Goal: Task Accomplishment & Management: Manage account settings

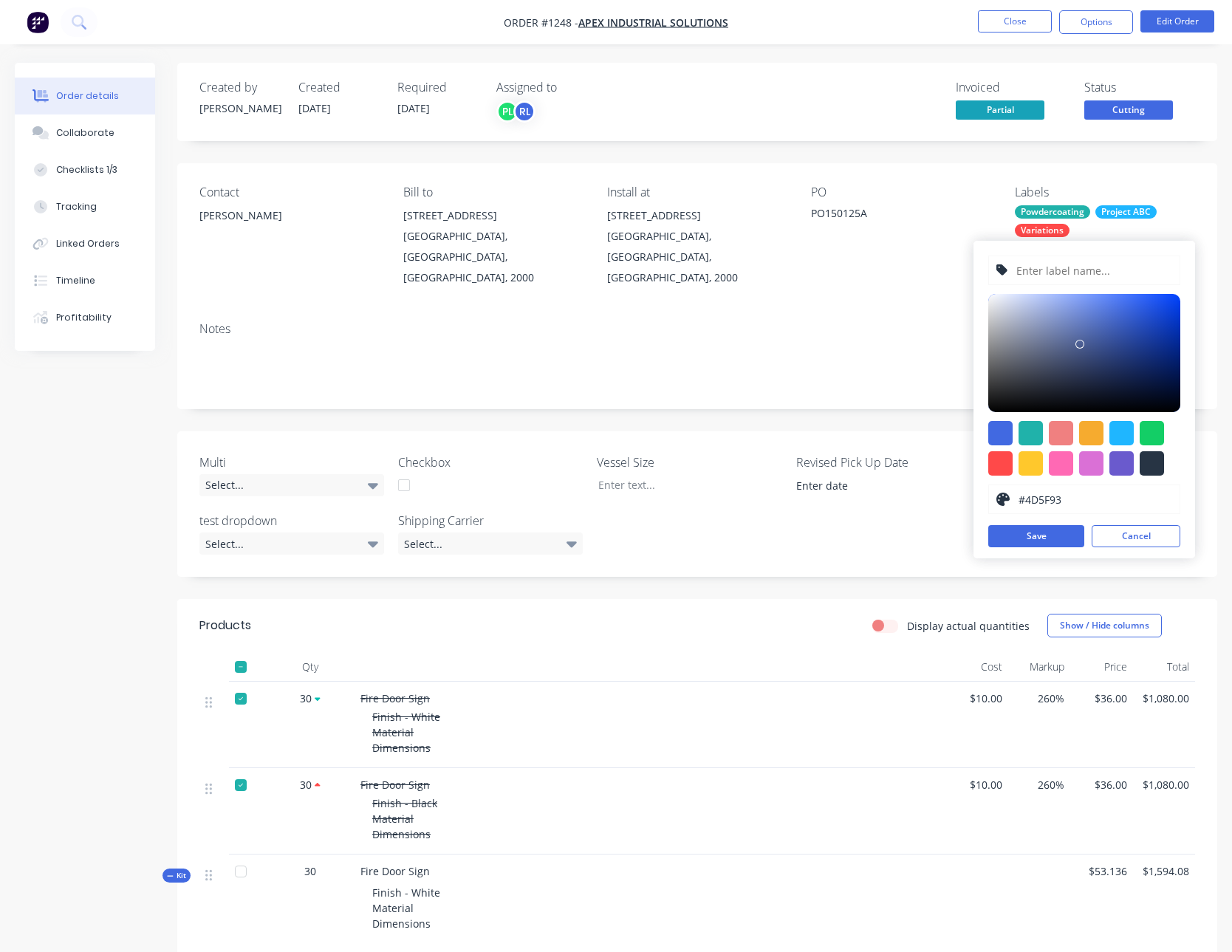
click at [1103, 499] on input "#4D5F93" at bounding box center [1095, 499] width 156 height 28
click at [1103, 502] on input "#4D5F93" at bounding box center [1095, 499] width 156 height 28
type input "#4D5F93A"
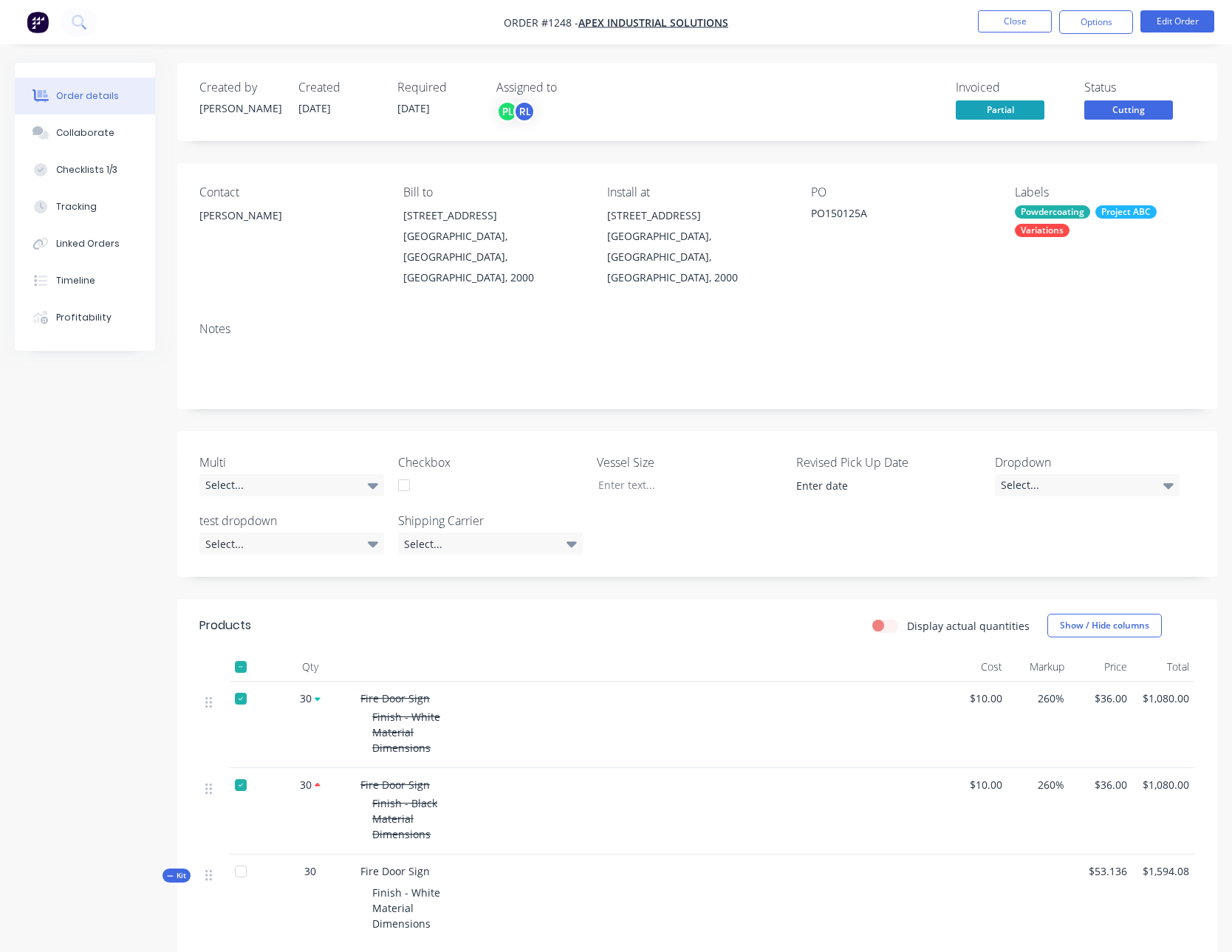
click at [988, 36] on nav "Order #1248 - Apex Industrial Solutions Close Options Edit Order" at bounding box center [616, 22] width 1232 height 44
click at [992, 31] on button "Close" at bounding box center [1015, 22] width 74 height 22
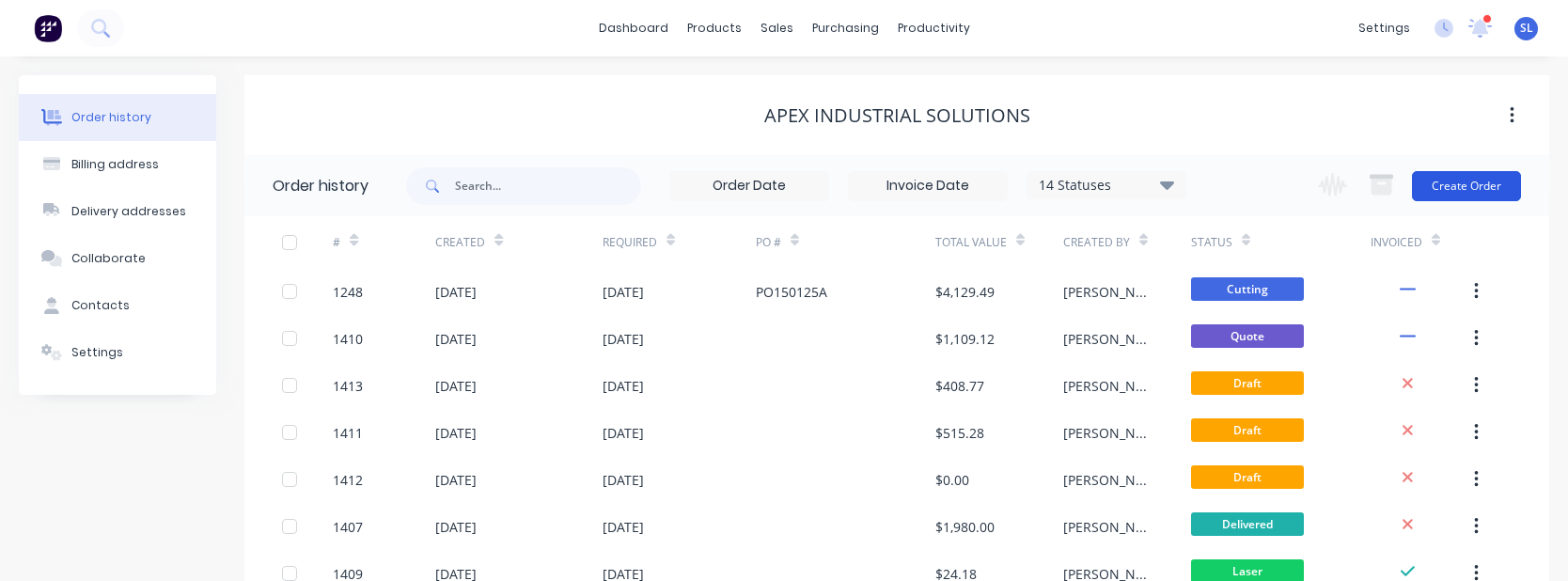
click at [1452, 179] on button "Create Order" at bounding box center [1466, 186] width 109 height 30
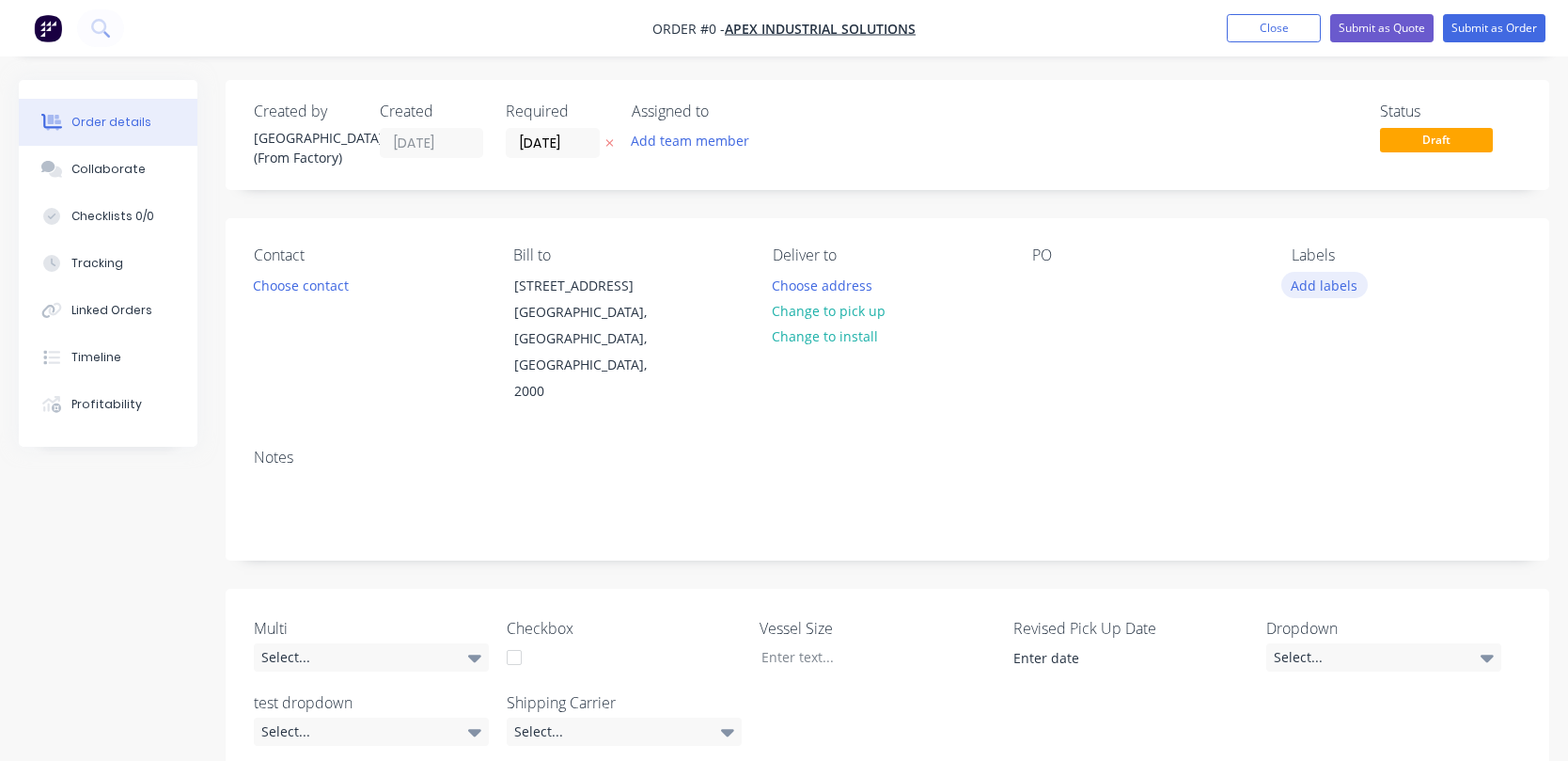
click at [1346, 284] on button "Add labels" at bounding box center [1324, 284] width 87 height 26
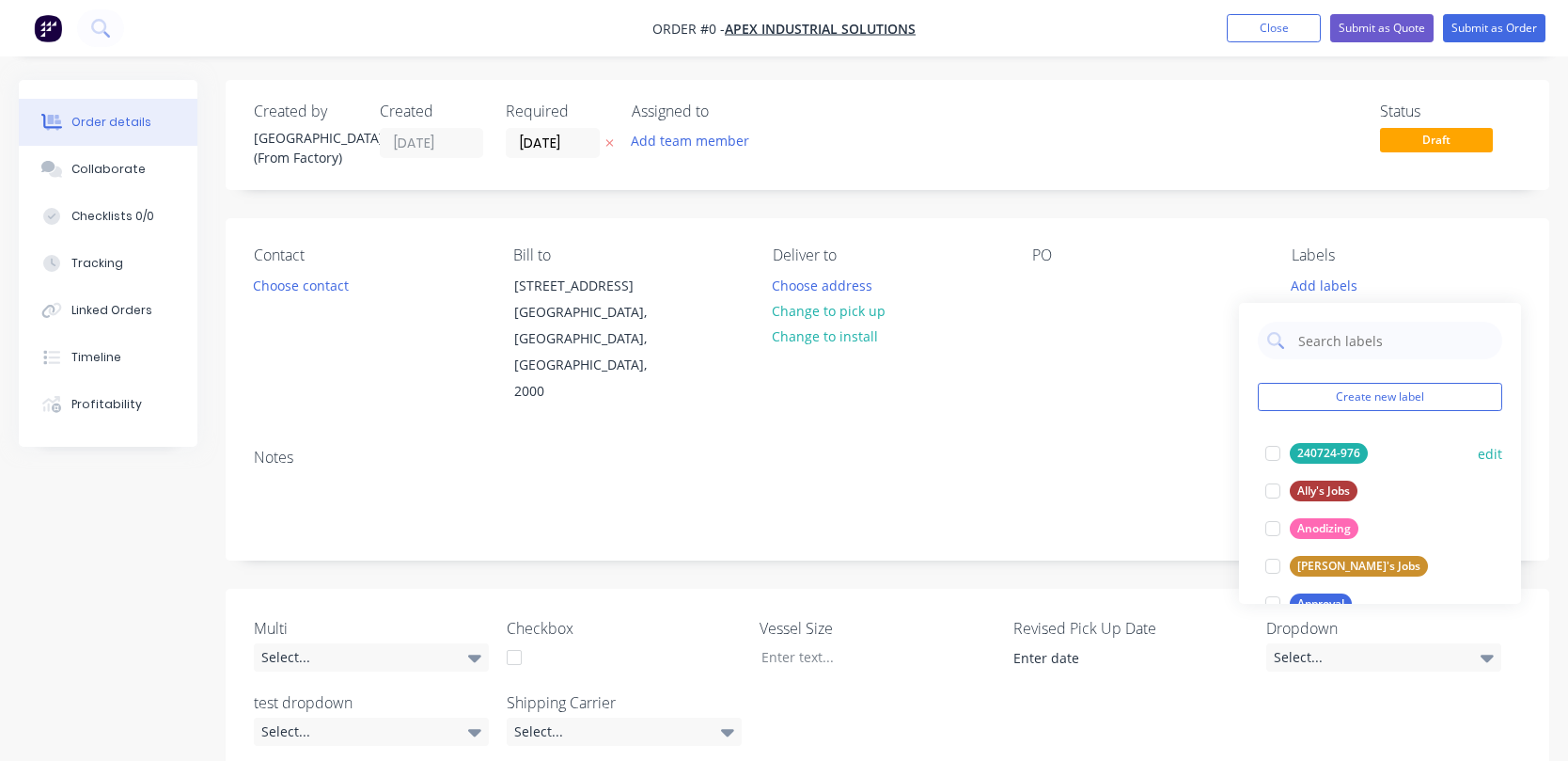
click at [1478, 451] on button "edit" at bounding box center [1490, 454] width 25 height 20
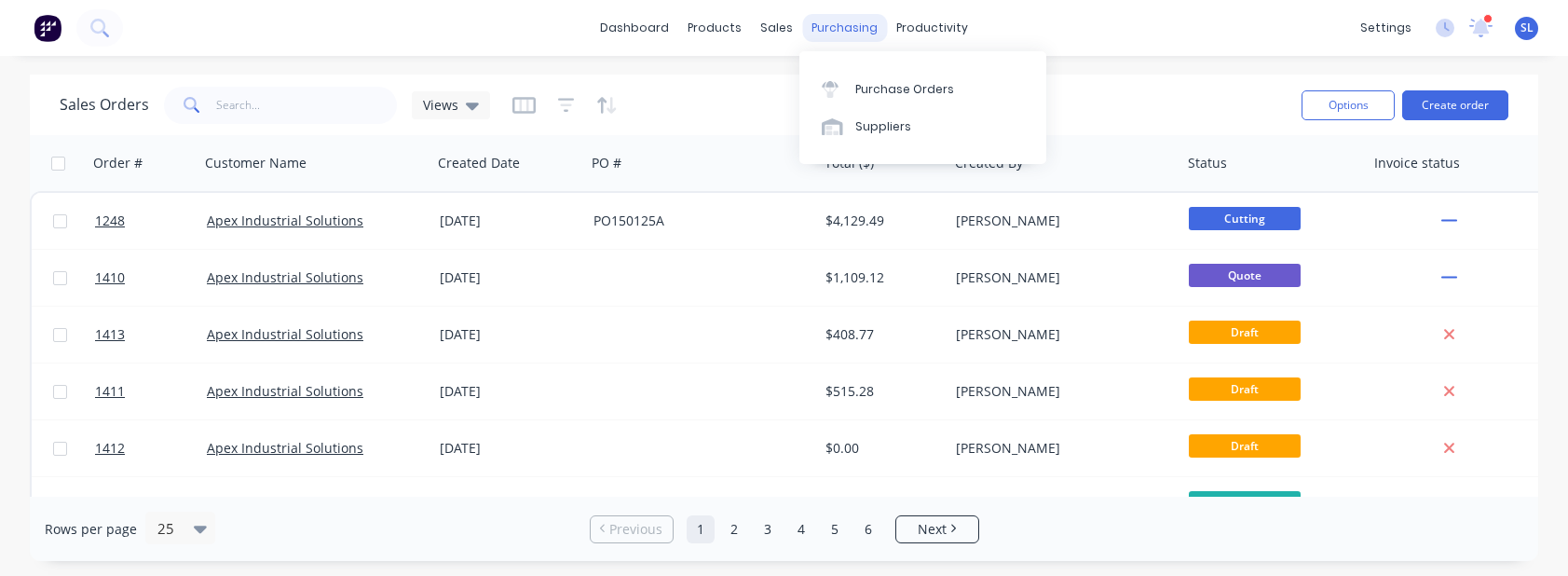
click at [881, 91] on div "Purchase Orders" at bounding box center [904, 90] width 99 height 17
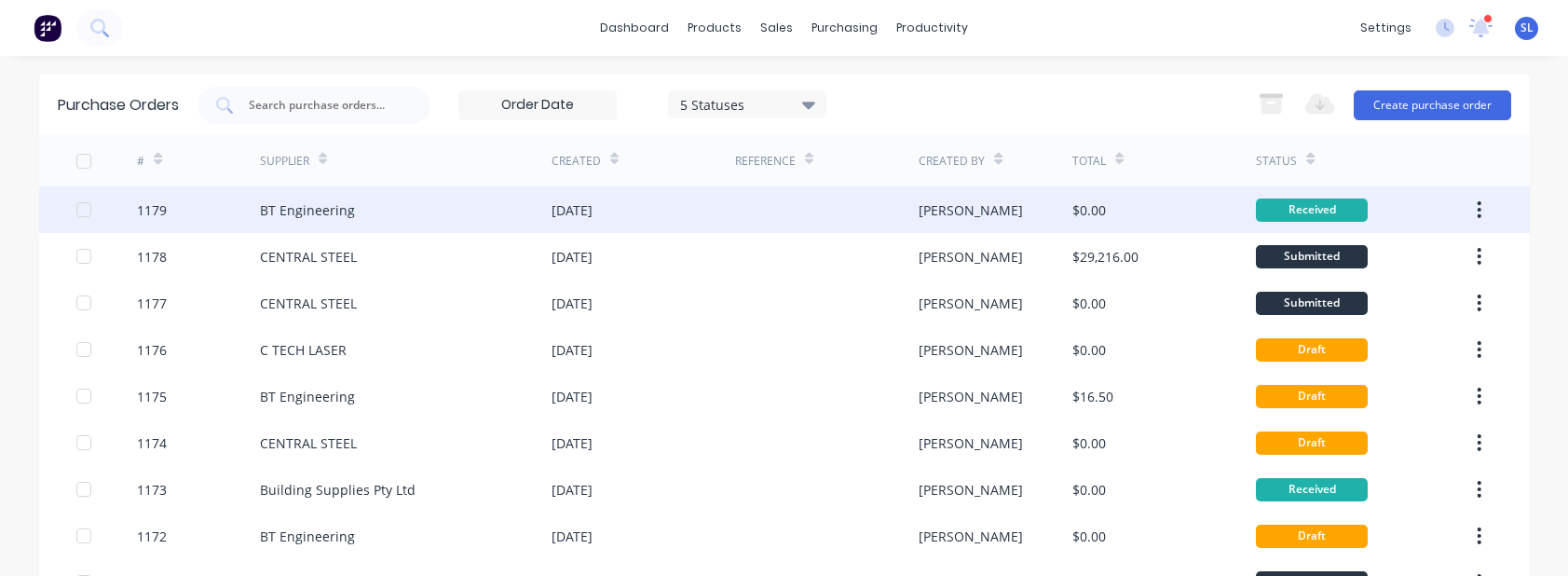
click at [169, 209] on div "1179" at bounding box center [198, 209] width 122 height 46
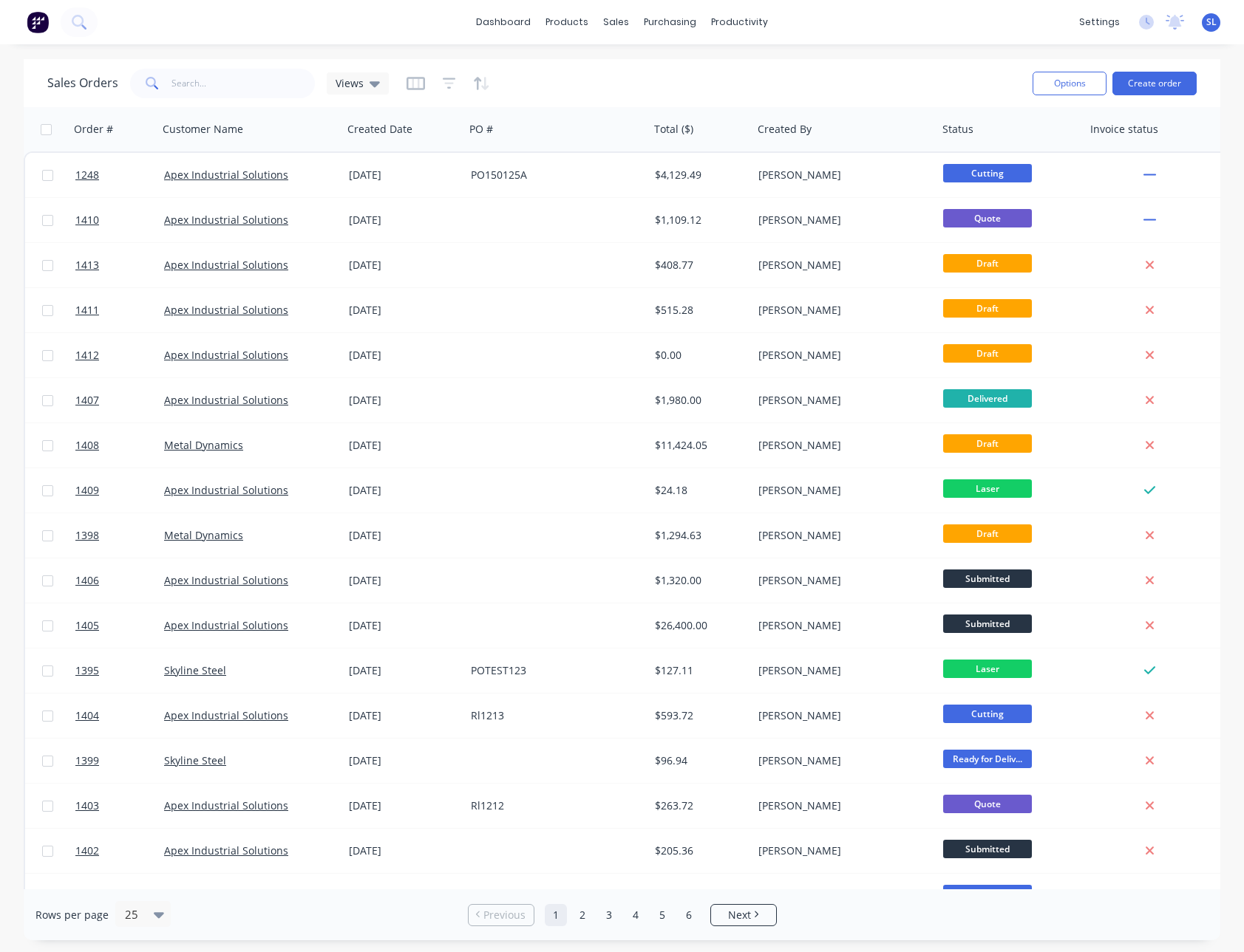
click at [674, 56] on div "dashboard products sales purchasing productivity dashboard products Product Cat…" at bounding box center [622, 476] width 1244 height 952
click at [946, 69] on div "Sales Orders Views" at bounding box center [534, 83] width 973 height 36
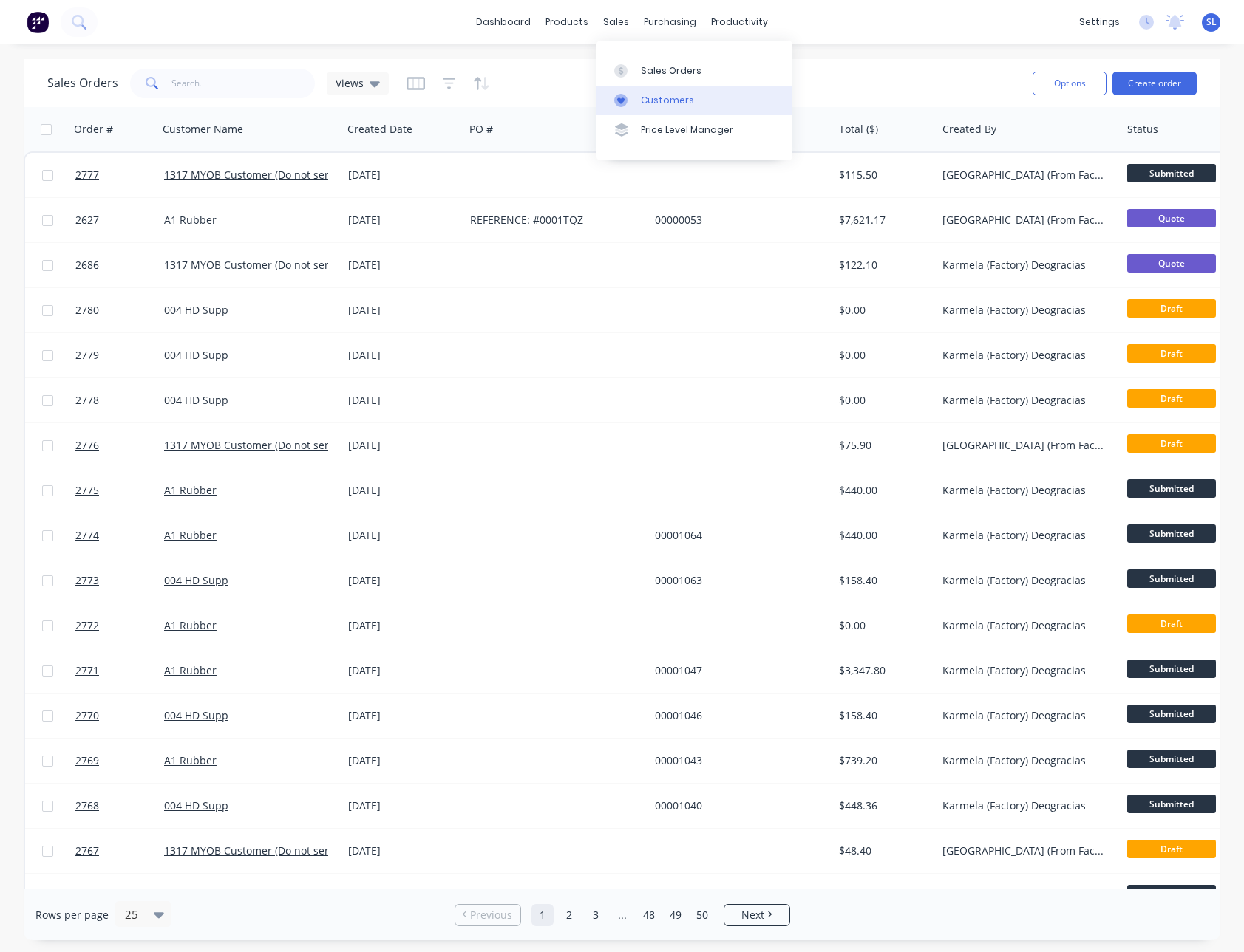
click at [634, 96] on div at bounding box center [625, 101] width 22 height 13
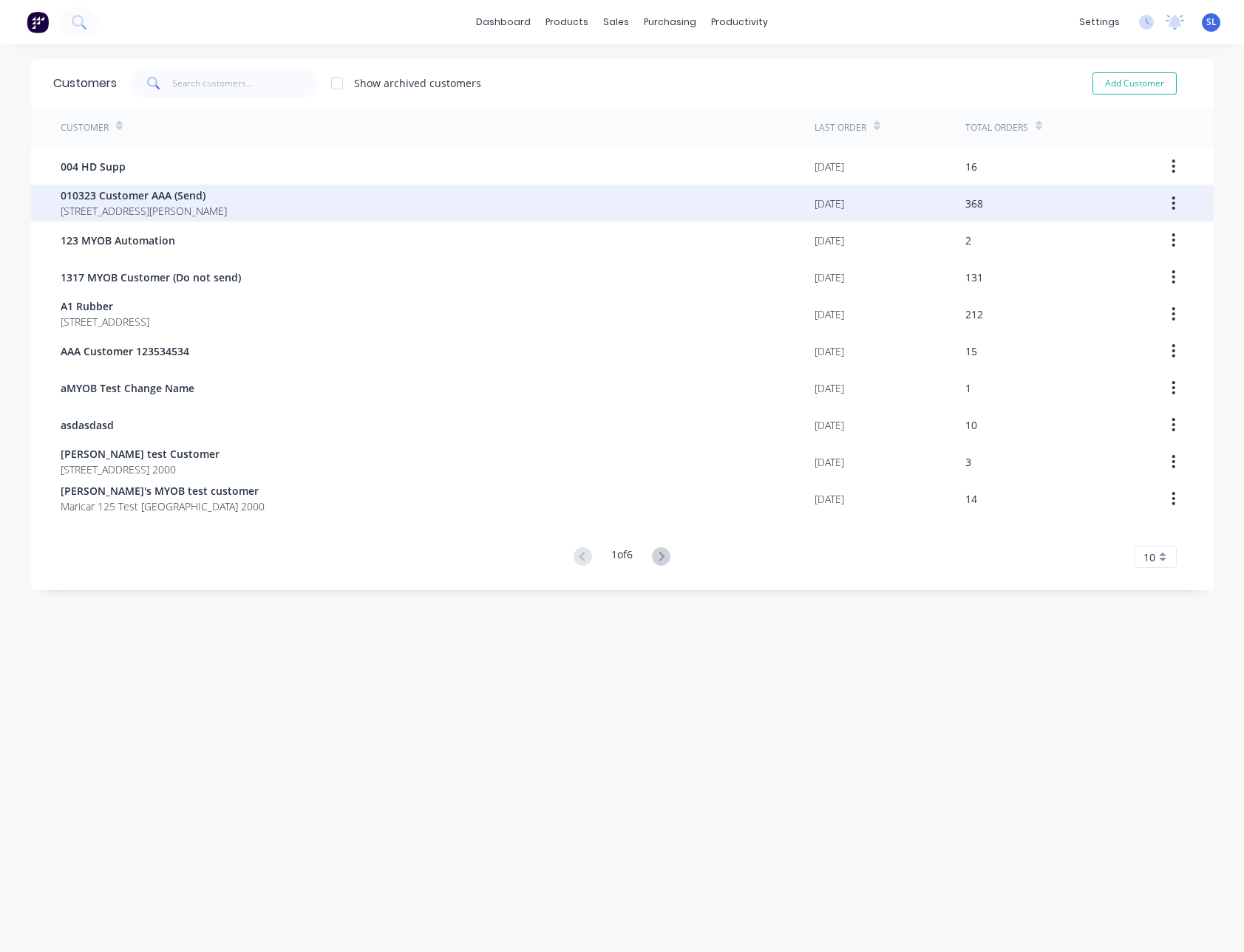
click at [1048, 195] on div "368" at bounding box center [1047, 203] width 165 height 37
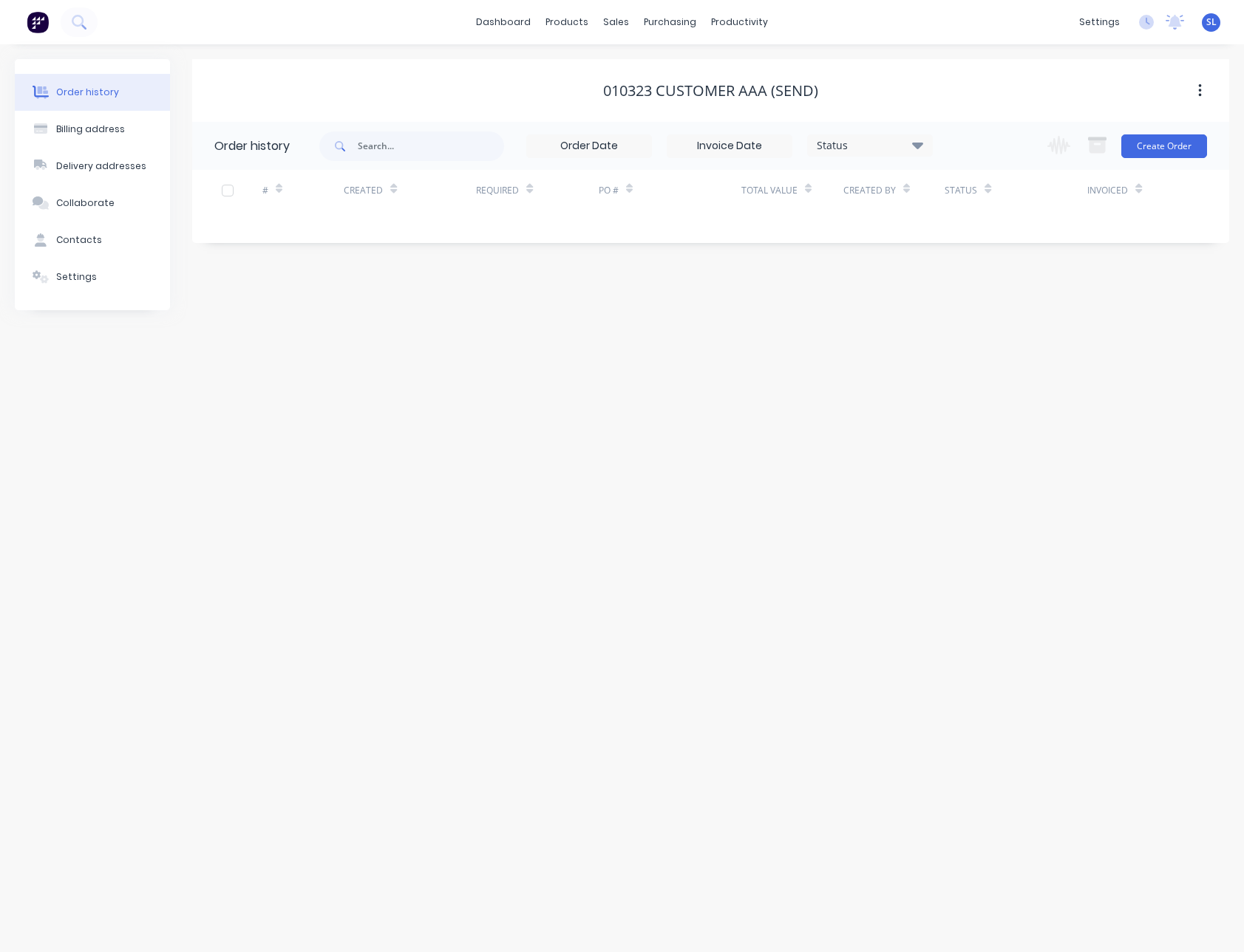
click at [924, 46] on div "Order history Billing address Delivery addresses Collaborate Contacts Settings …" at bounding box center [622, 498] width 1244 height 908
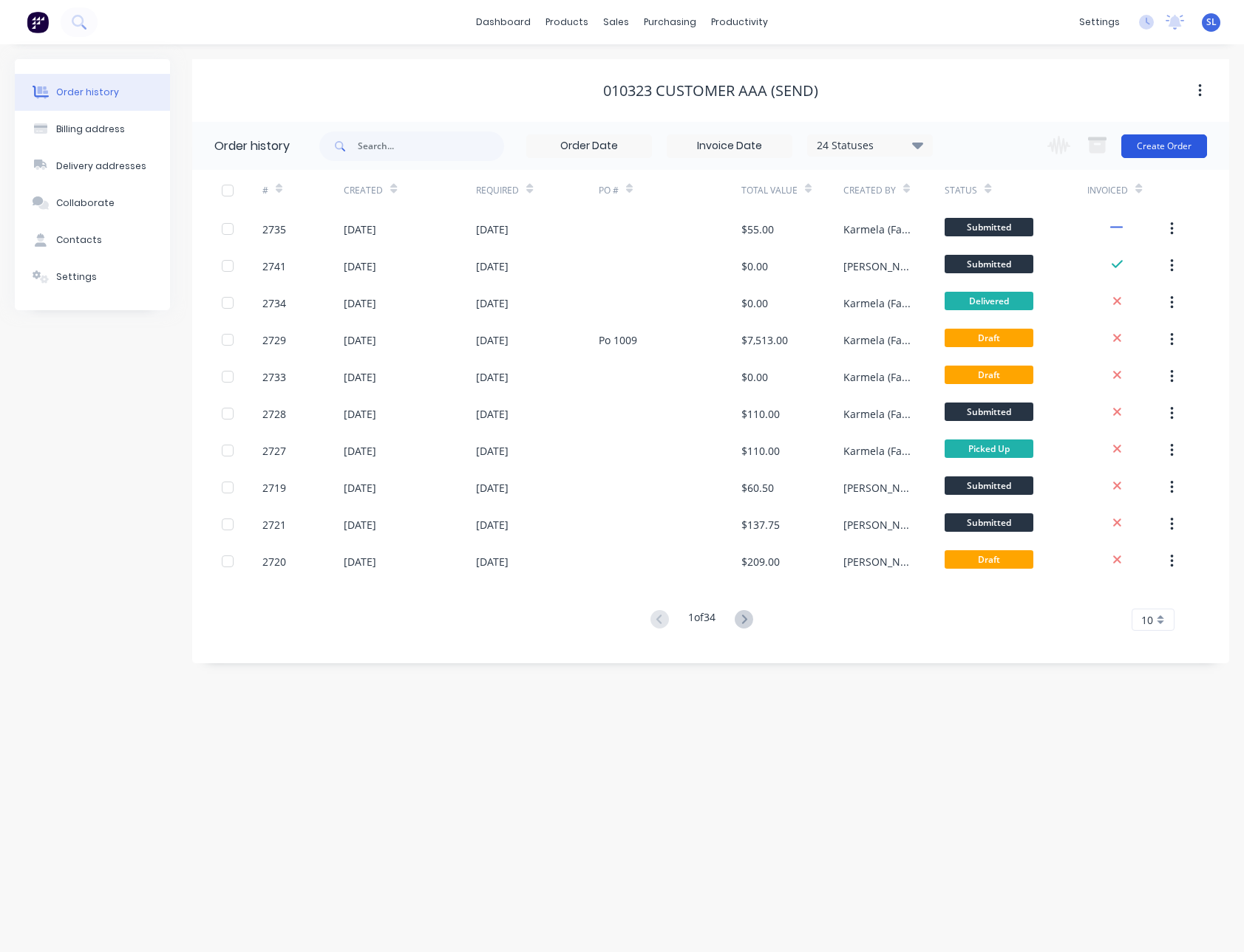
click at [1140, 155] on button "Create Order" at bounding box center [1164, 146] width 86 height 24
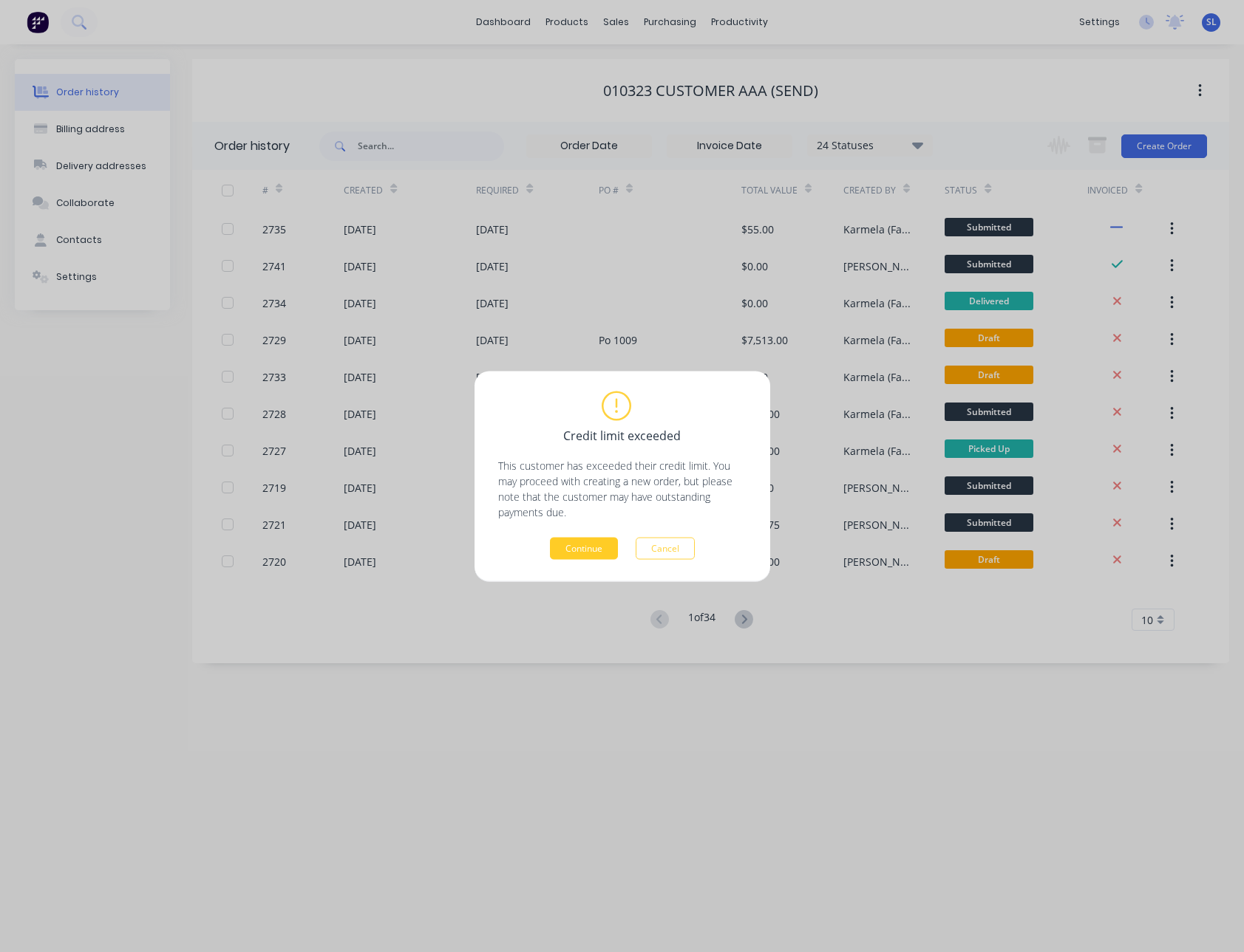
click at [567, 557] on button "Continue" at bounding box center [583, 548] width 68 height 22
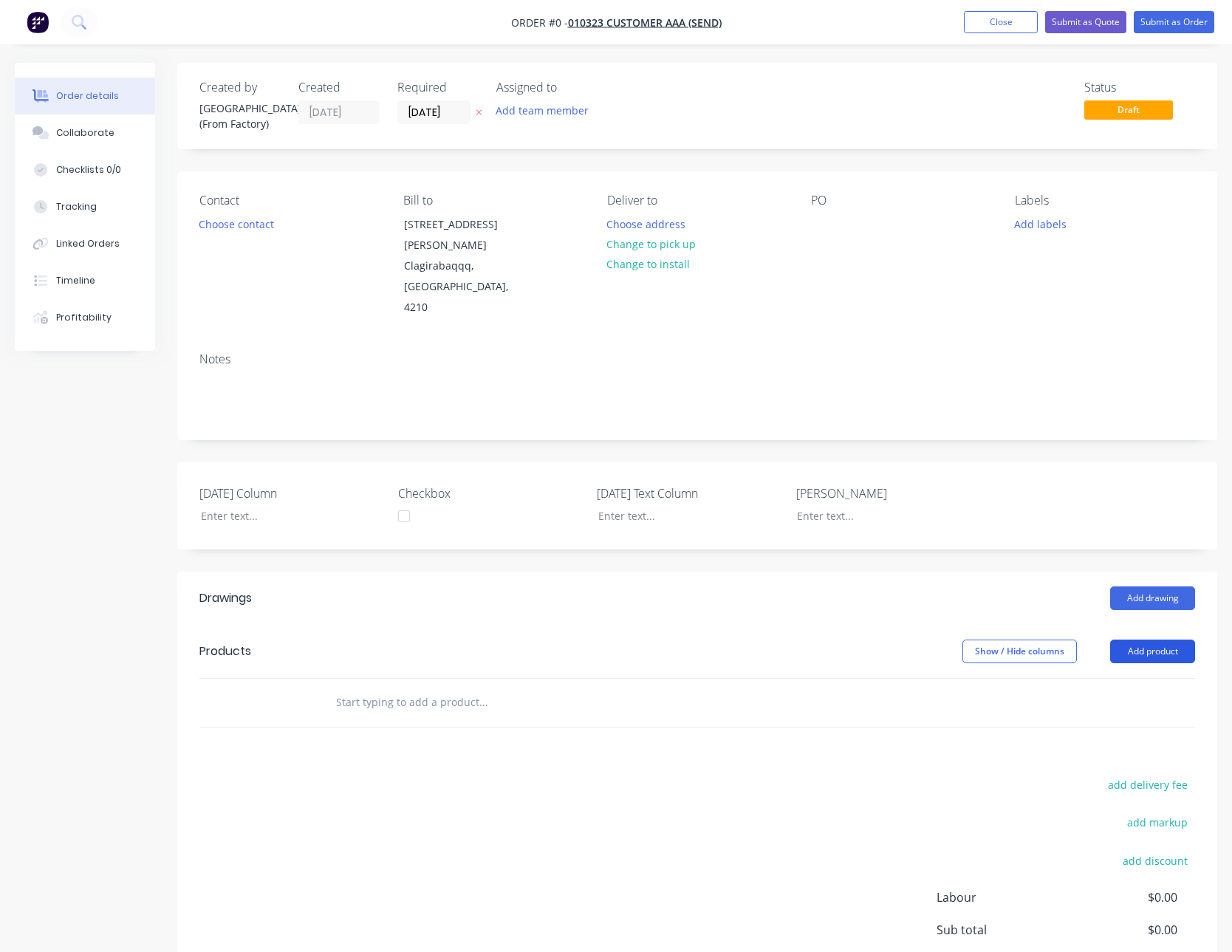
click at [1120, 640] on button "Add product" at bounding box center [1153, 652] width 85 height 24
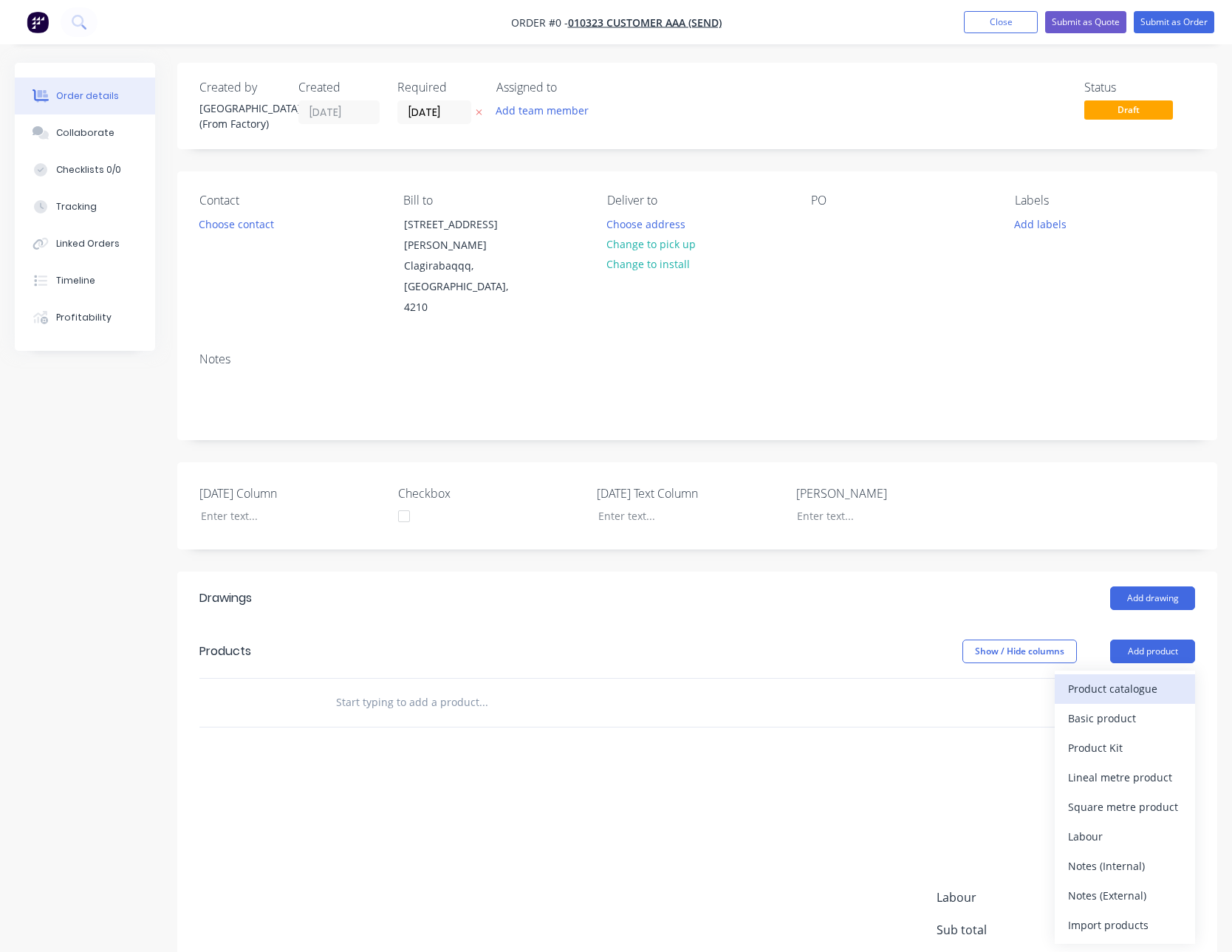
click at [1111, 678] on div "Product catalogue" at bounding box center [1124, 688] width 114 height 22
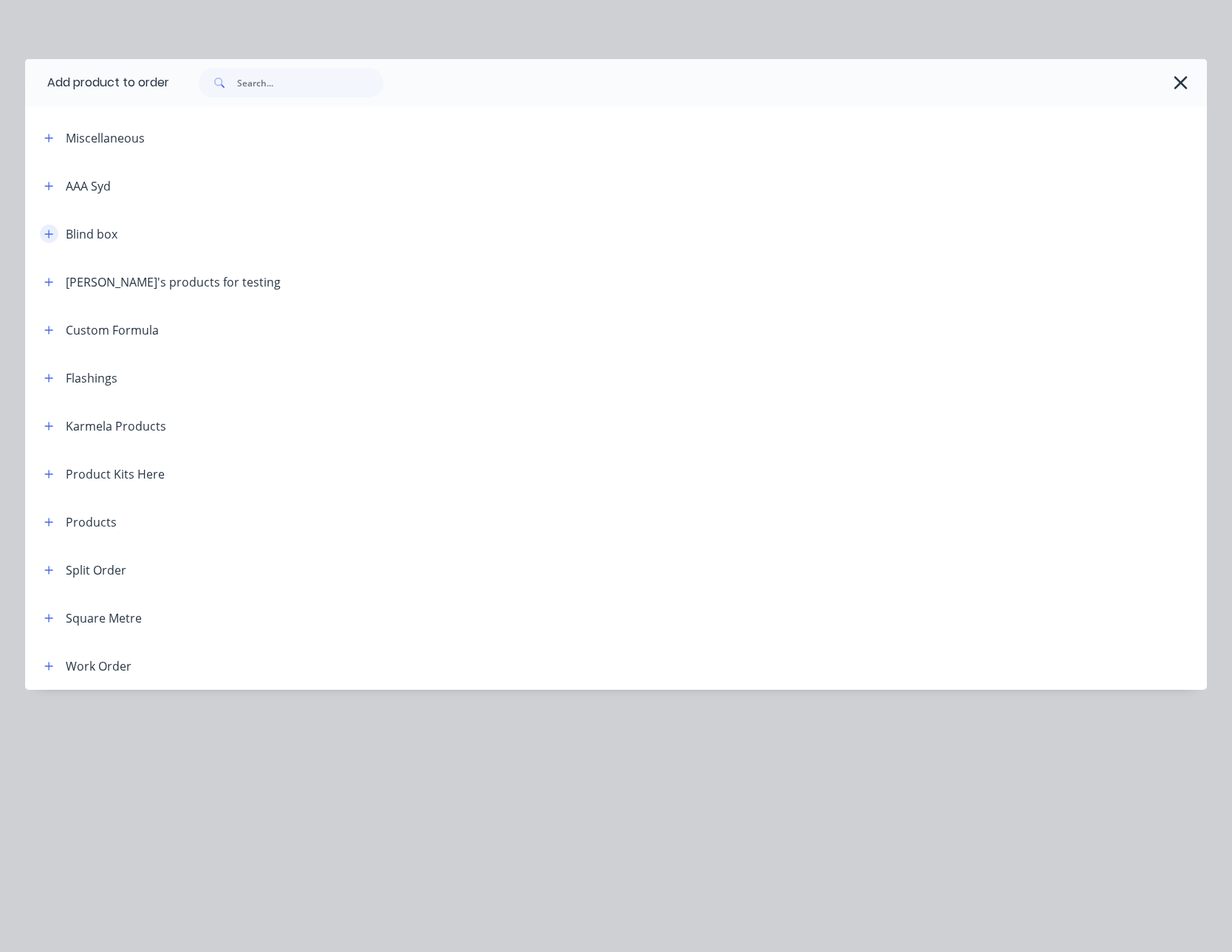
click at [52, 236] on icon "button" at bounding box center [49, 234] width 9 height 10
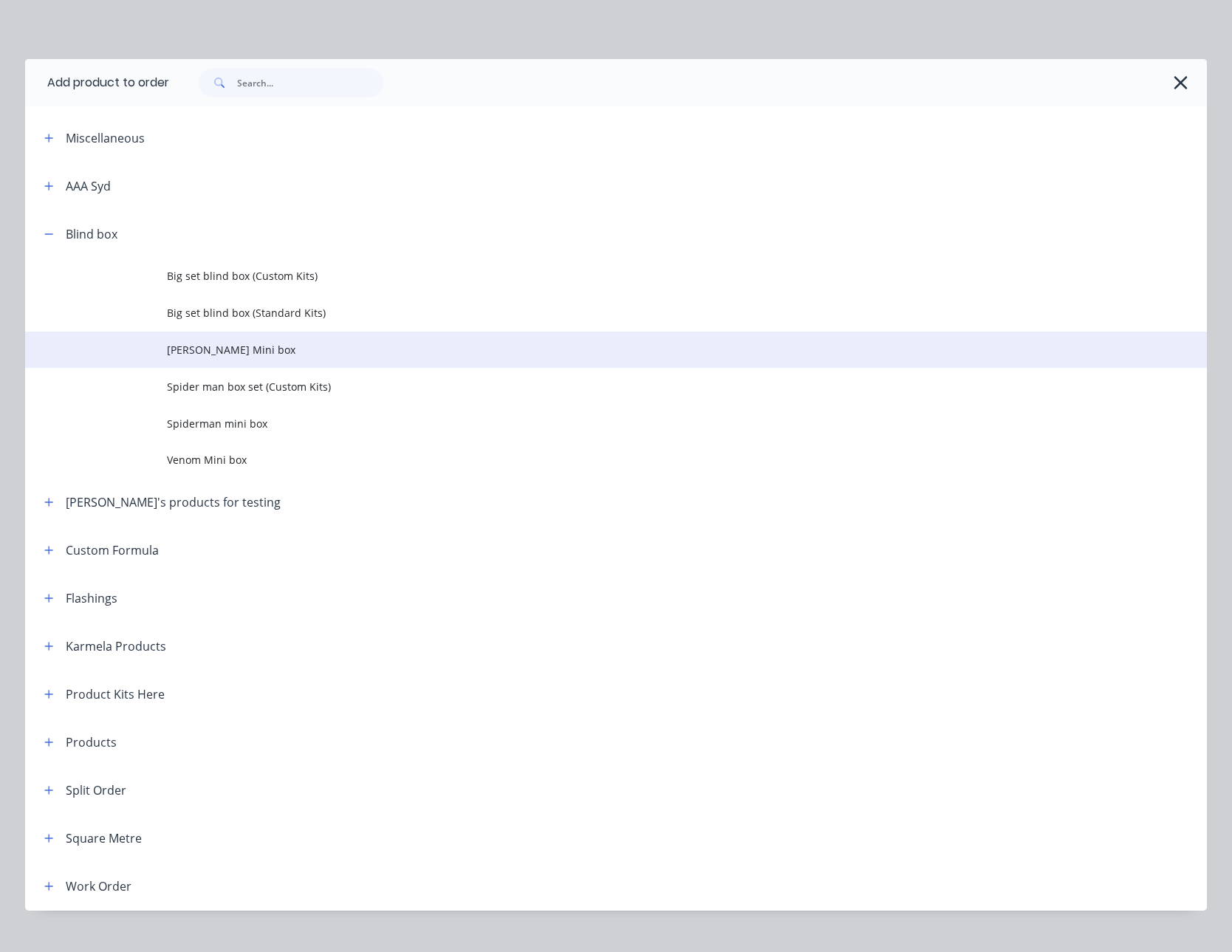
click at [234, 342] on span "Peter Parker Mini box" at bounding box center [582, 350] width 832 height 16
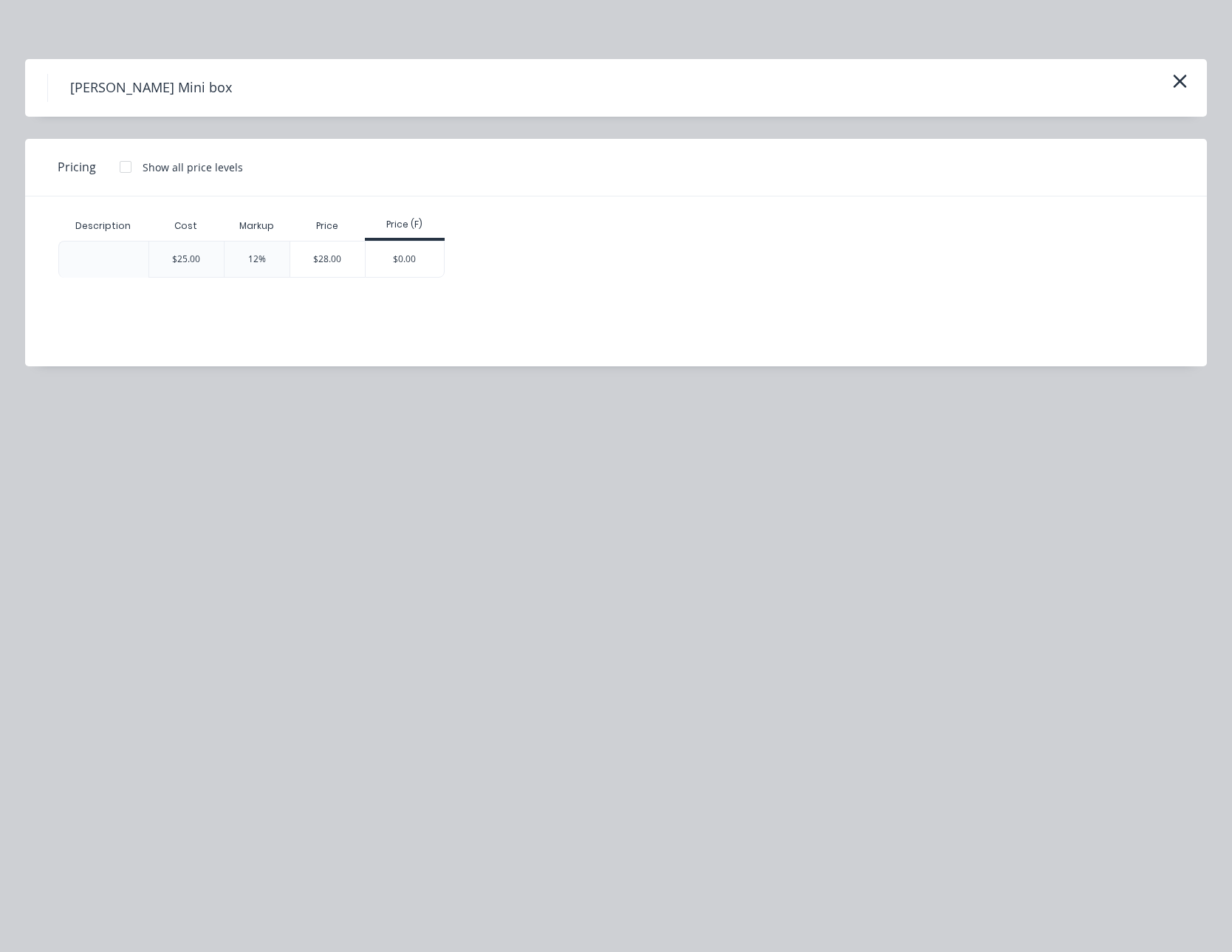
click at [321, 285] on div "Description Cost Markup Price Price (F) $25.00 12% $28.00 $0.00" at bounding box center [605, 271] width 1160 height 148
click at [329, 275] on div "$28.00" at bounding box center [327, 259] width 75 height 35
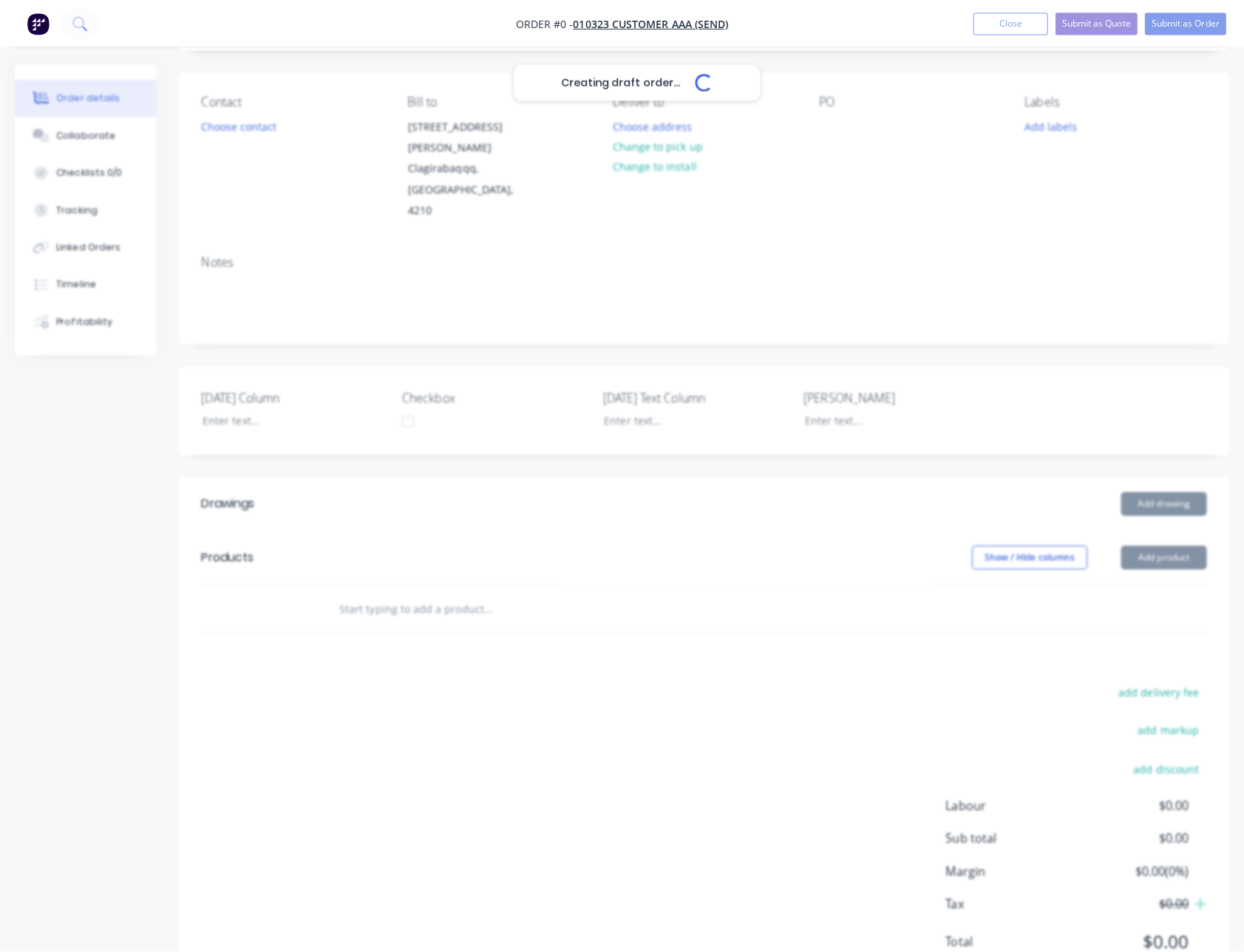
scroll to position [111, 0]
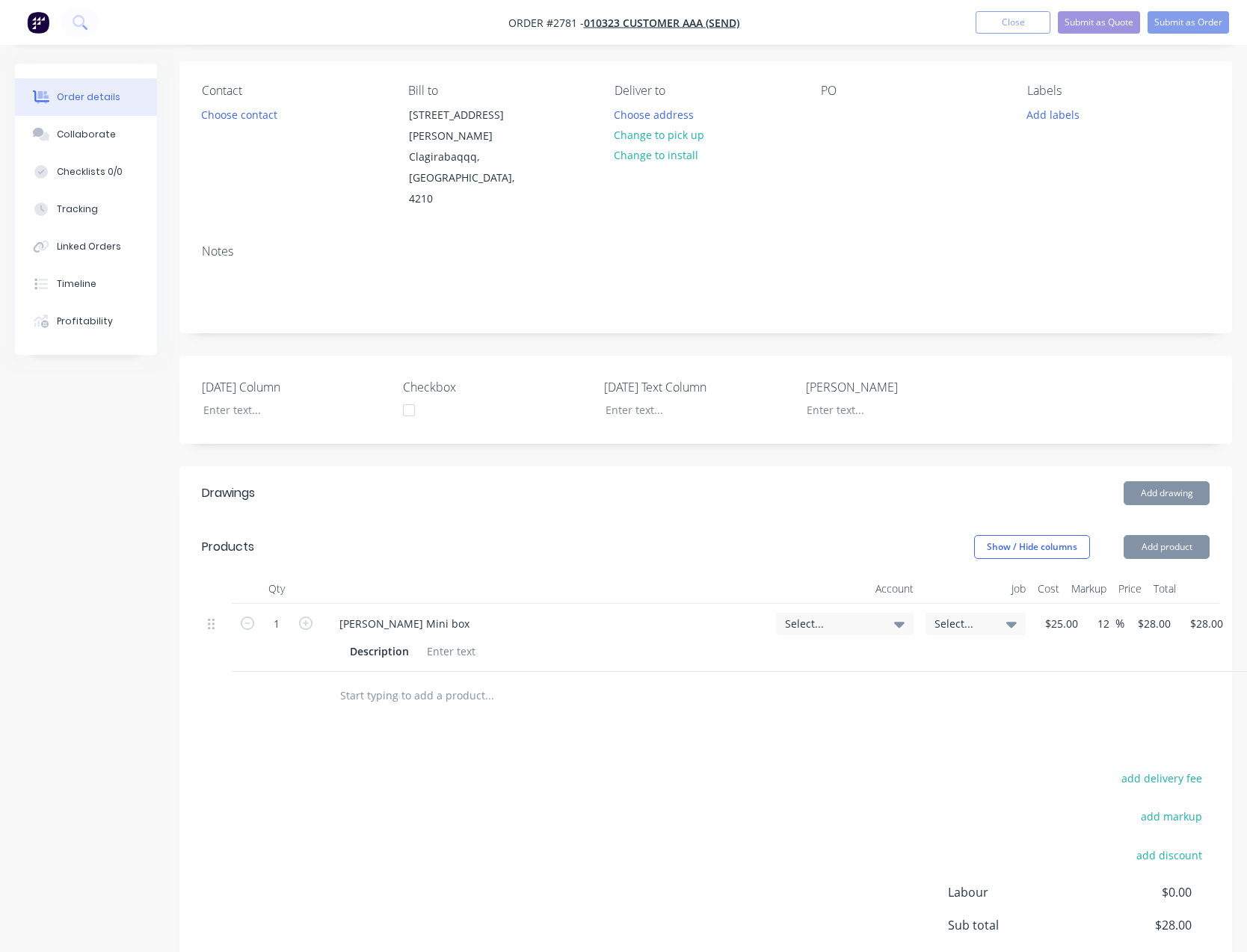
click at [826, 616] on span "Select..." at bounding box center [832, 624] width 95 height 16
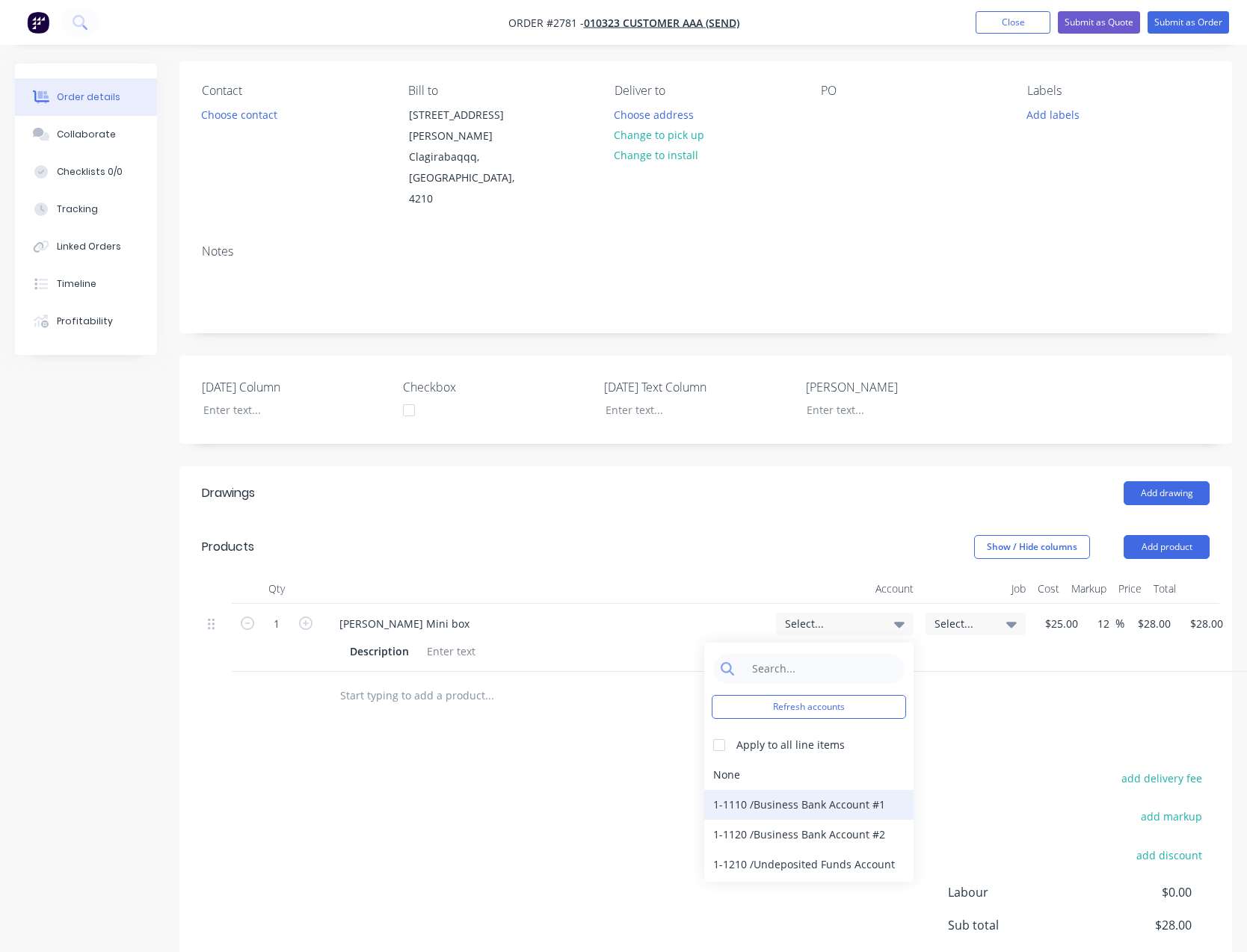
click at [780, 790] on div "1-1110 / Business Bank Account #1" at bounding box center [808, 805] width 209 height 30
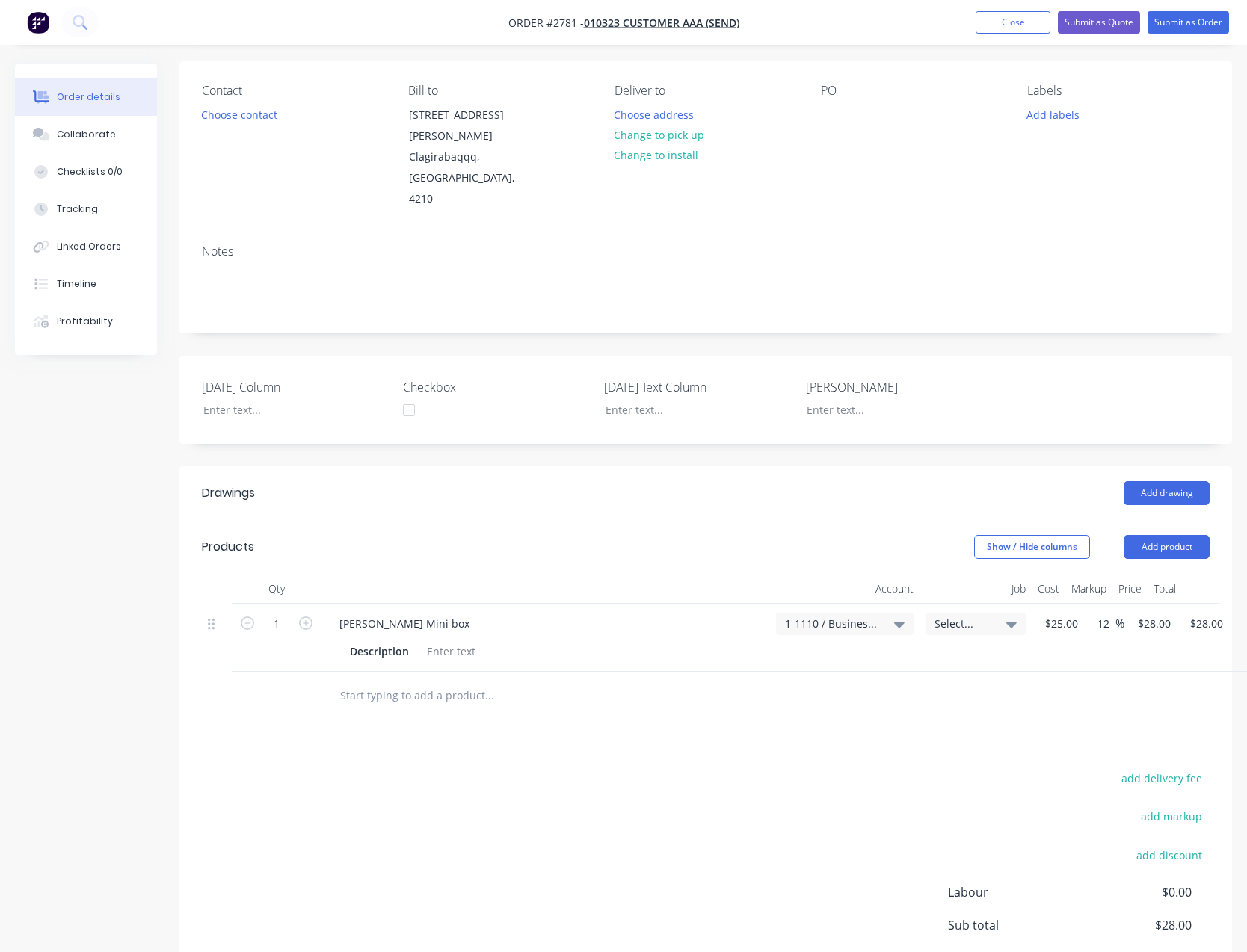
click at [970, 613] on div "Select..." at bounding box center [976, 625] width 100 height 23
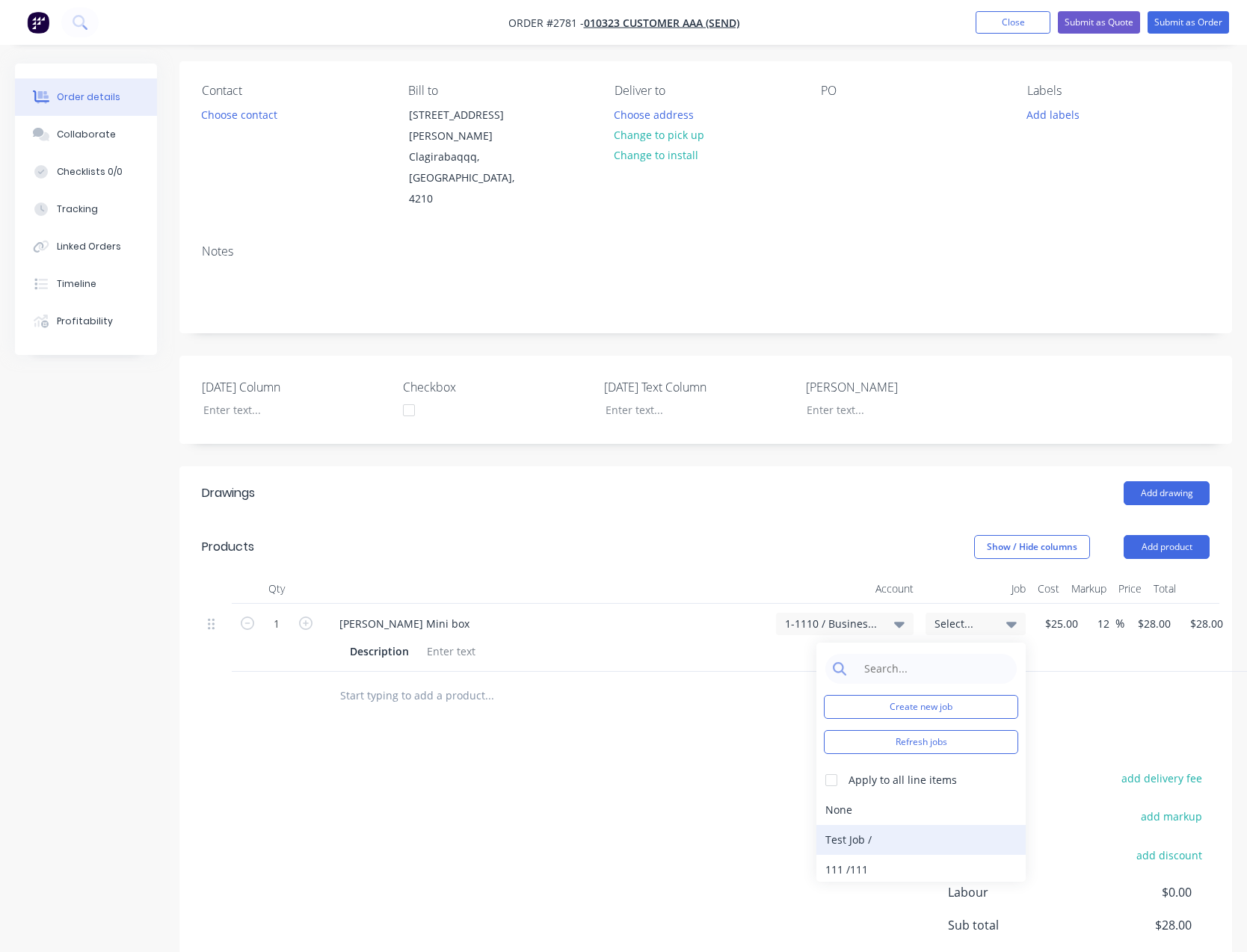
click at [945, 825] on div "Test Job /" at bounding box center [920, 840] width 209 height 30
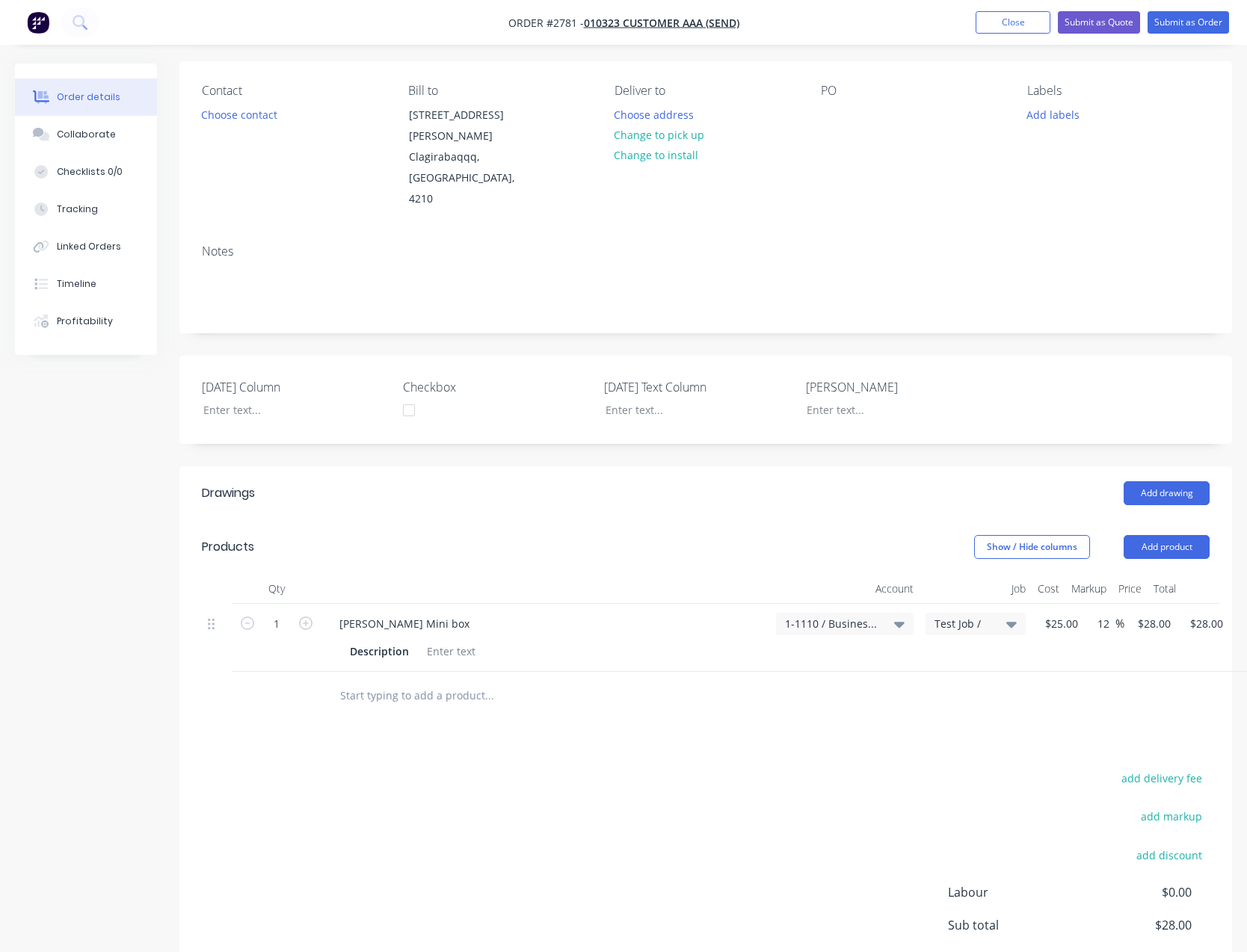
click at [823, 768] on div "add delivery fee add markup add discount Labour $0.00 Sub total $28.00 Margin $…" at bounding box center [706, 913] width 1007 height 289
click at [1186, 11] on button "Submit as Order" at bounding box center [1188, 23] width 82 height 23
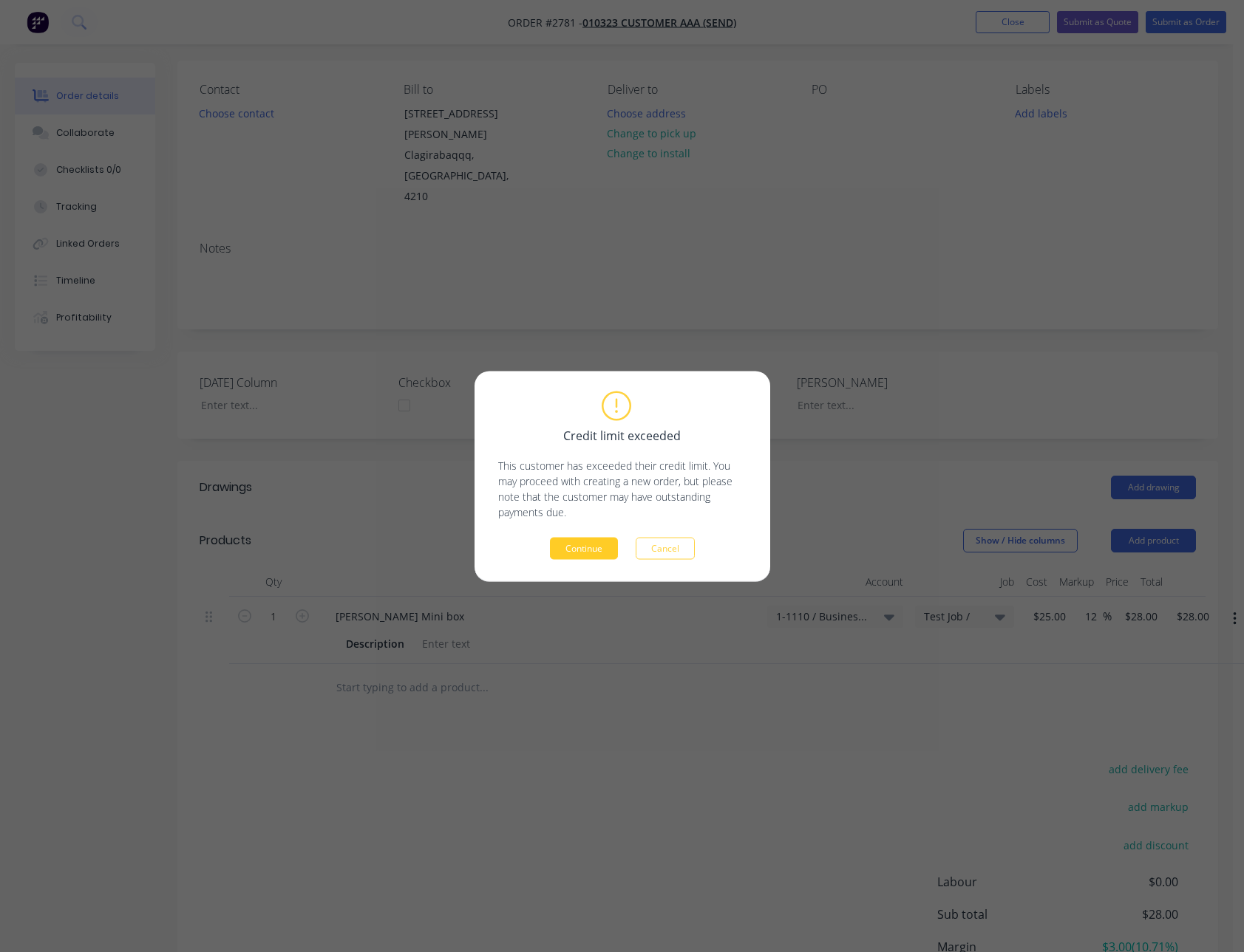
click at [577, 556] on button "Continue" at bounding box center [583, 548] width 68 height 22
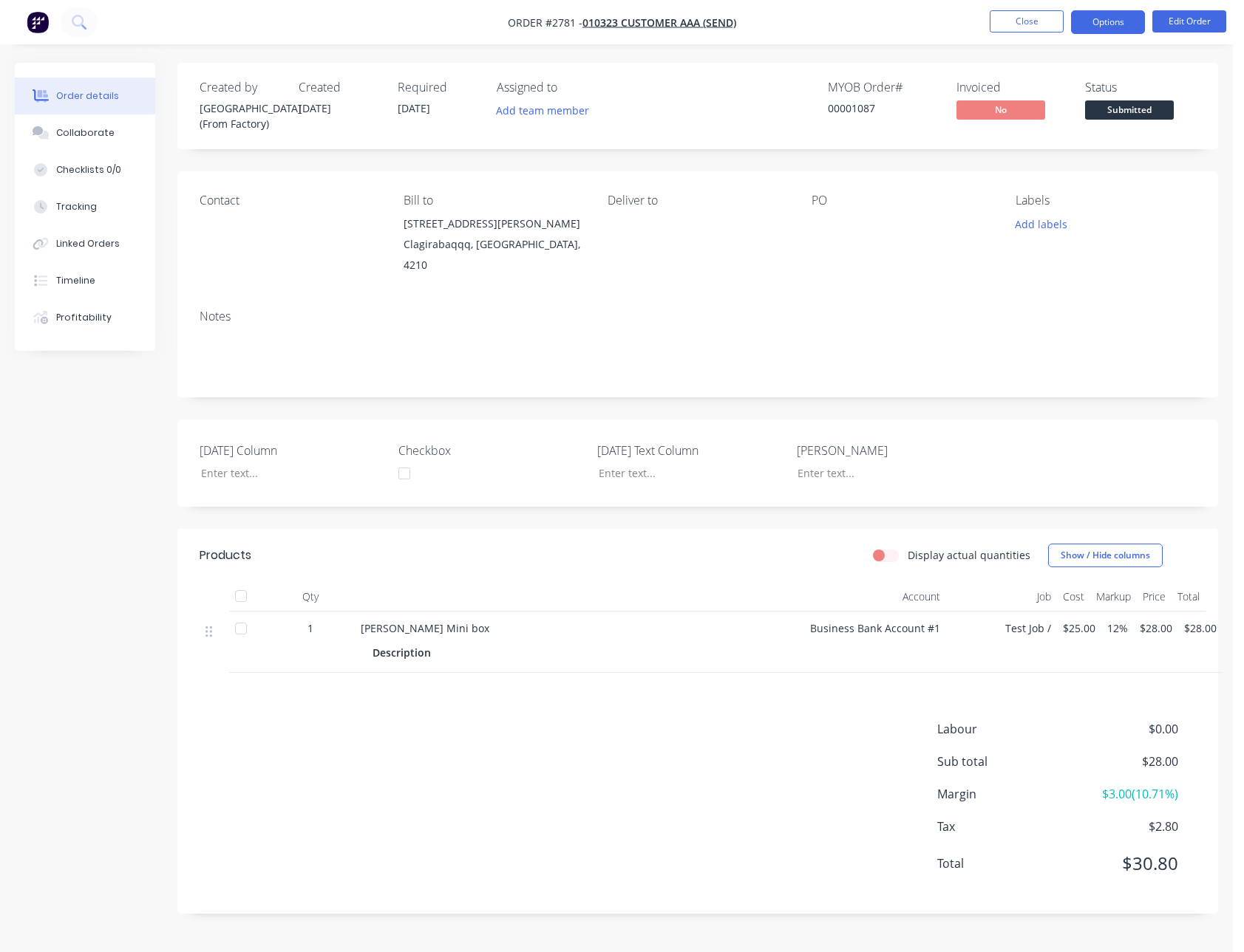
click at [1110, 11] on button "Options" at bounding box center [1107, 22] width 74 height 24
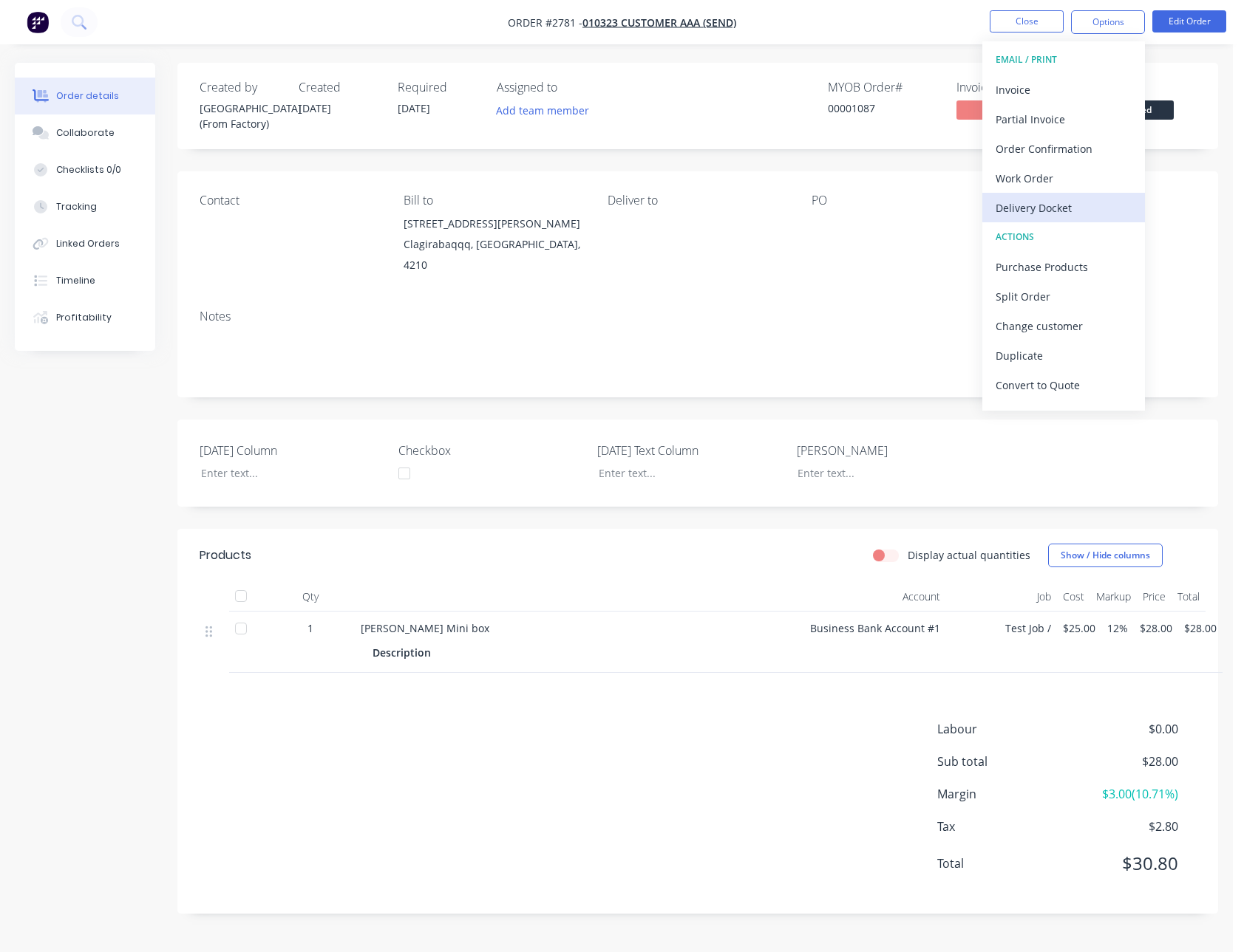
click at [1053, 215] on div "Delivery Docket" at bounding box center [1063, 208] width 136 height 22
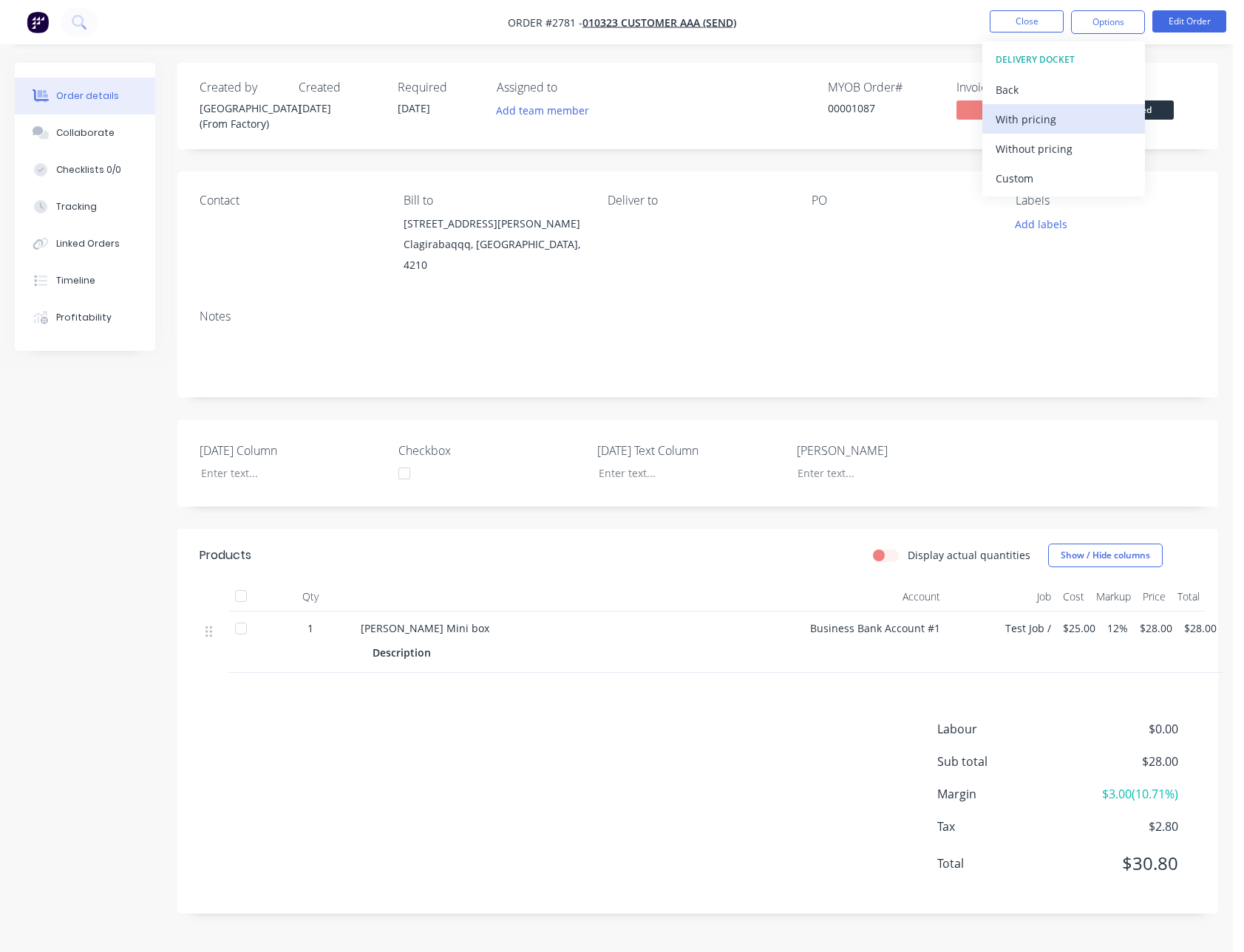
click at [1050, 131] on button "With pricing" at bounding box center [1063, 119] width 162 height 30
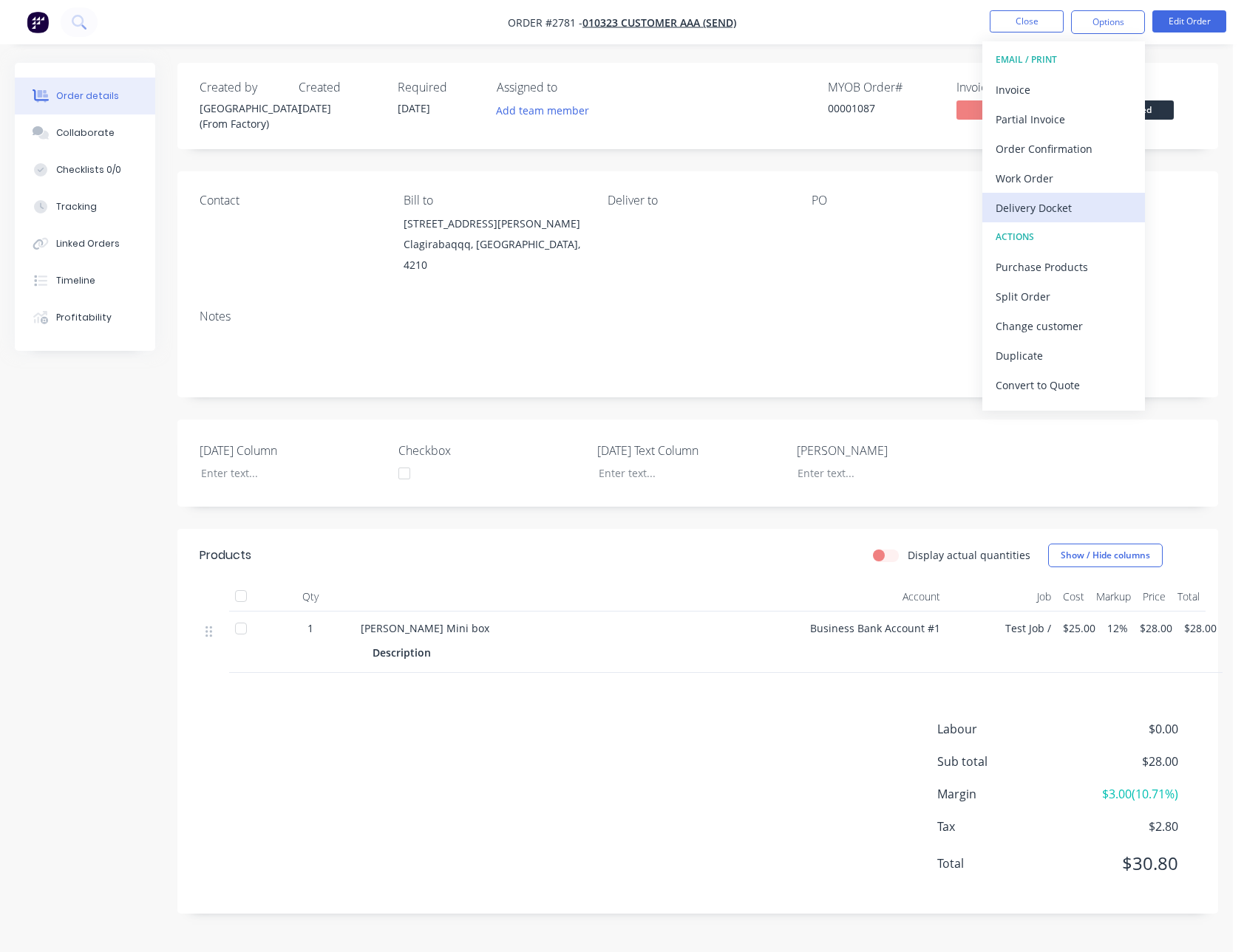
click at [1044, 204] on div "Delivery Docket" at bounding box center [1063, 208] width 136 height 22
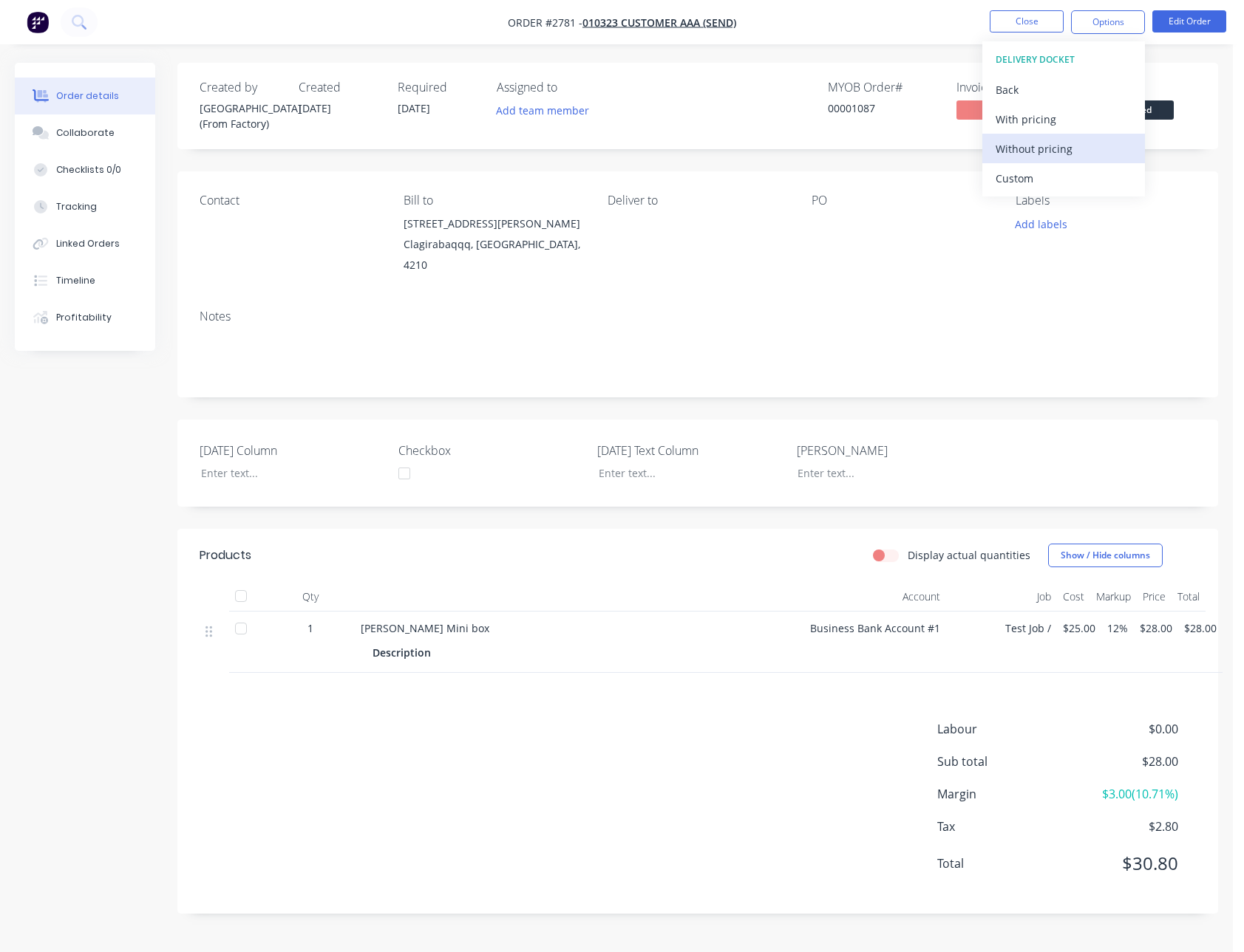
click at [1044, 158] on div "Without pricing" at bounding box center [1063, 149] width 136 height 22
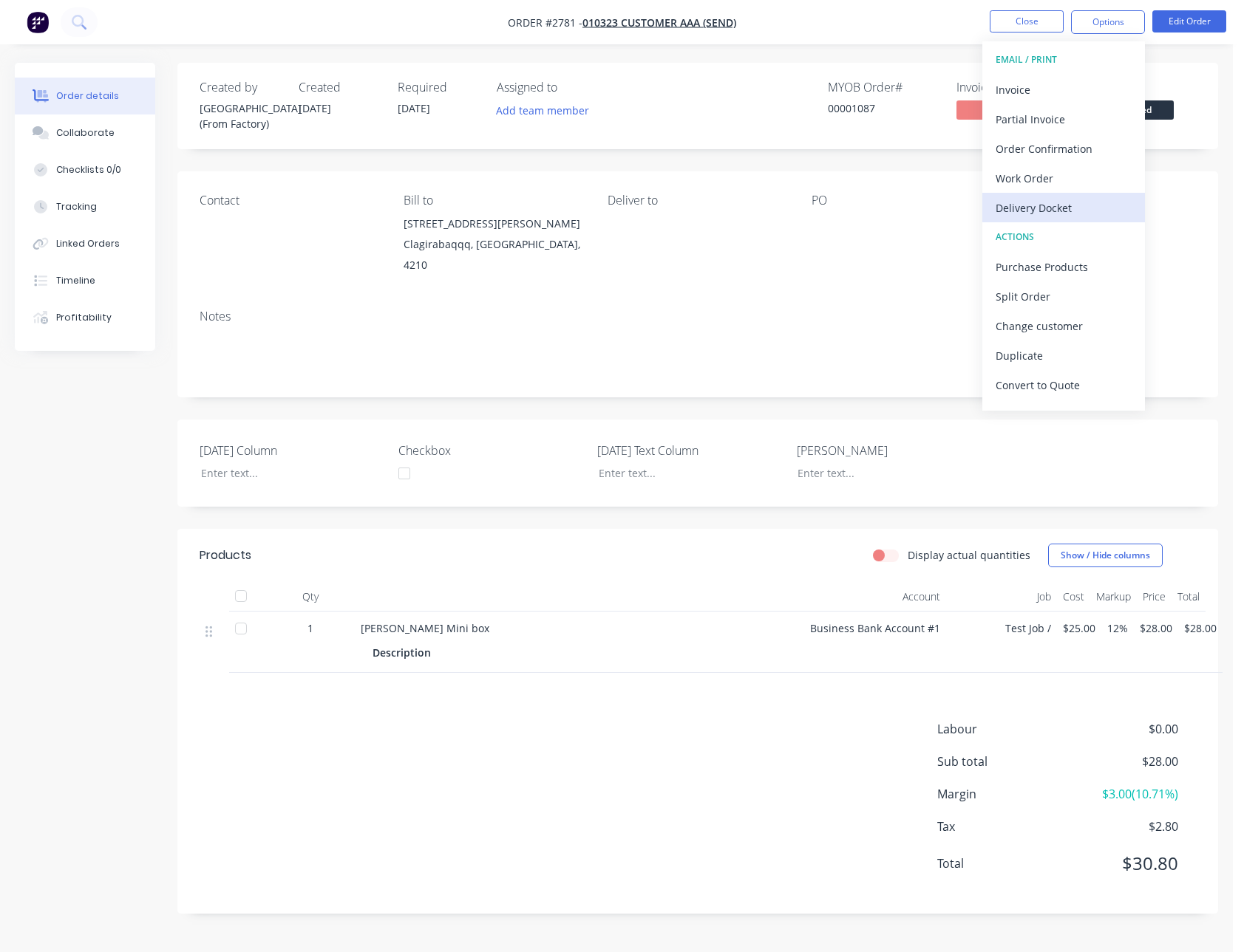
click at [1060, 195] on button "Delivery Docket" at bounding box center [1063, 208] width 162 height 30
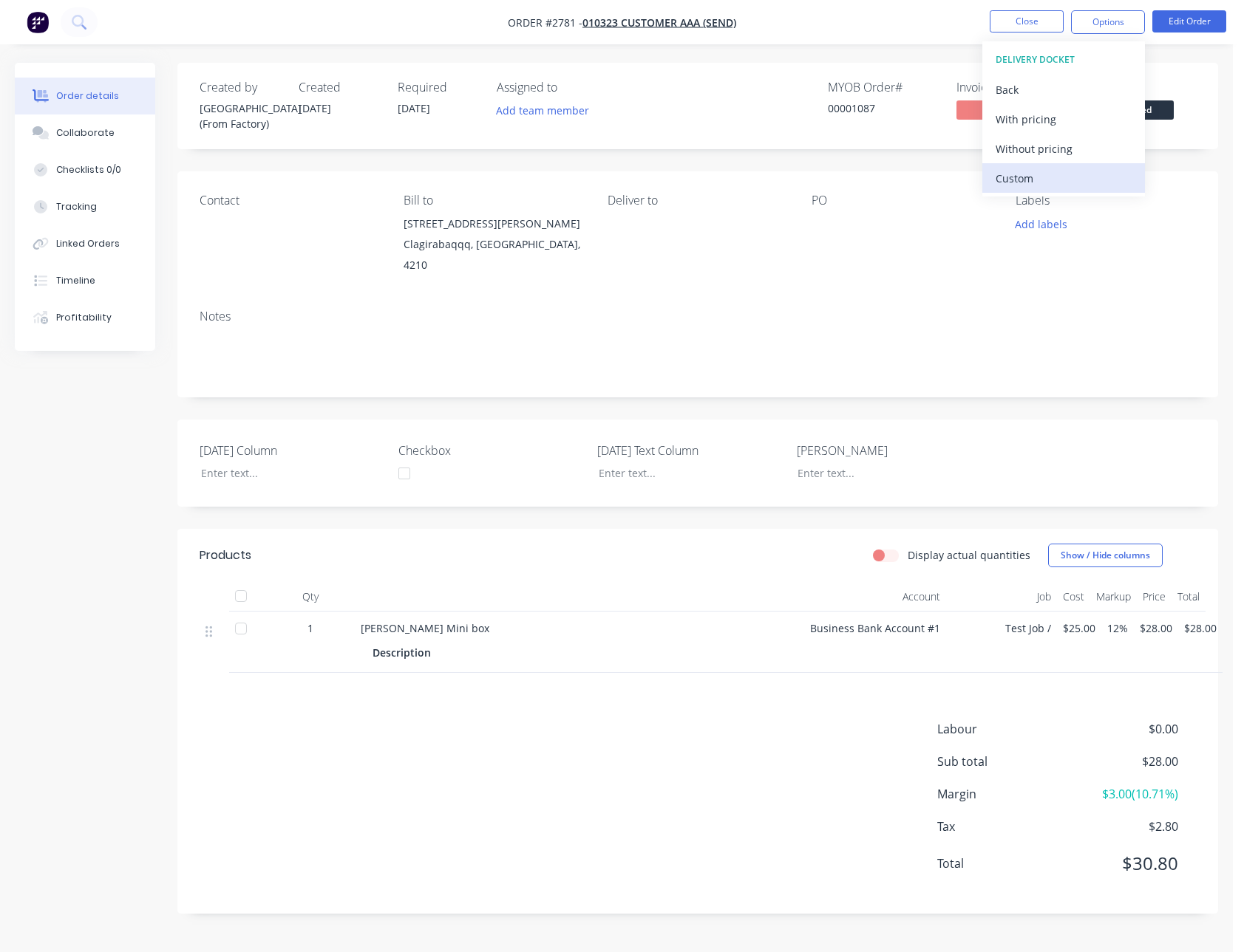
click at [1038, 180] on div "Custom" at bounding box center [1063, 178] width 136 height 22
click at [1026, 112] on div "With pricing" at bounding box center [1063, 119] width 136 height 22
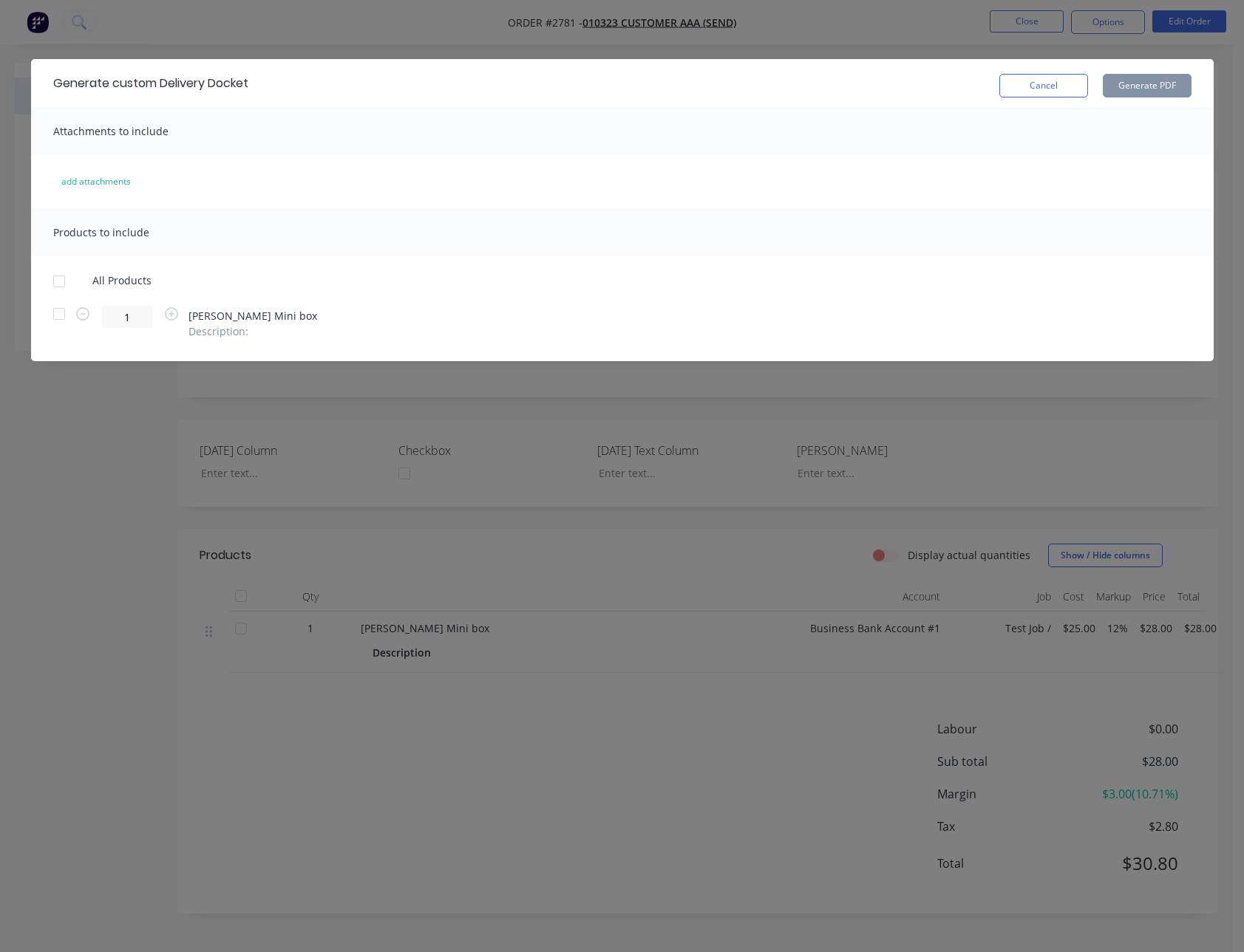
click at [62, 313] on div at bounding box center [59, 314] width 30 height 30
click at [1153, 85] on button "Generate PDF" at bounding box center [1147, 86] width 89 height 24
click at [1032, 76] on button "Cancel" at bounding box center [1043, 86] width 89 height 24
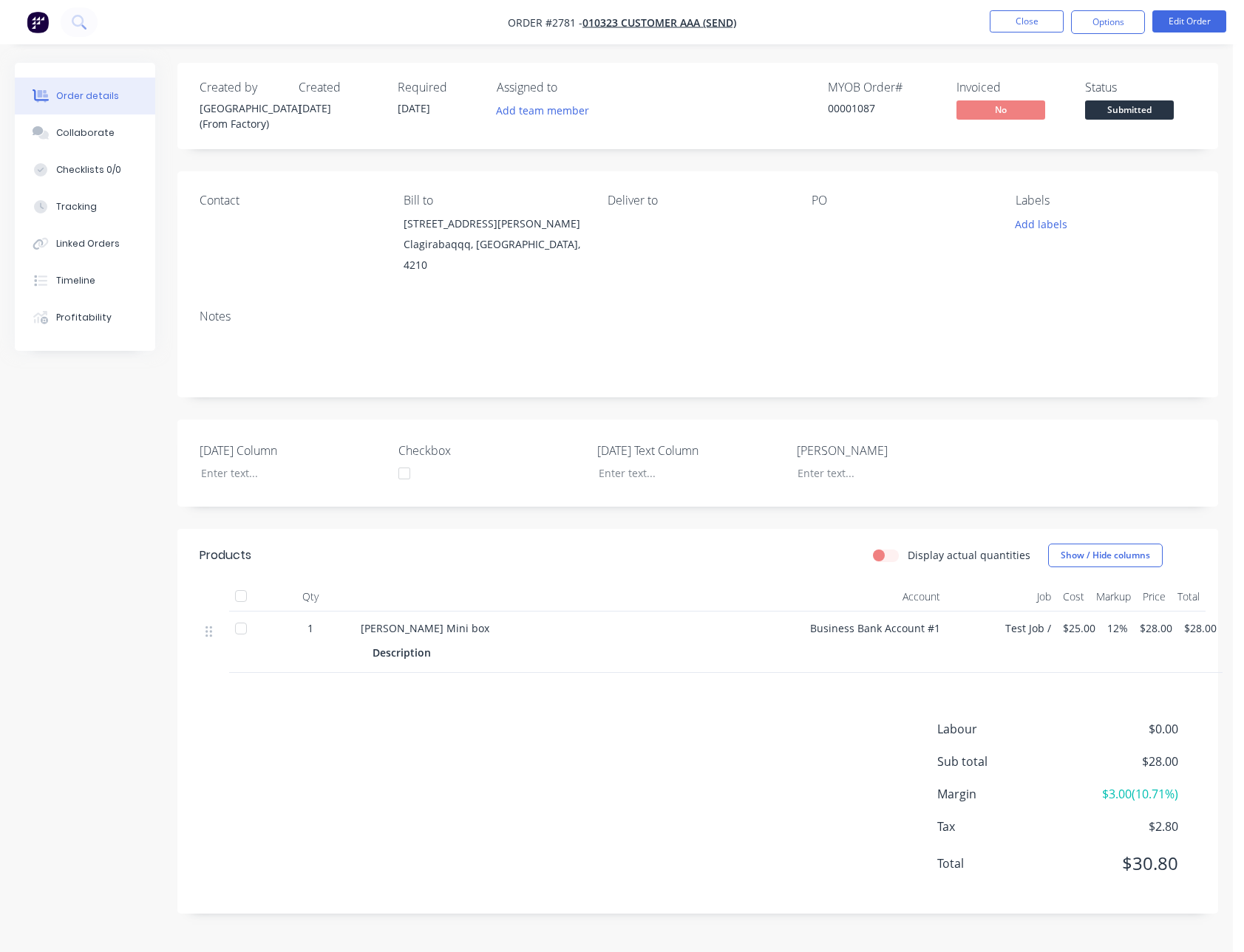
click at [1014, 32] on li "Close" at bounding box center [1026, 22] width 74 height 24
click at [988, 23] on ul "Close Options Edit Order" at bounding box center [1108, 22] width 272 height 24
click at [1035, 21] on button "Close" at bounding box center [1026, 22] width 74 height 22
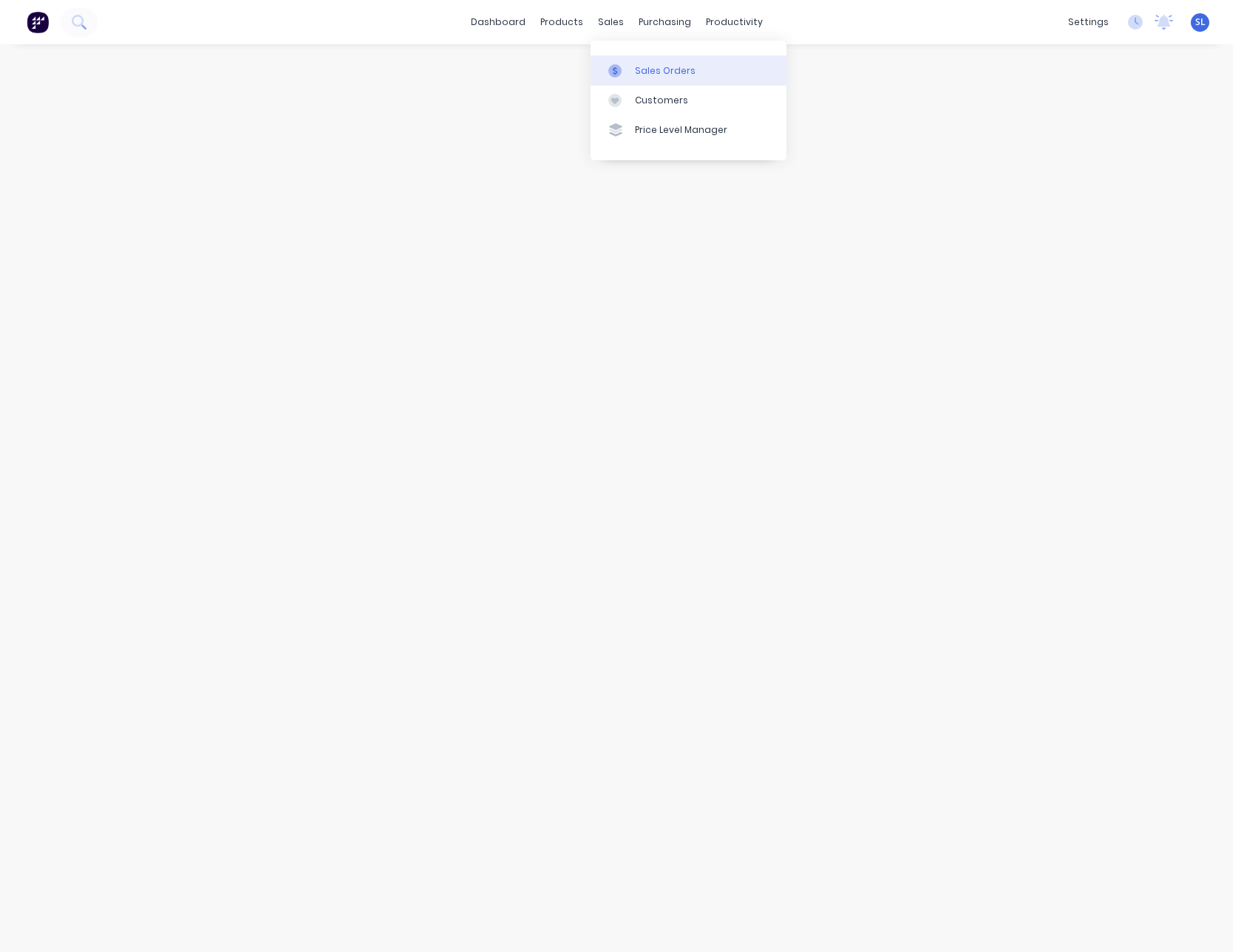
click at [614, 67] on icon at bounding box center [615, 70] width 4 height 8
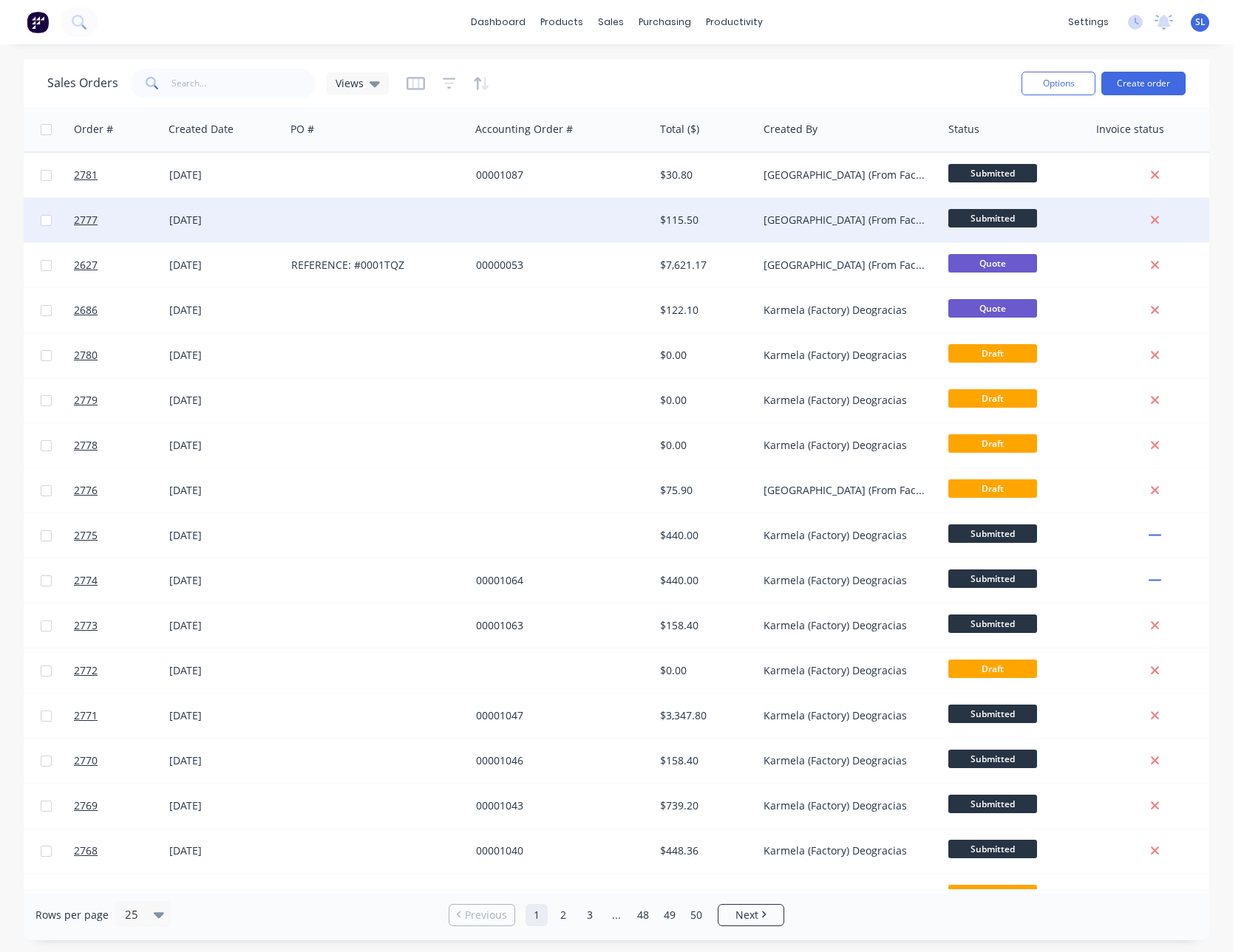
scroll to position [0, 738]
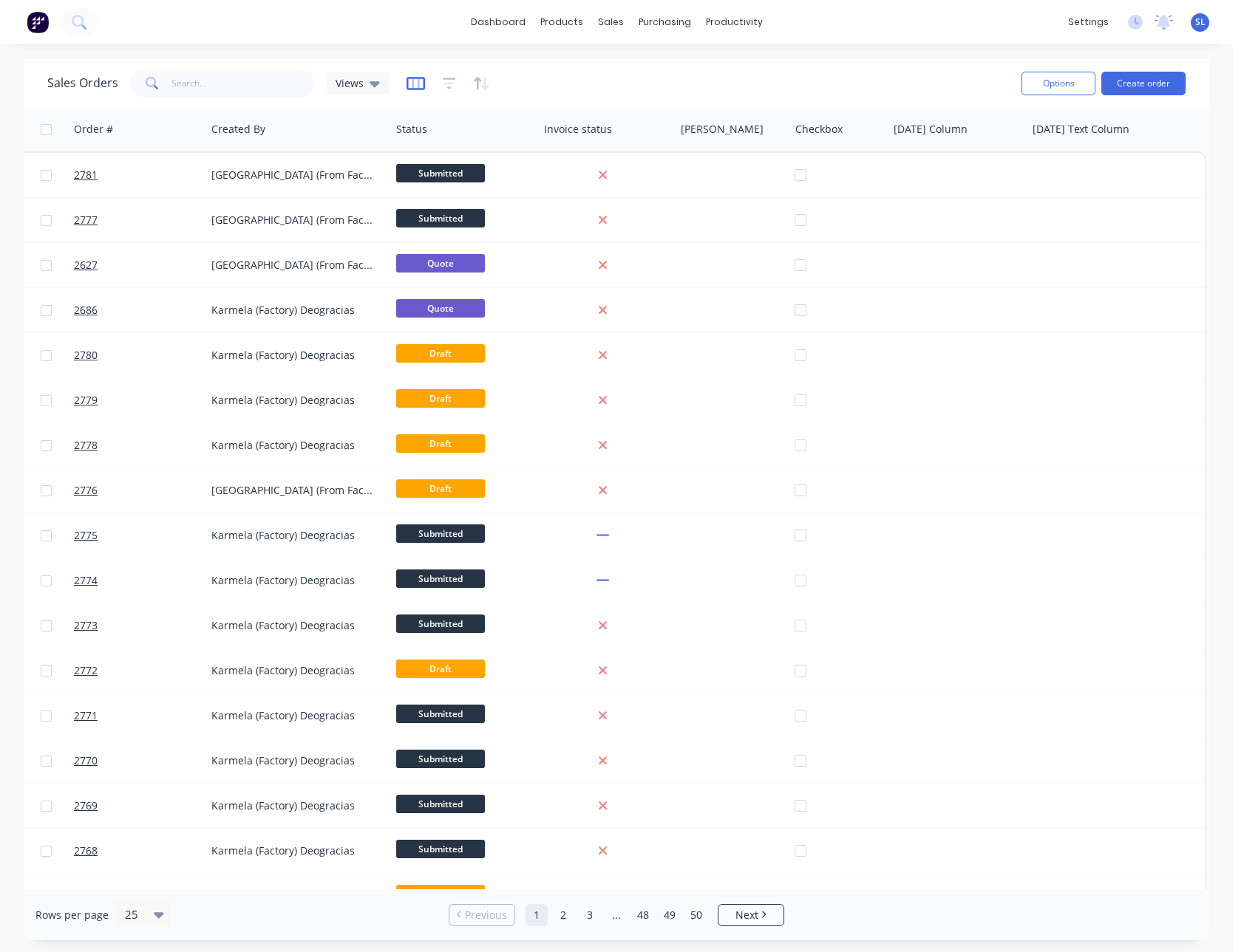
click at [407, 81] on icon "button" at bounding box center [416, 84] width 19 height 13
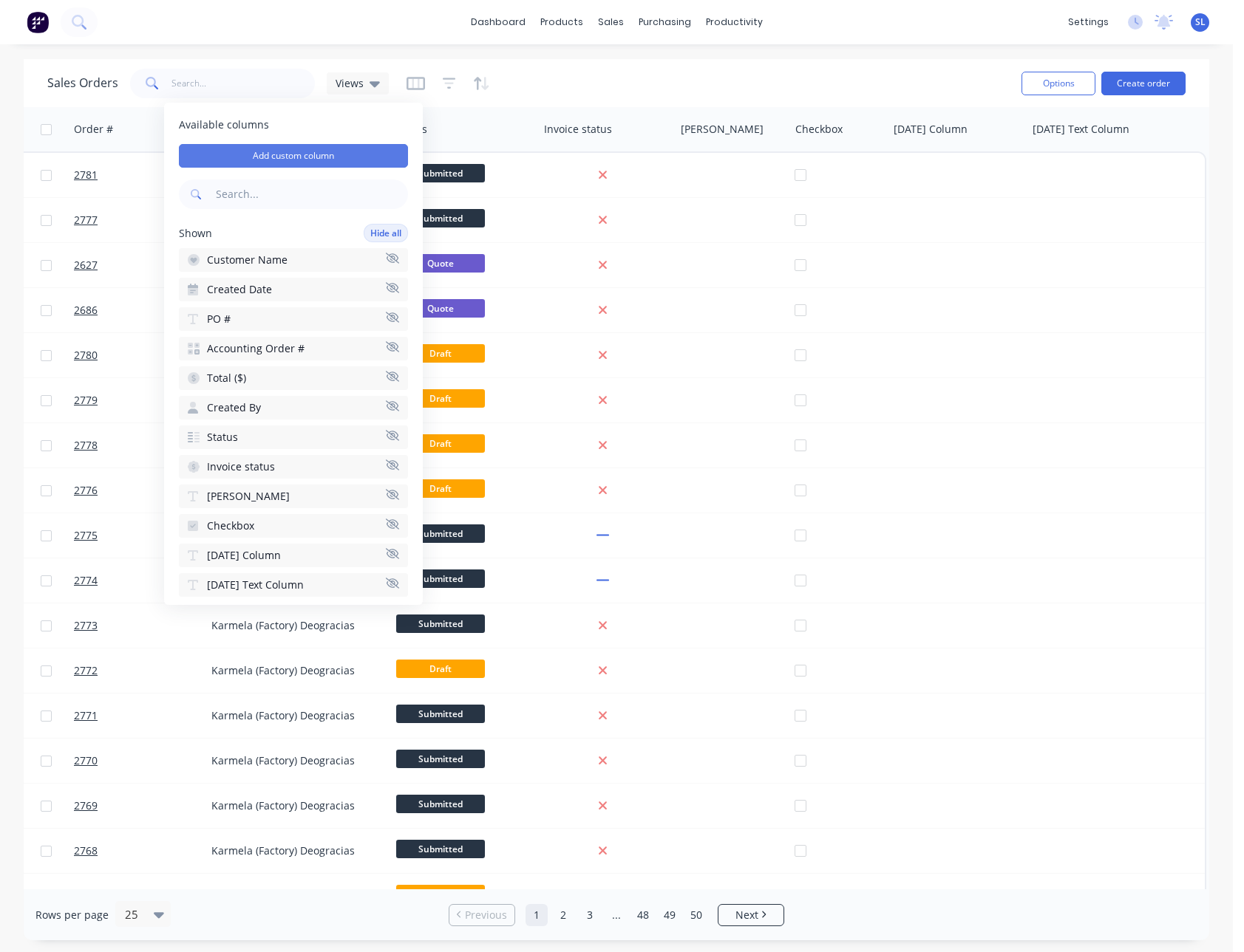
click at [330, 155] on button "Add custom column" at bounding box center [293, 156] width 229 height 24
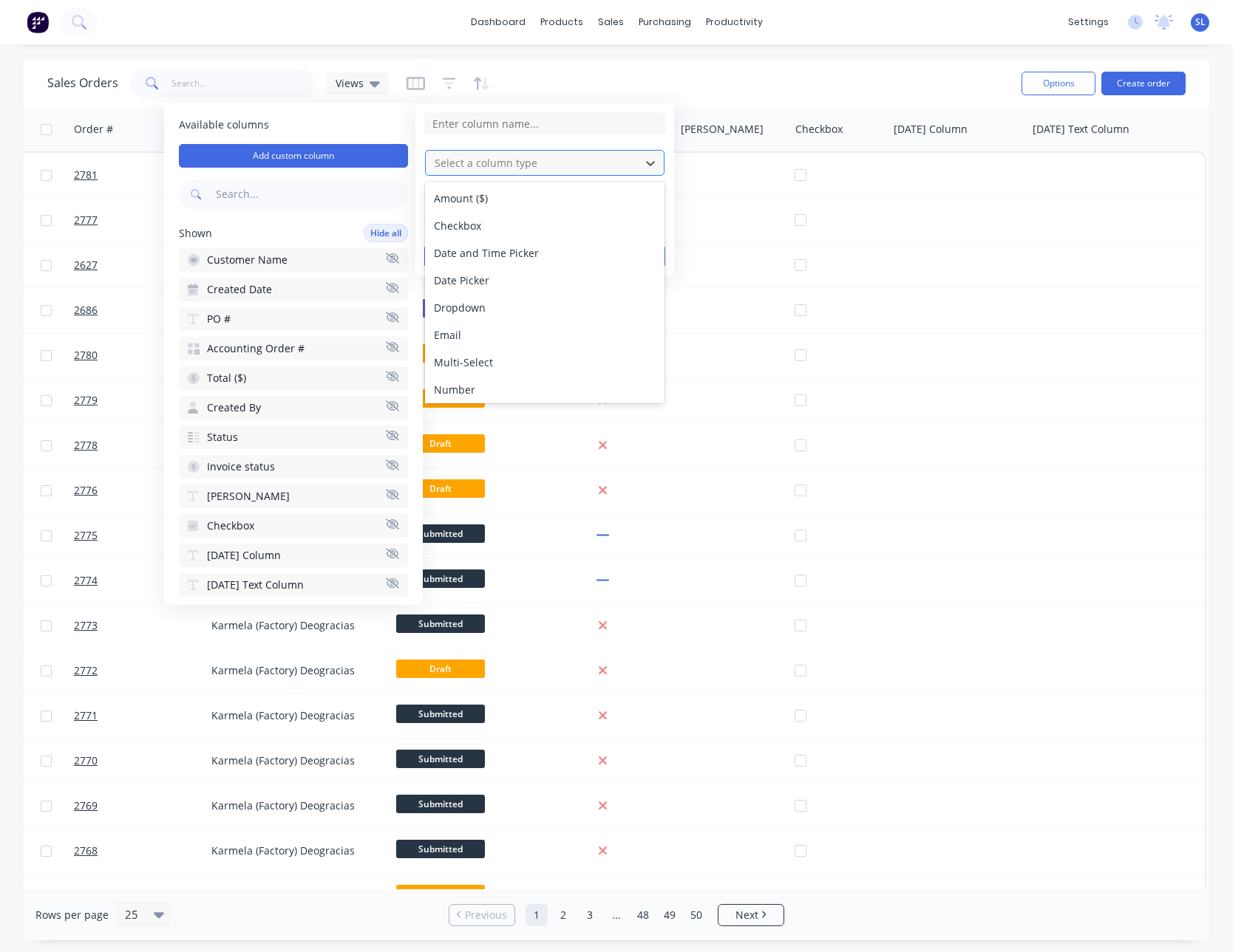
click at [594, 160] on div at bounding box center [532, 163] width 200 height 19
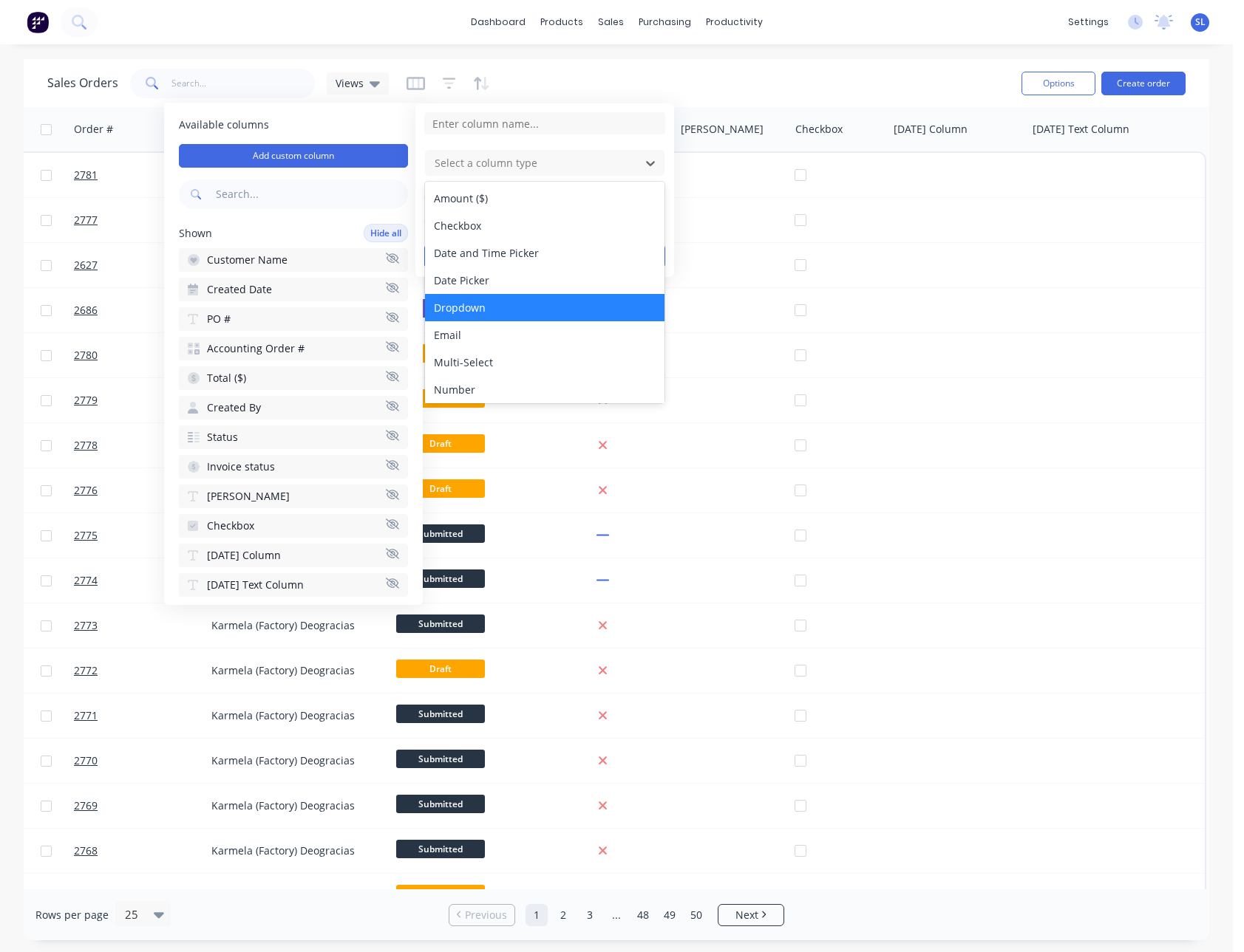
click at [535, 311] on div "Dropdown" at bounding box center [544, 307] width 239 height 28
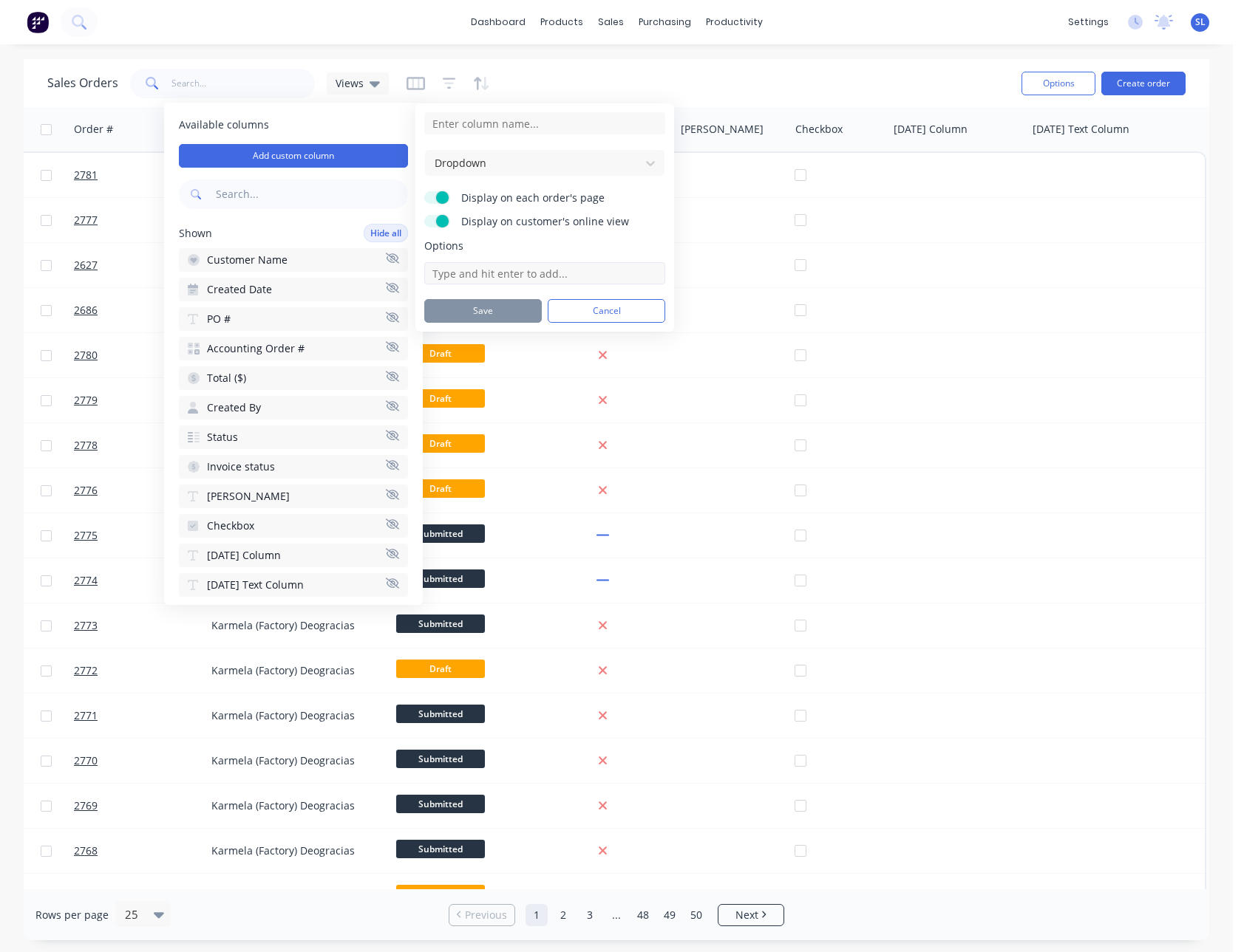
click at [546, 273] on input at bounding box center [544, 273] width 241 height 22
type input "1"
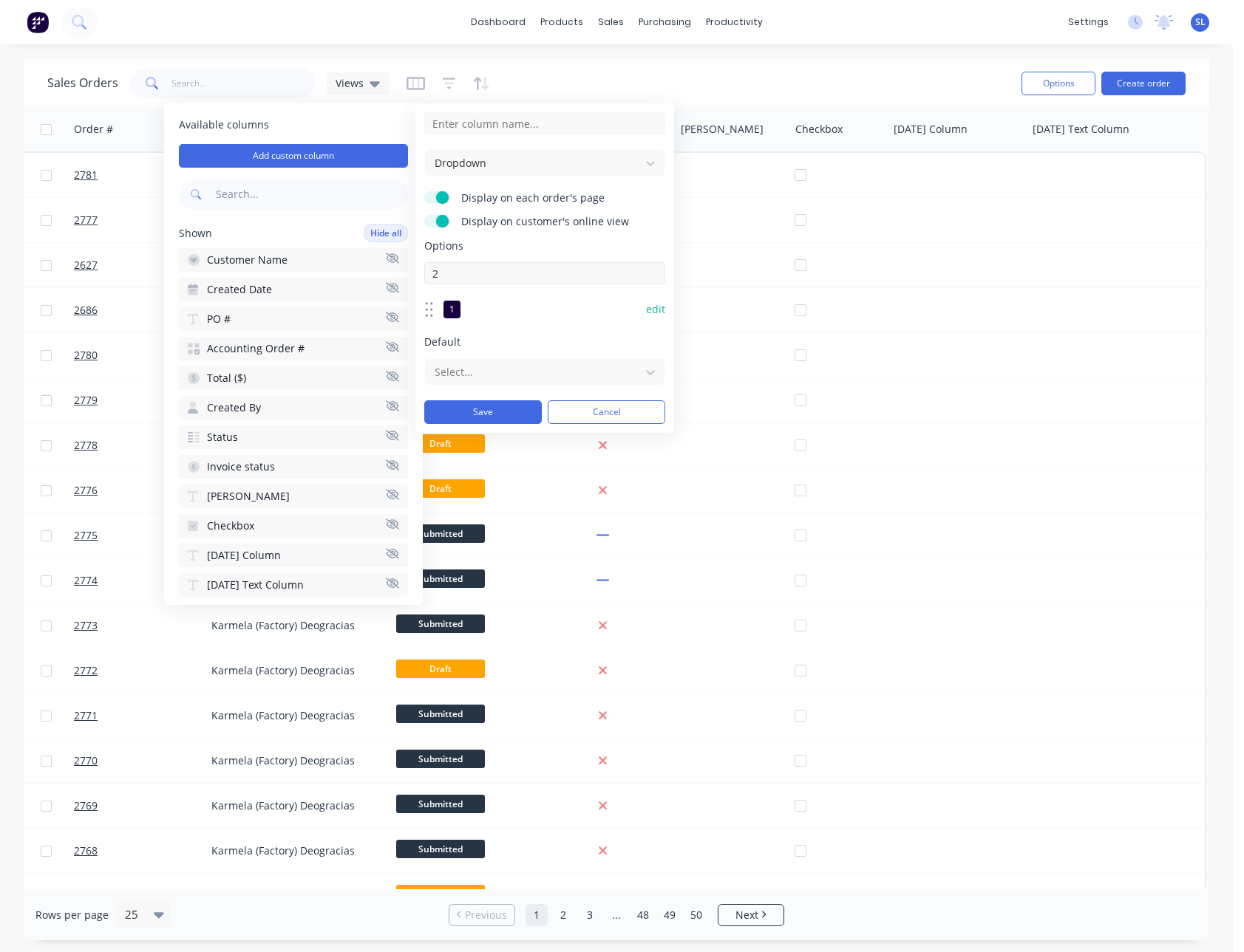
type input "2"
type input "3"
type input "4"
click at [650, 394] on button "edit" at bounding box center [656, 398] width 19 height 15
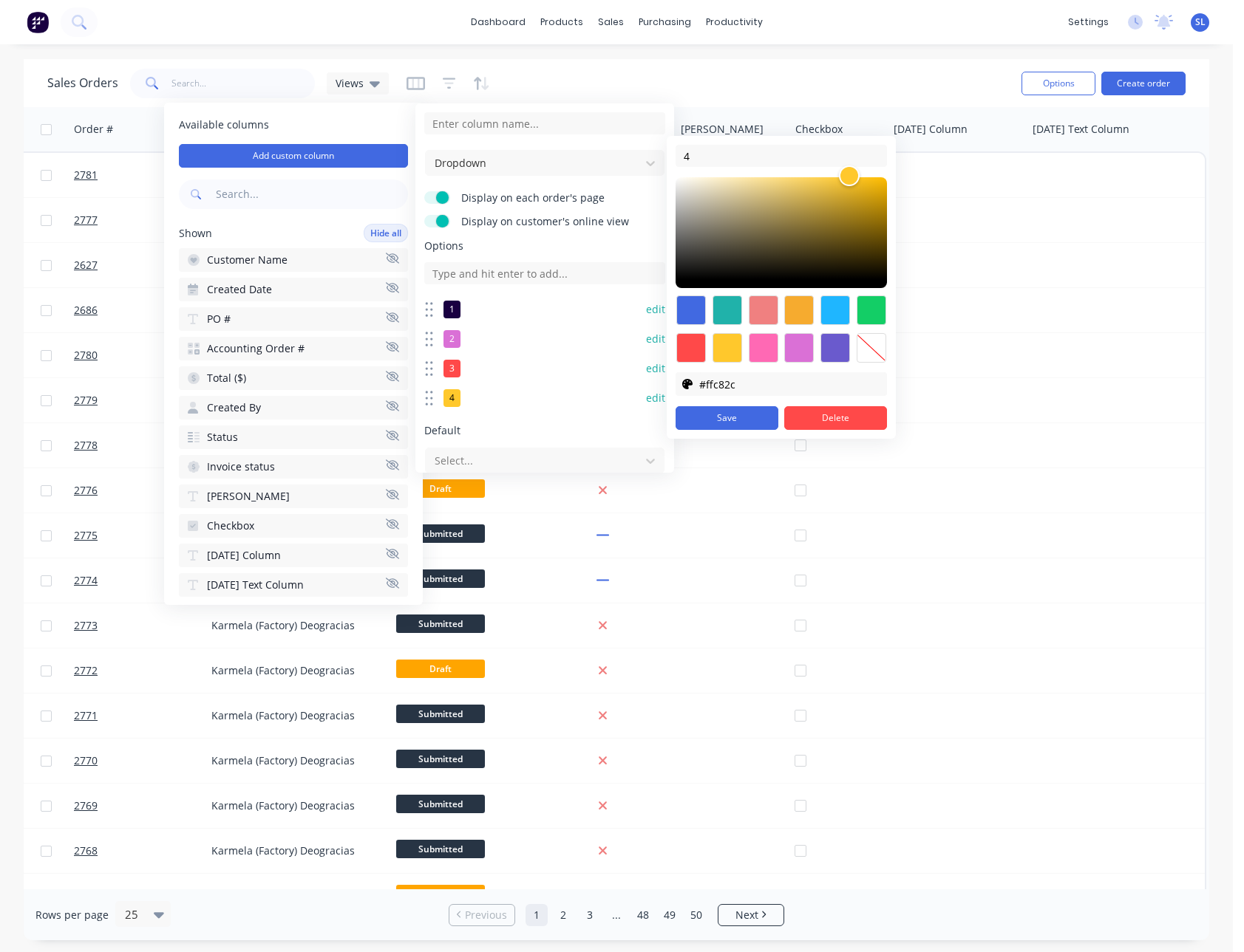
click at [762, 307] on div at bounding box center [763, 310] width 30 height 30
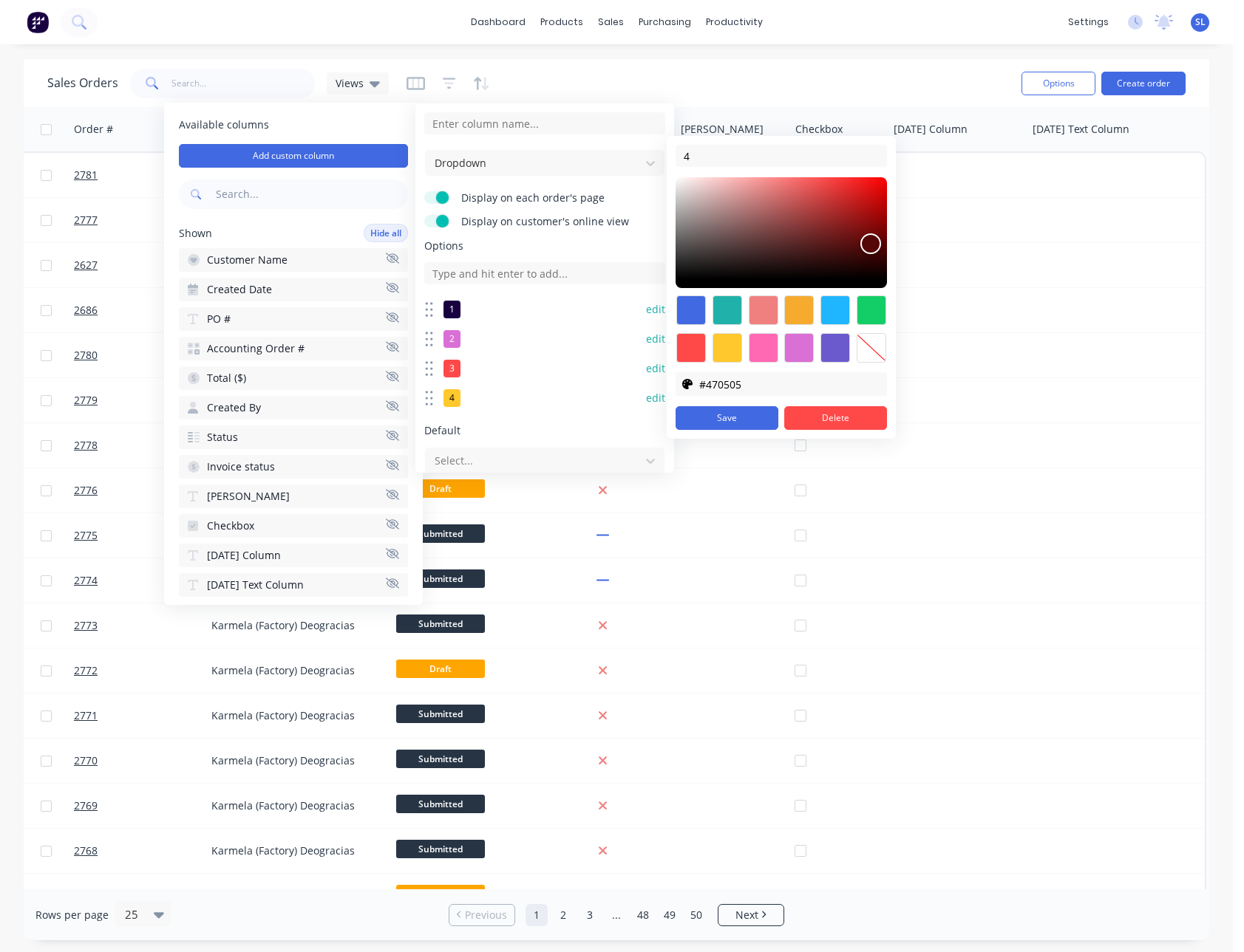
type input "#460505"
drag, startPoint x: 771, startPoint y: 237, endPoint x: 871, endPoint y: 258, distance: 102.2
click at [871, 258] on div at bounding box center [780, 232] width 212 height 111
click at [745, 413] on button "Save" at bounding box center [726, 418] width 102 height 24
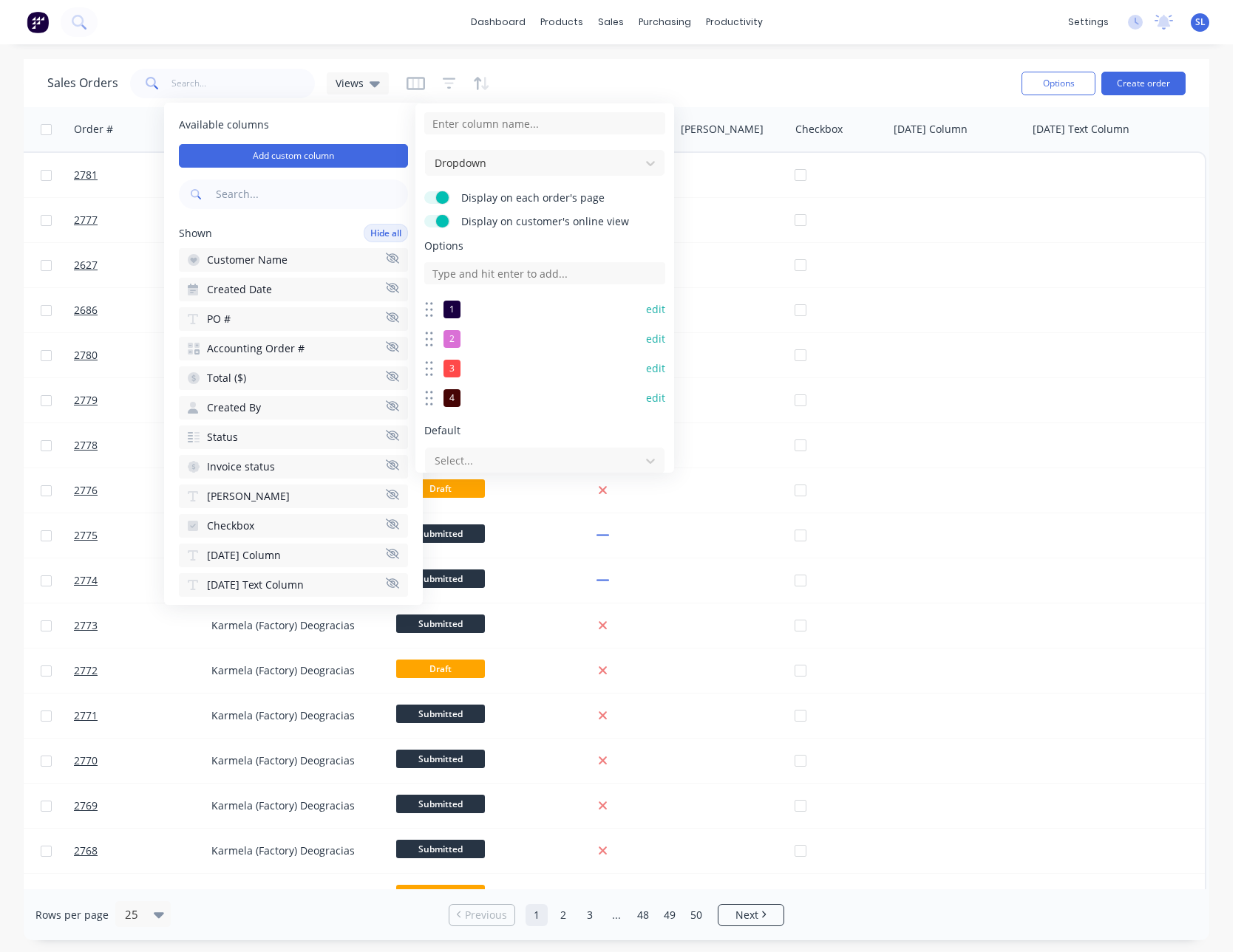
click at [647, 366] on button "edit" at bounding box center [656, 368] width 19 height 15
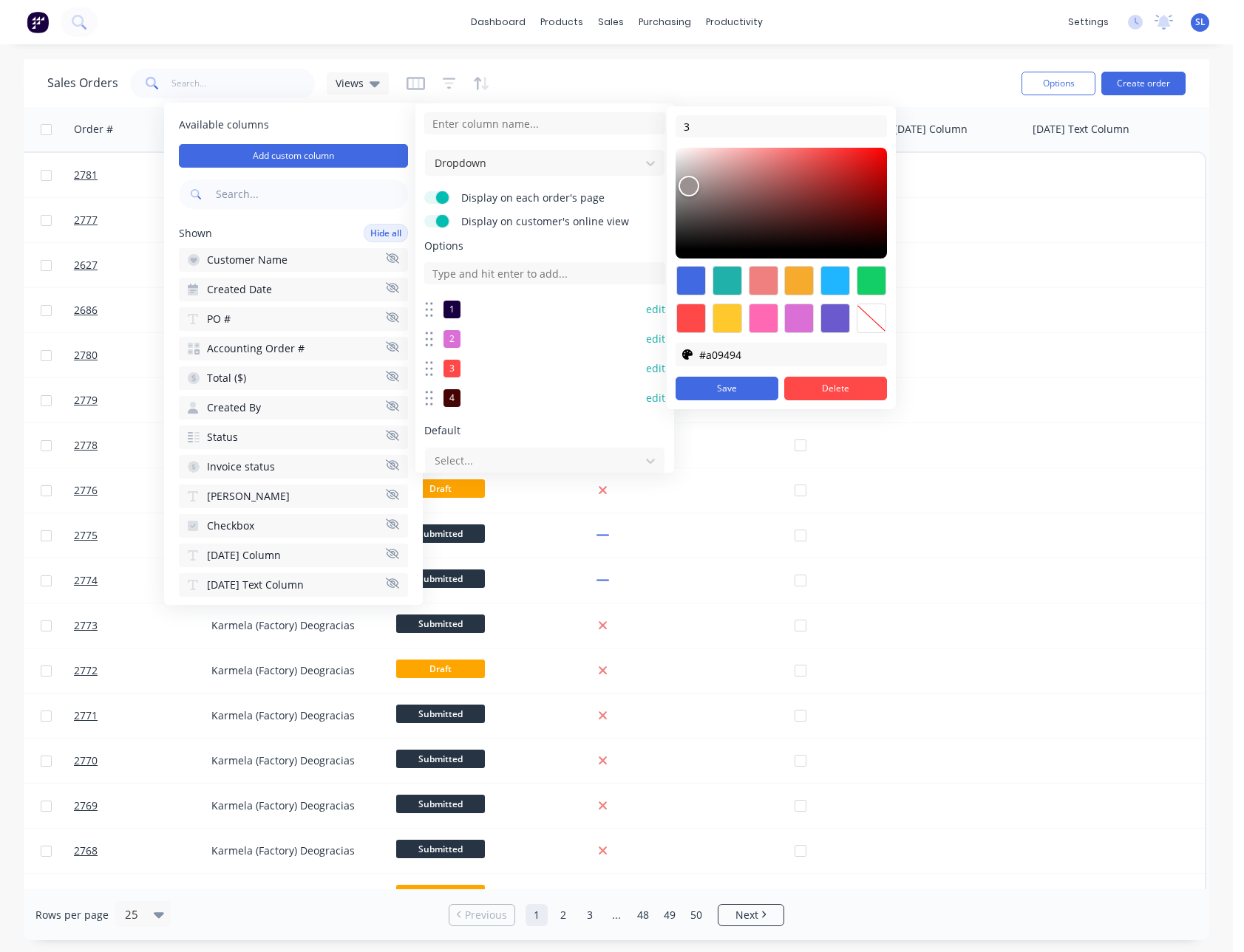
type input "#a29696"
drag, startPoint x: 753, startPoint y: 242, endPoint x: 691, endPoint y: 188, distance: 82.2
click at [691, 188] on div at bounding box center [780, 203] width 212 height 111
click at [734, 386] on button "Save" at bounding box center [726, 389] width 102 height 24
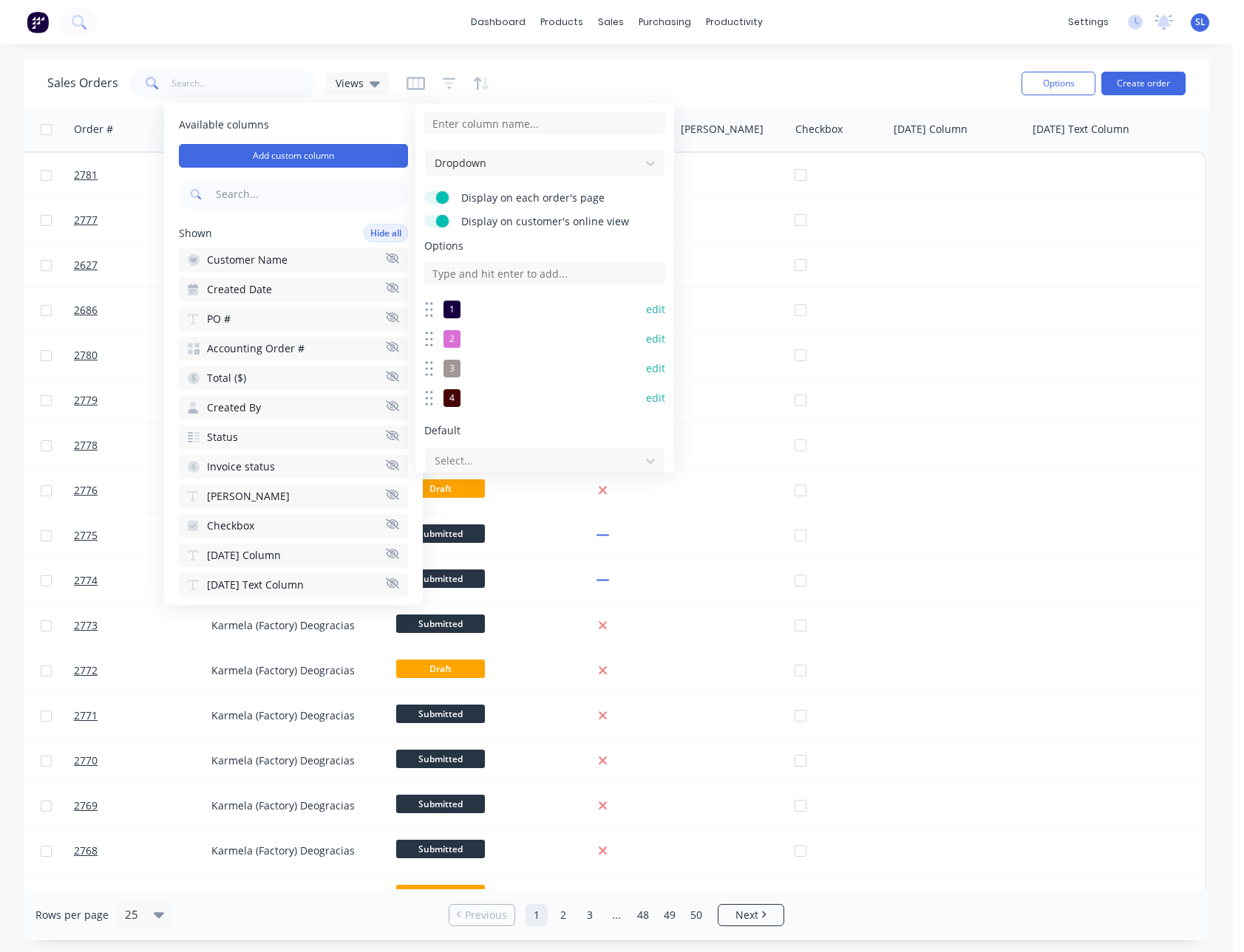
click at [646, 337] on button "edit" at bounding box center [656, 339] width 19 height 15
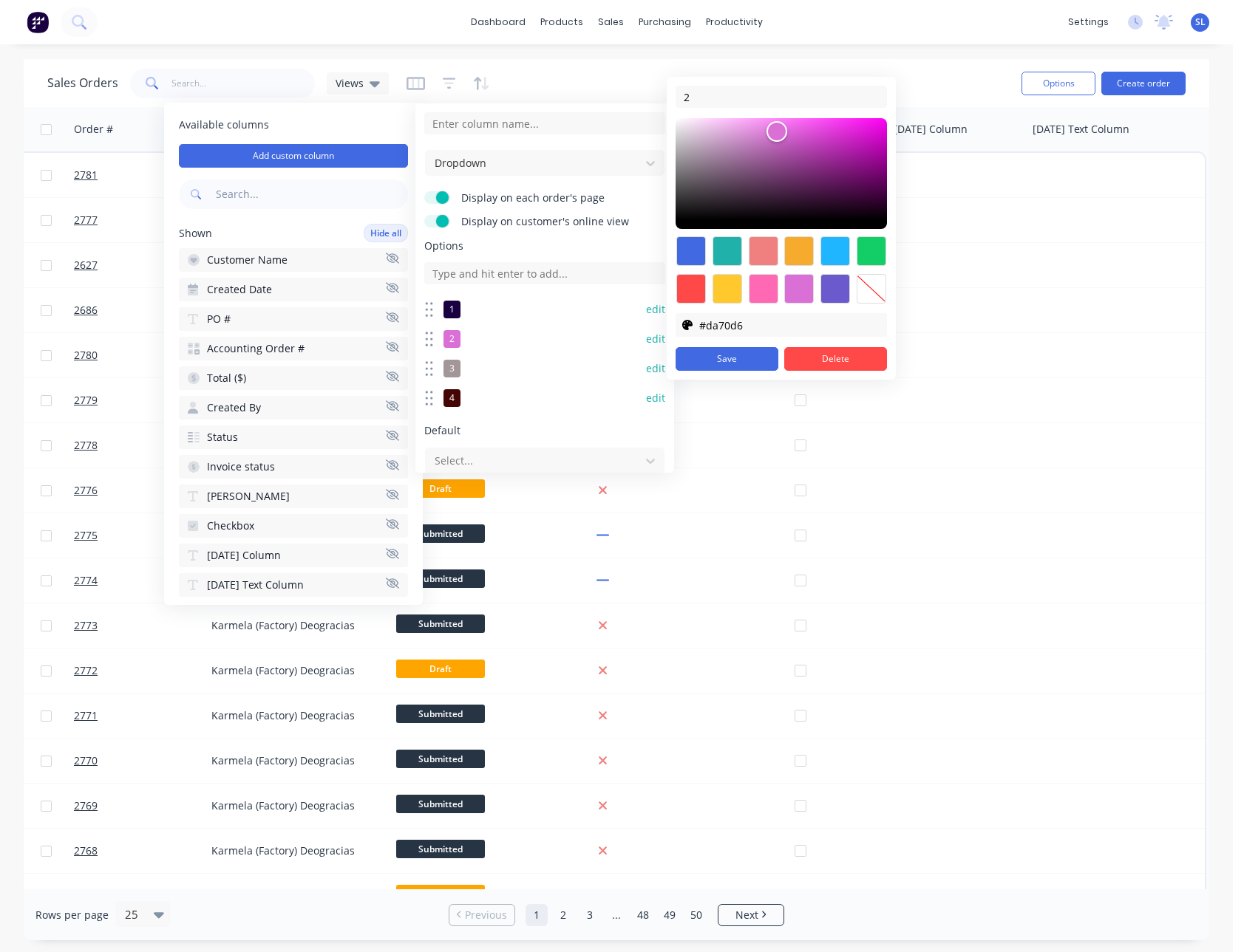
click at [801, 256] on div at bounding box center [799, 251] width 30 height 30
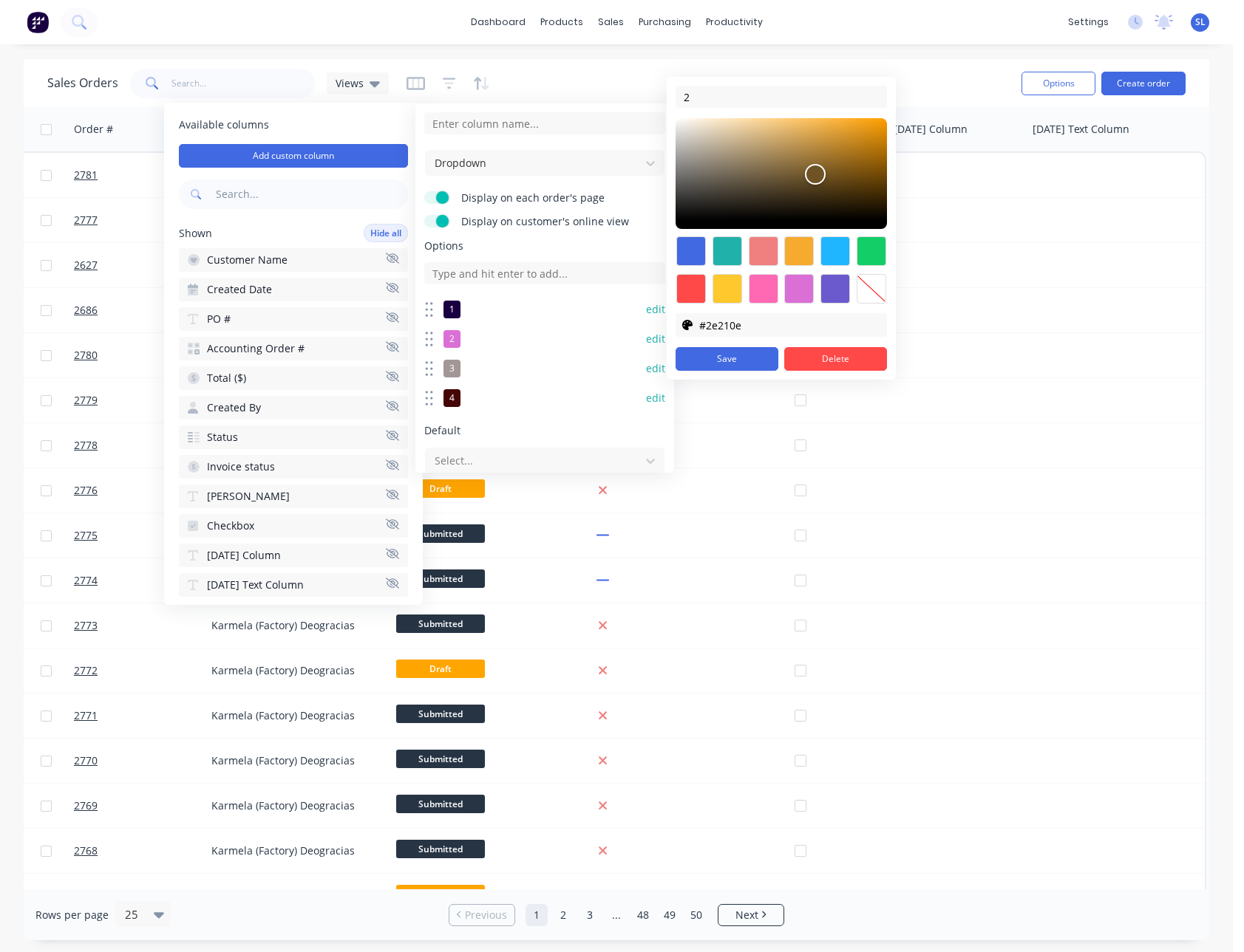
type input "#2c200e"
drag, startPoint x: 816, startPoint y: 181, endPoint x: 821, endPoint y: 210, distance: 29.4
click at [821, 210] on div at bounding box center [780, 173] width 212 height 111
click at [760, 353] on button "Save" at bounding box center [726, 359] width 102 height 24
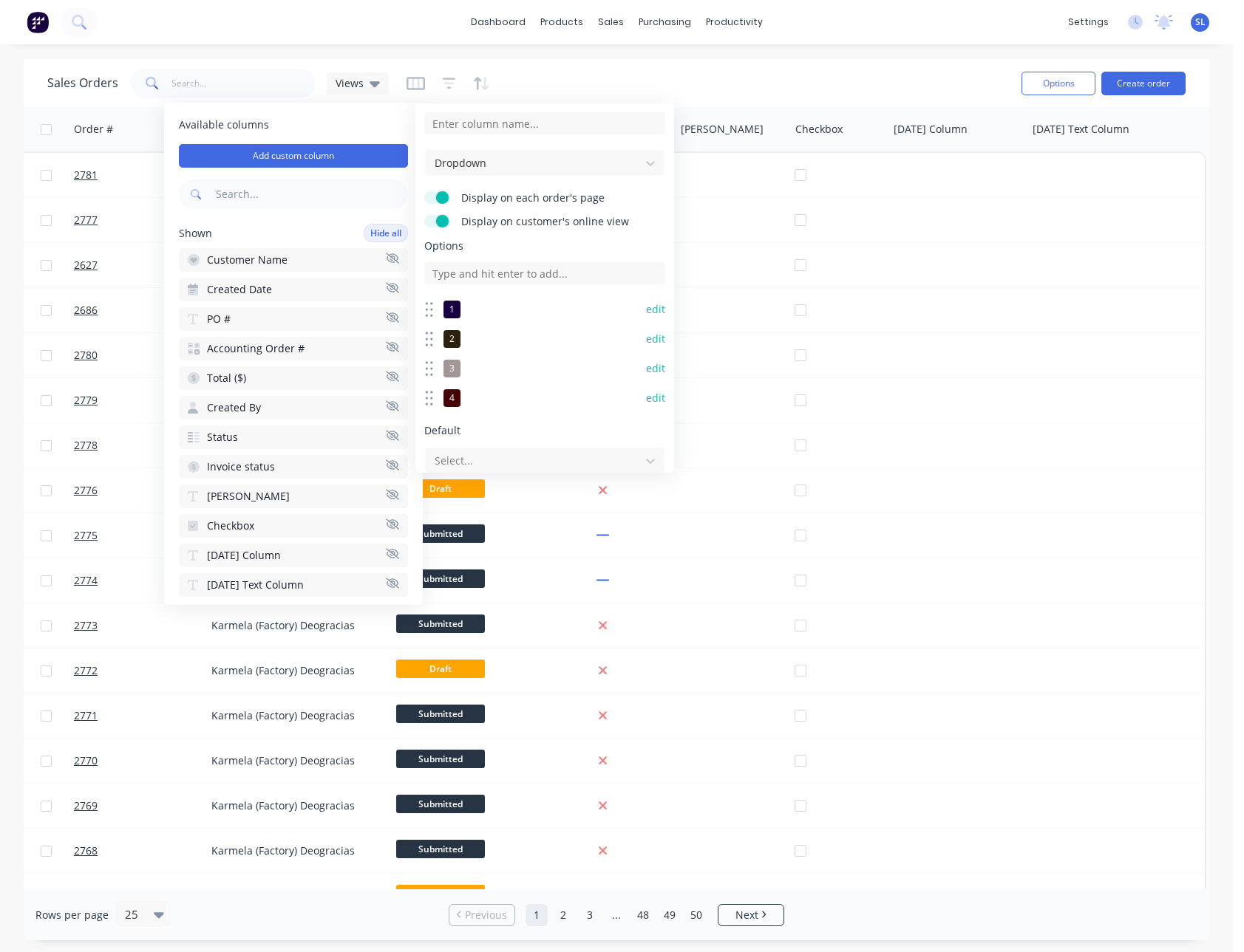
click at [650, 335] on button "edit" at bounding box center [656, 339] width 19 height 15
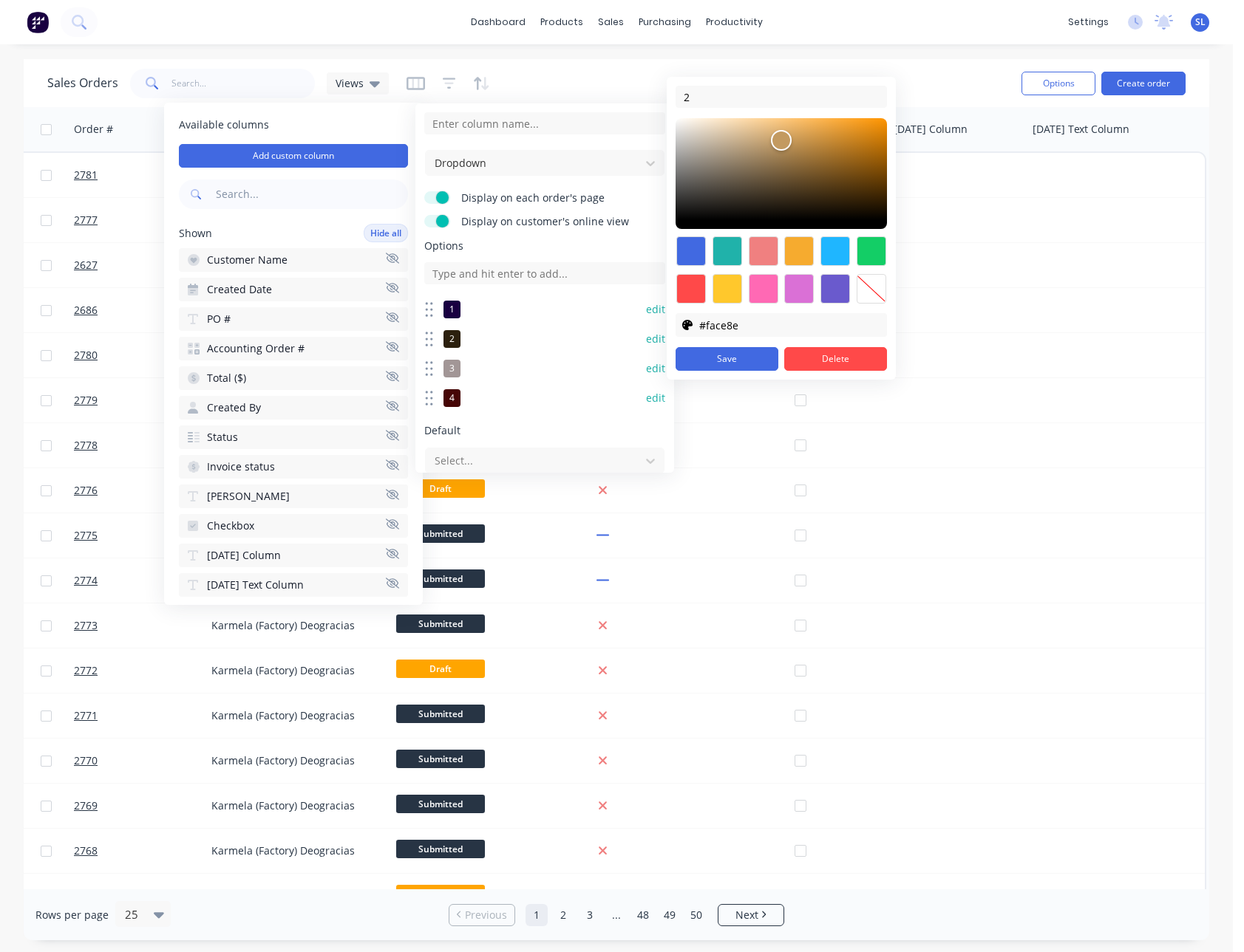
type input "#fcd090"
drag, startPoint x: 813, startPoint y: 194, endPoint x: 766, endPoint y: 120, distance: 87.7
click at [766, 120] on div at bounding box center [765, 118] width 18 height 18
click at [748, 356] on button "Save" at bounding box center [726, 359] width 102 height 24
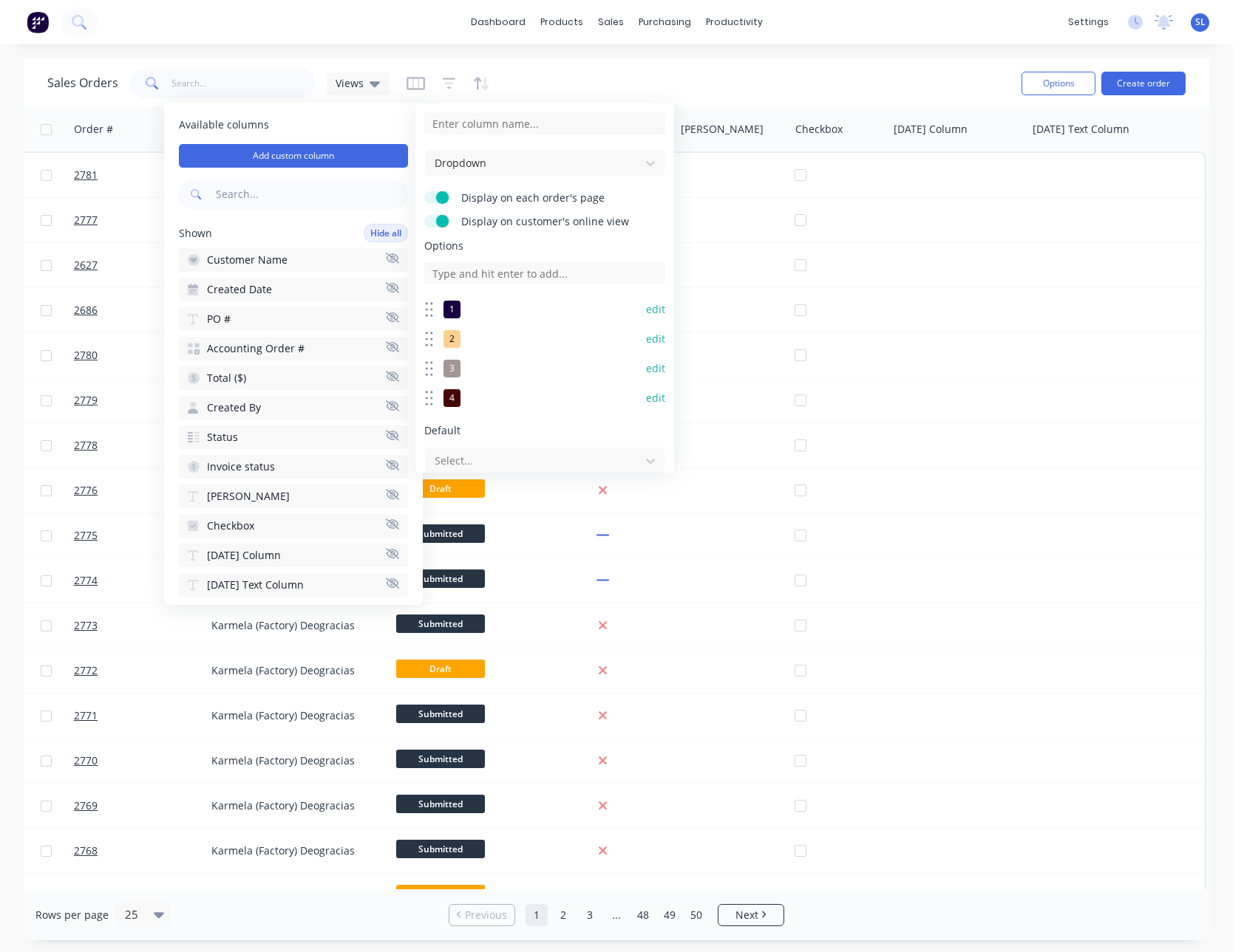
click at [649, 302] on button "edit" at bounding box center [656, 309] width 19 height 15
click at [649, 347] on div "2 edit" at bounding box center [544, 339] width 241 height 30
click at [646, 340] on button "edit" at bounding box center [656, 339] width 19 height 15
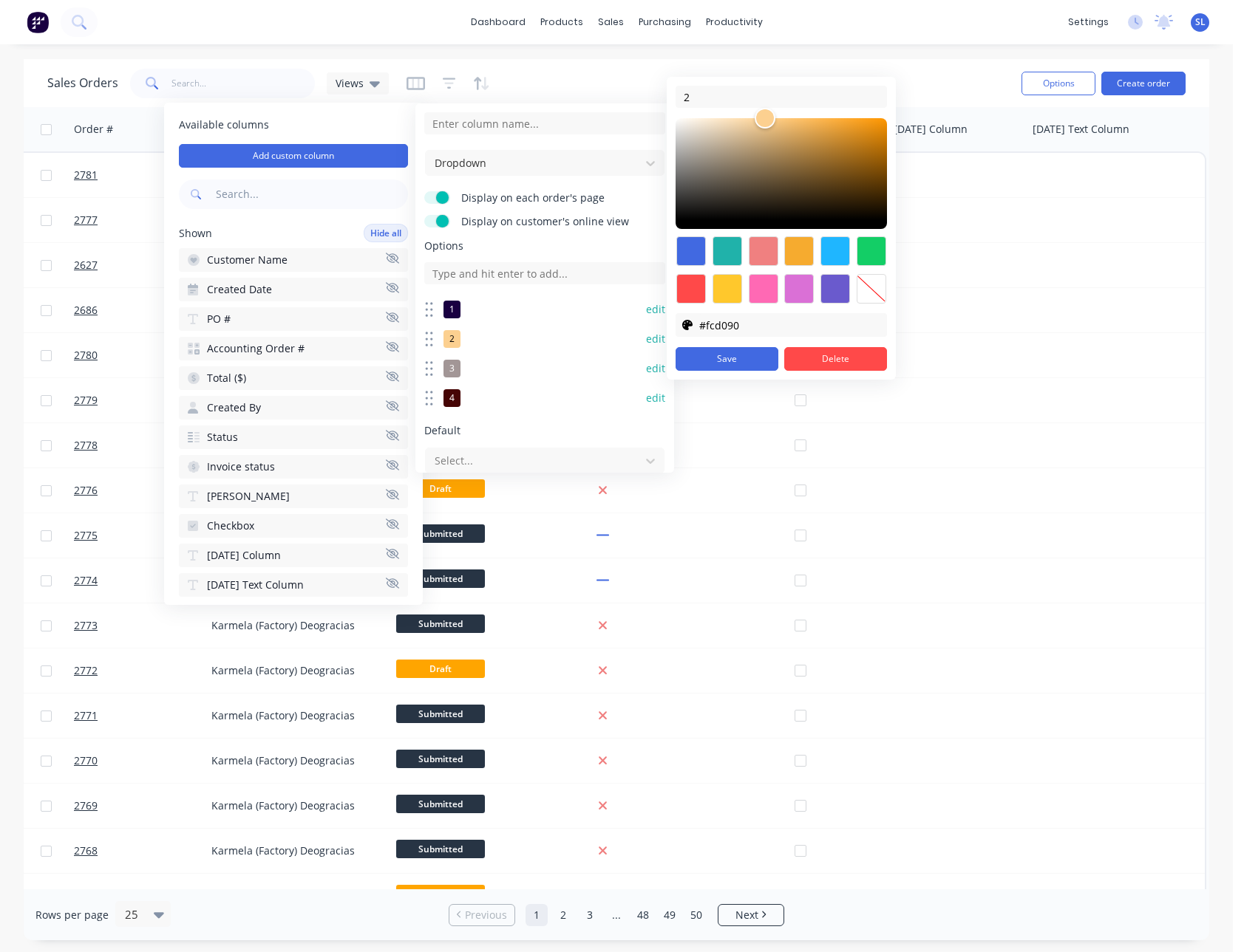
click at [647, 369] on button "edit" at bounding box center [656, 368] width 19 height 15
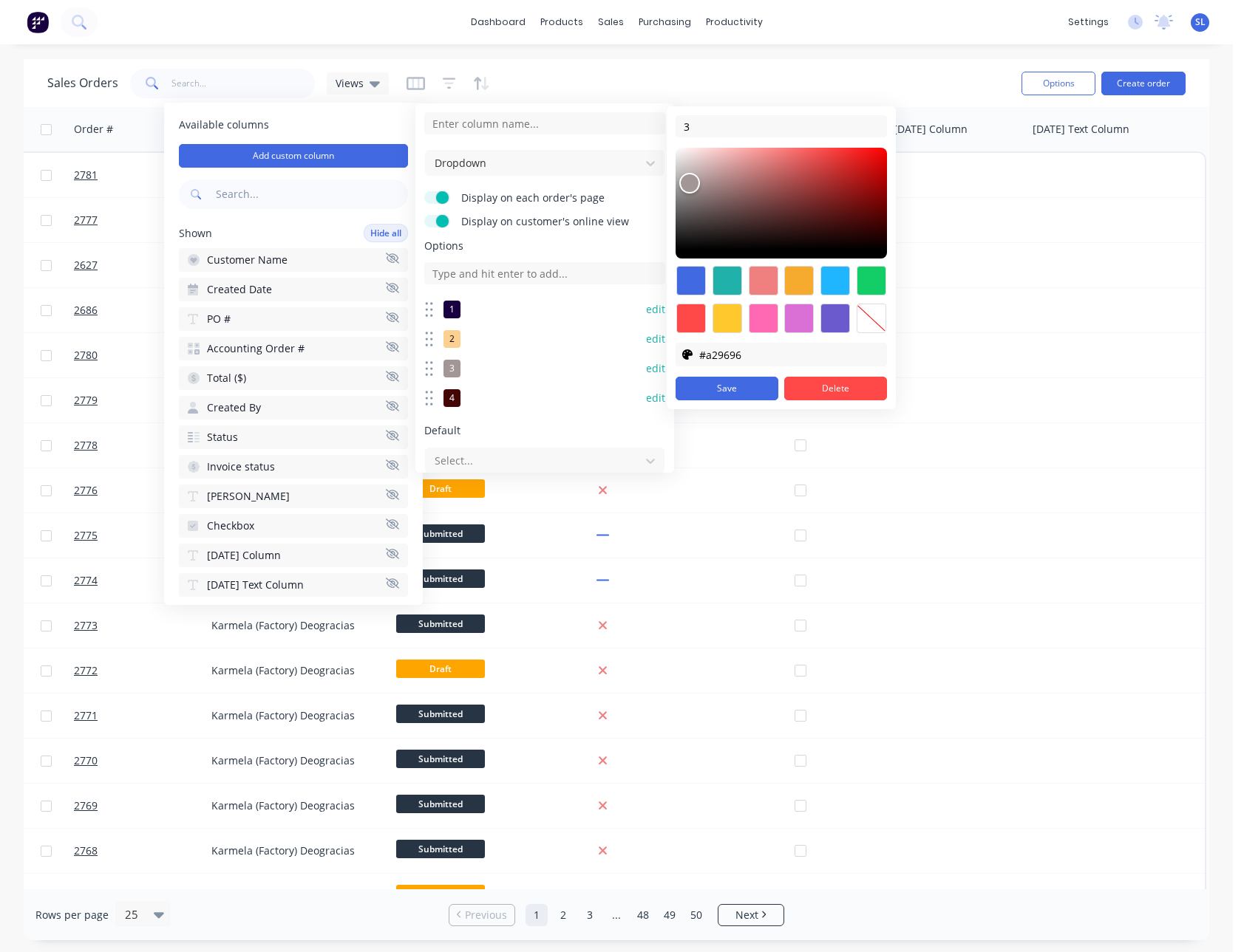
click at [648, 402] on button "edit" at bounding box center [656, 398] width 19 height 15
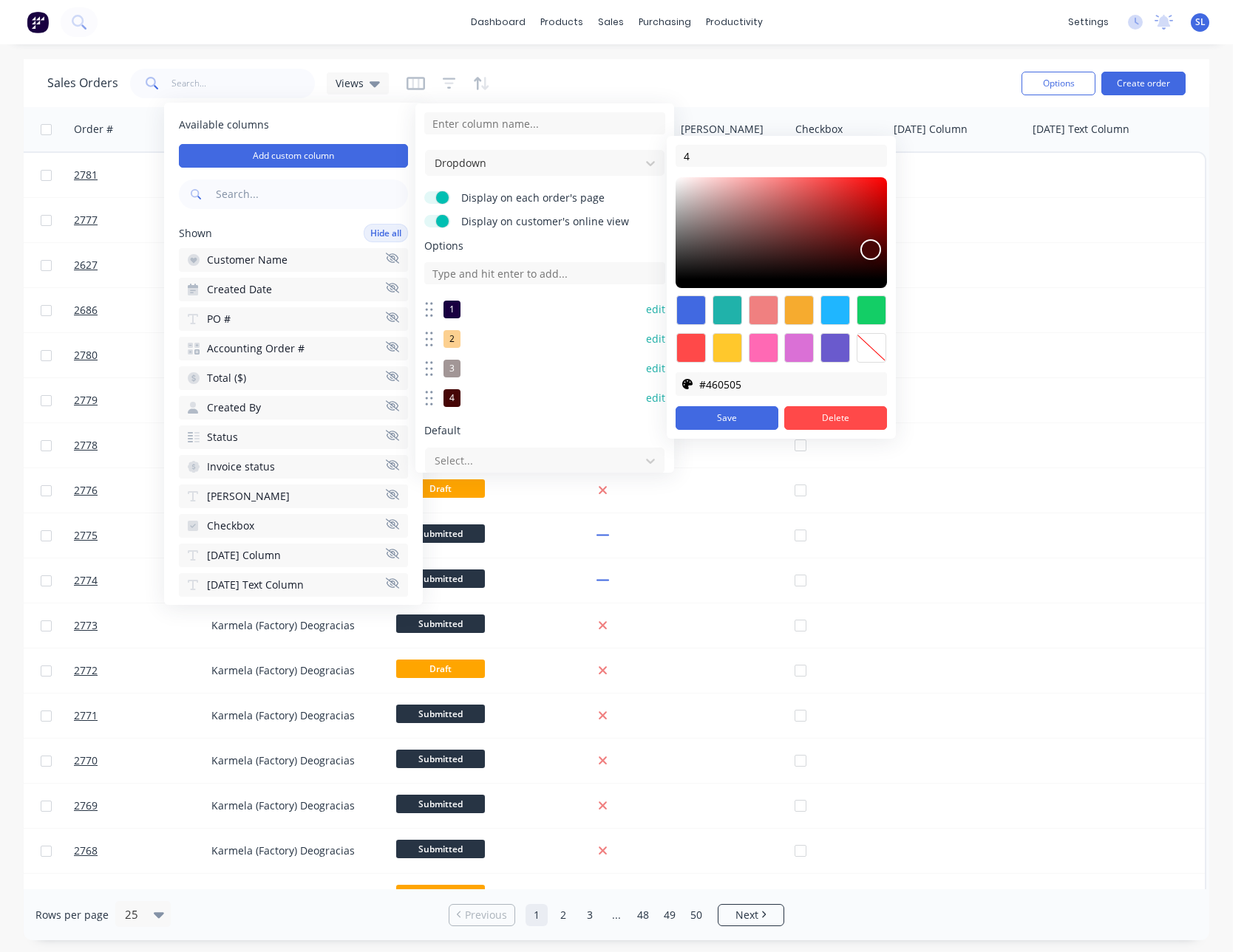
click at [363, 205] on input "text" at bounding box center [310, 194] width 195 height 30
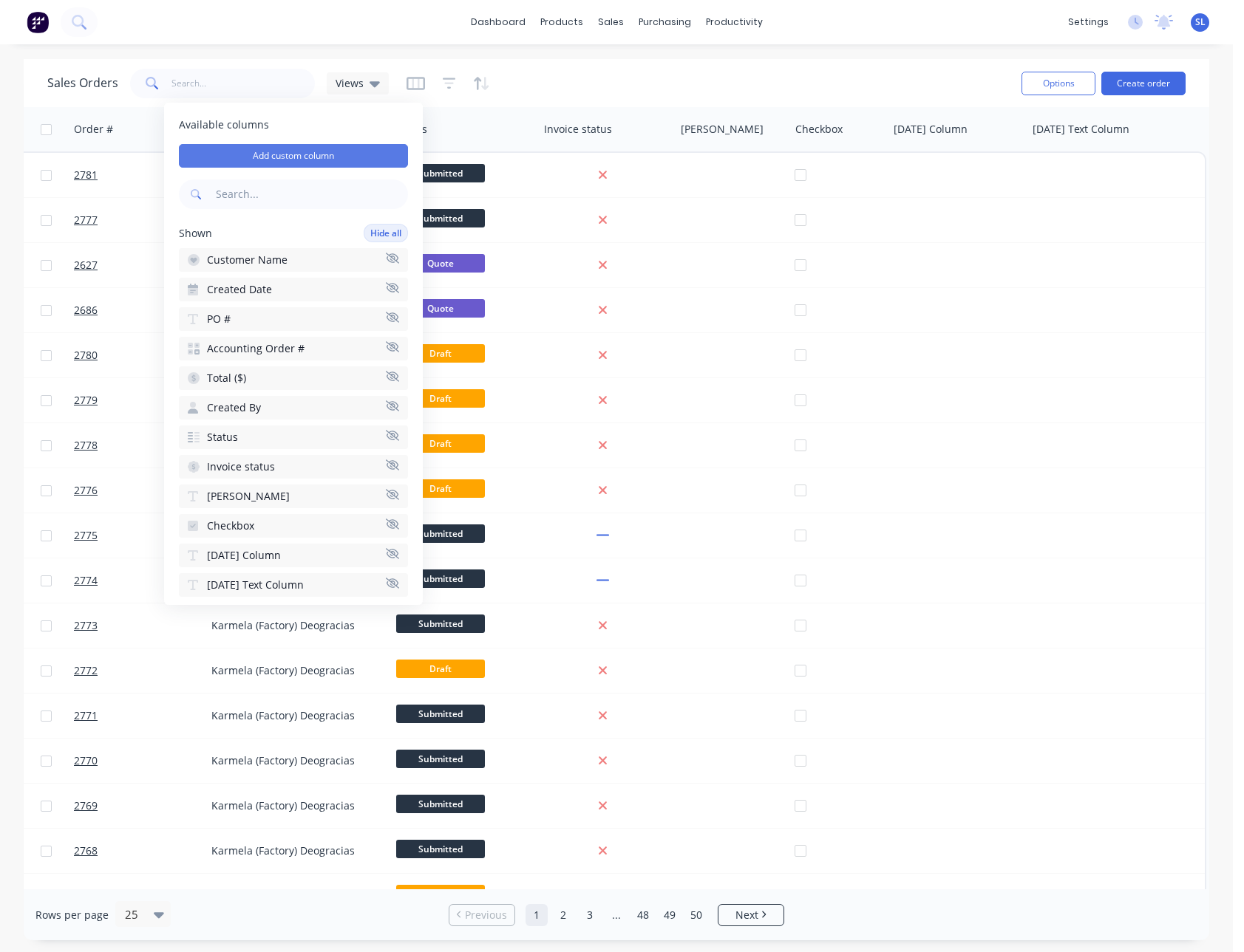
click at [350, 162] on button "Add custom column" at bounding box center [293, 156] width 229 height 24
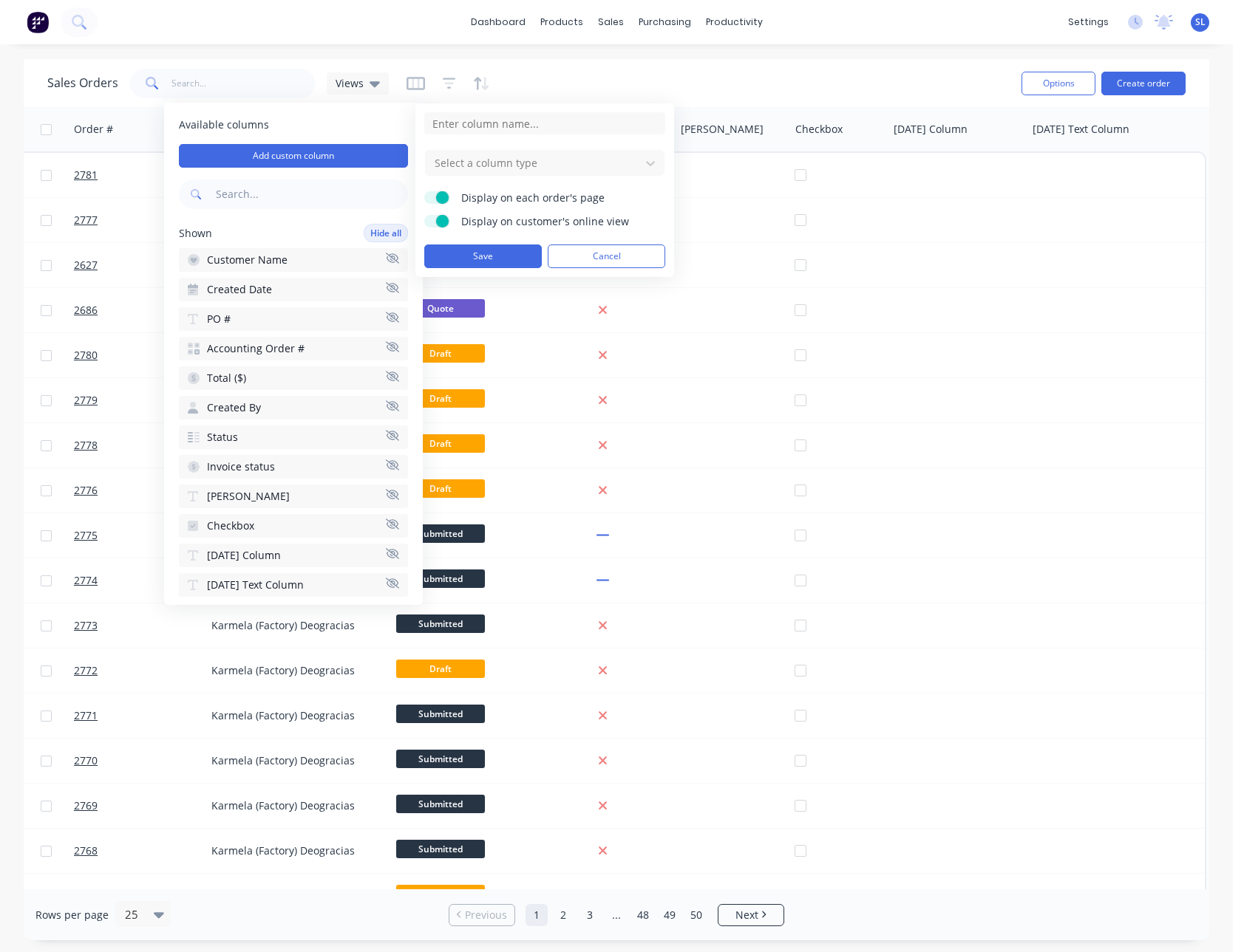
click at [493, 179] on form "Select a column type Display on each order's page Display on customer's online …" at bounding box center [544, 190] width 241 height 156
click at [490, 169] on div at bounding box center [532, 163] width 200 height 19
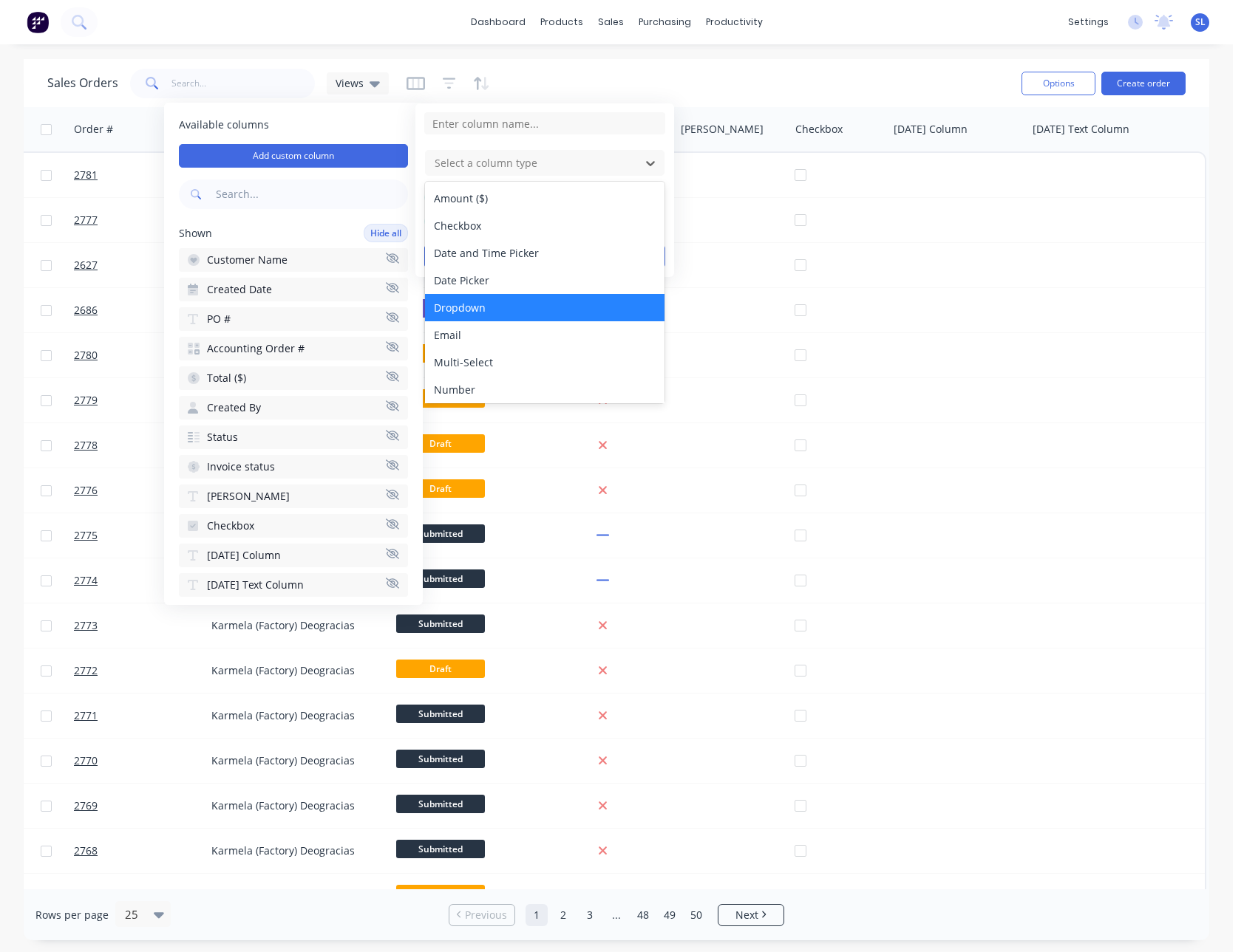
click at [496, 300] on div "Dropdown" at bounding box center [544, 307] width 239 height 28
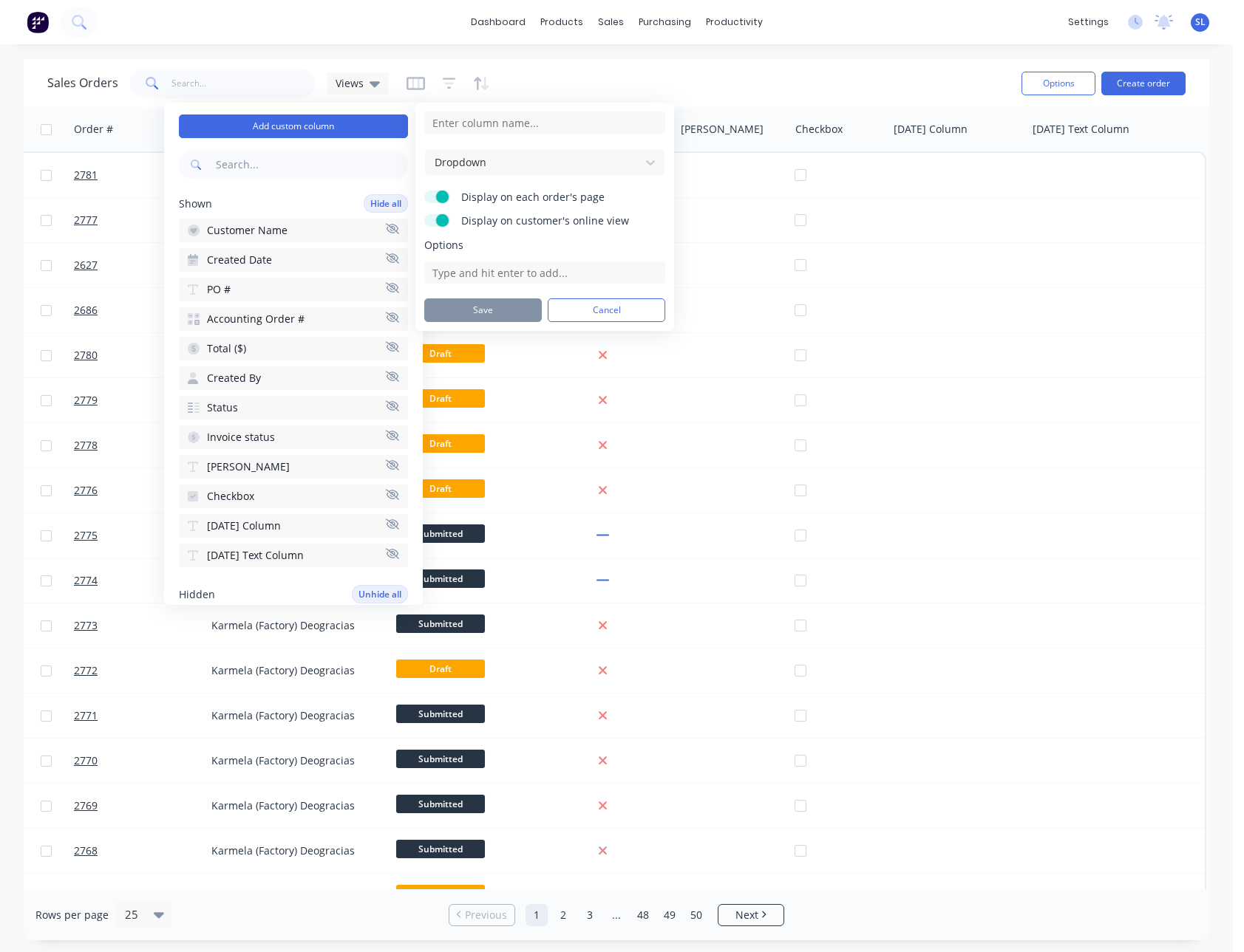
scroll to position [0, 0]
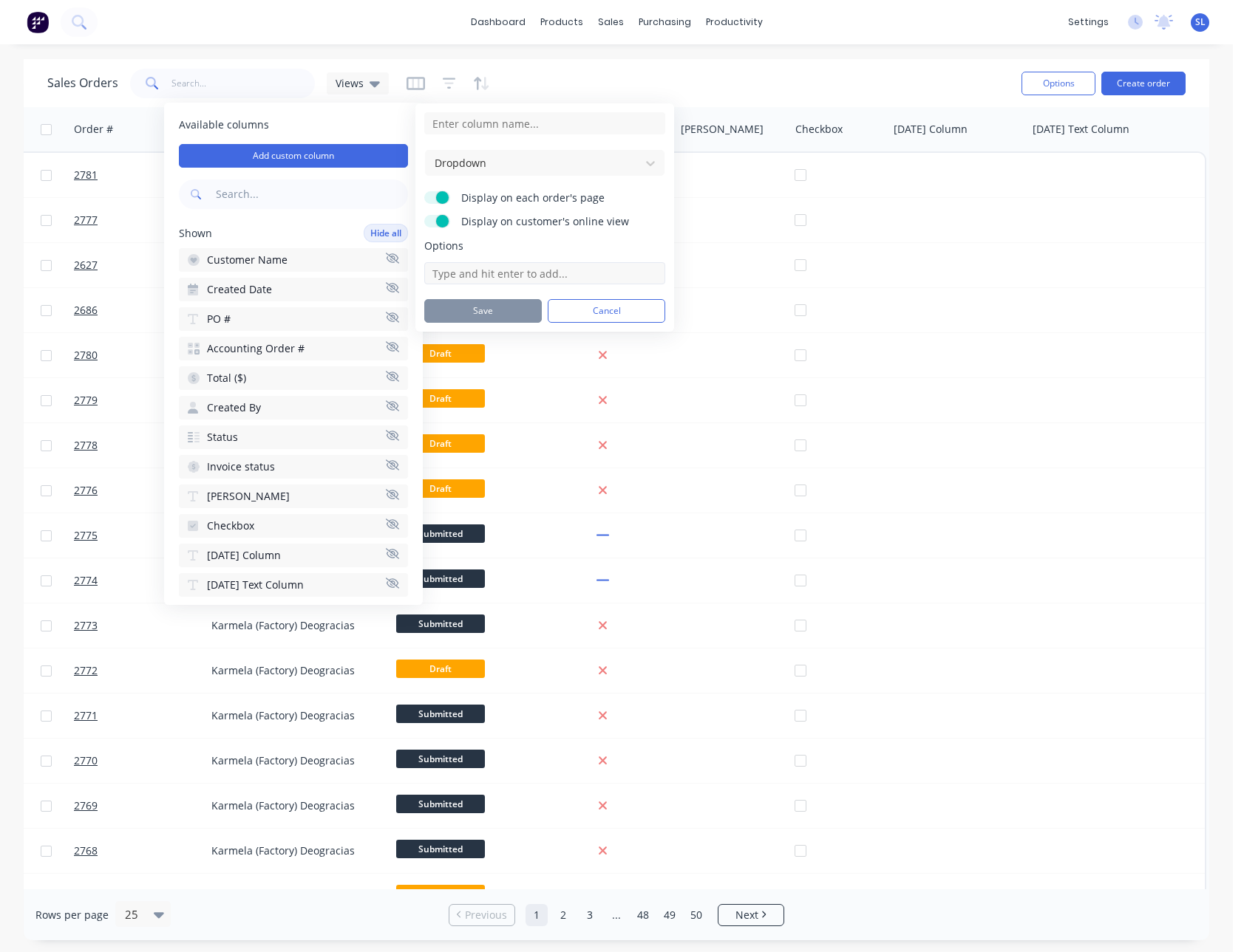
click at [475, 267] on input at bounding box center [544, 273] width 241 height 22
type input "1"
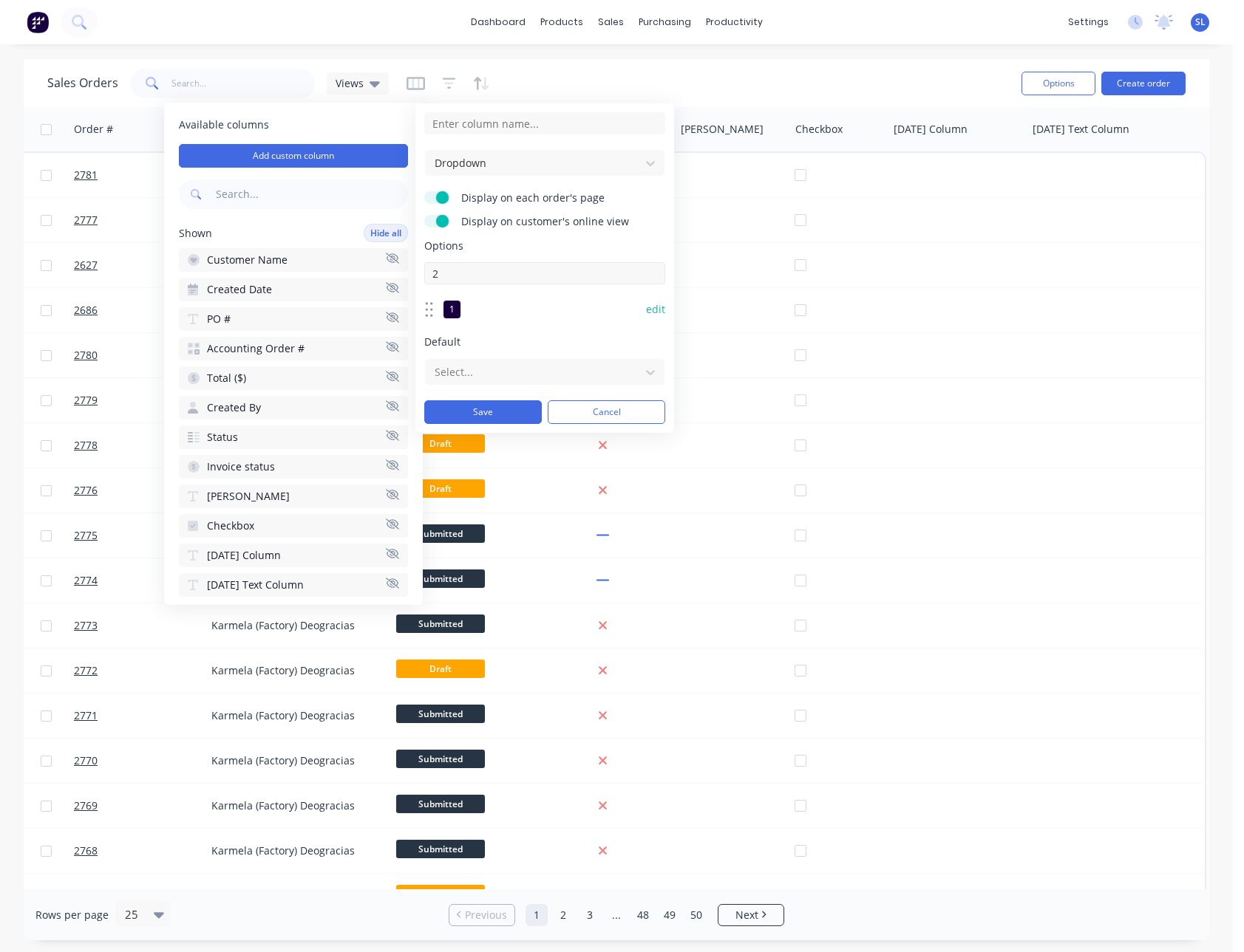
type input "2"
click at [665, 291] on div "Options 1 edit 2 edit To pick up a draggable item, press the space bar. While d…" at bounding box center [544, 327] width 241 height 176
click at [657, 301] on div "1 edit" at bounding box center [544, 309] width 241 height 30
click at [661, 311] on button "edit" at bounding box center [656, 309] width 19 height 15
click at [666, 335] on div "Dropdown Display on each order's page Display on customer's online view Options…" at bounding box center [545, 282] width 259 height 359
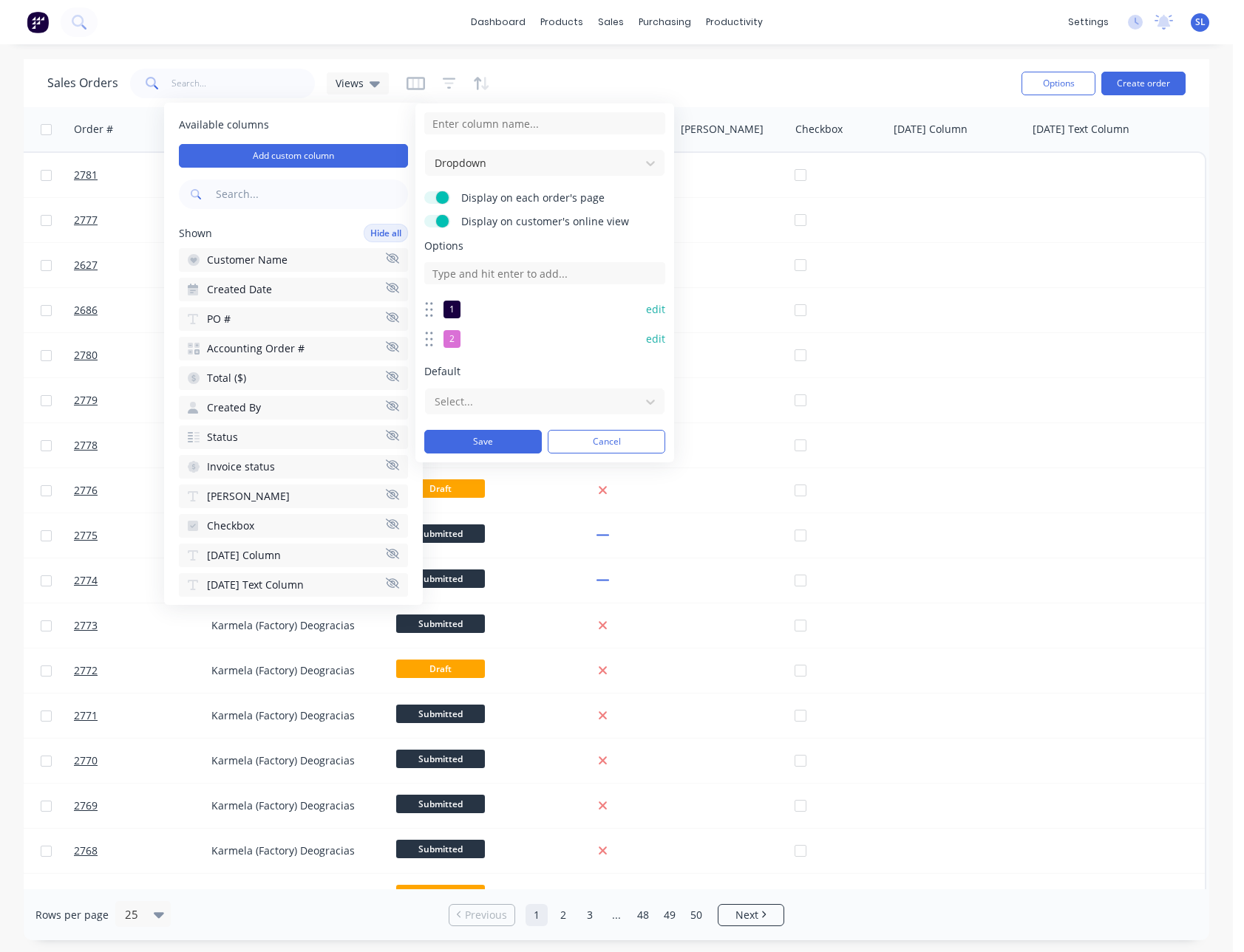
click at [664, 309] on button "edit" at bounding box center [656, 309] width 19 height 15
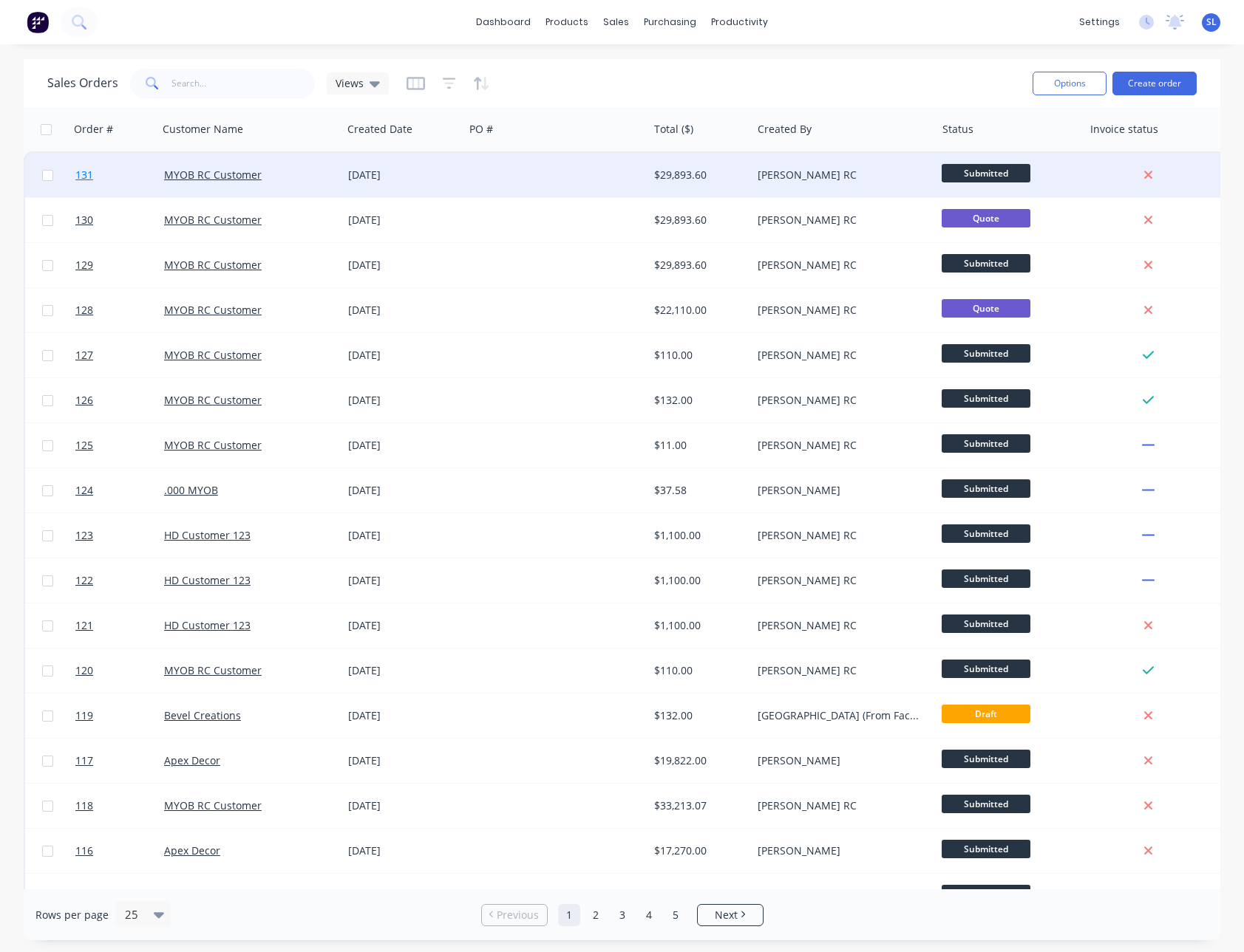
click at [77, 173] on span "131" at bounding box center [84, 175] width 18 height 15
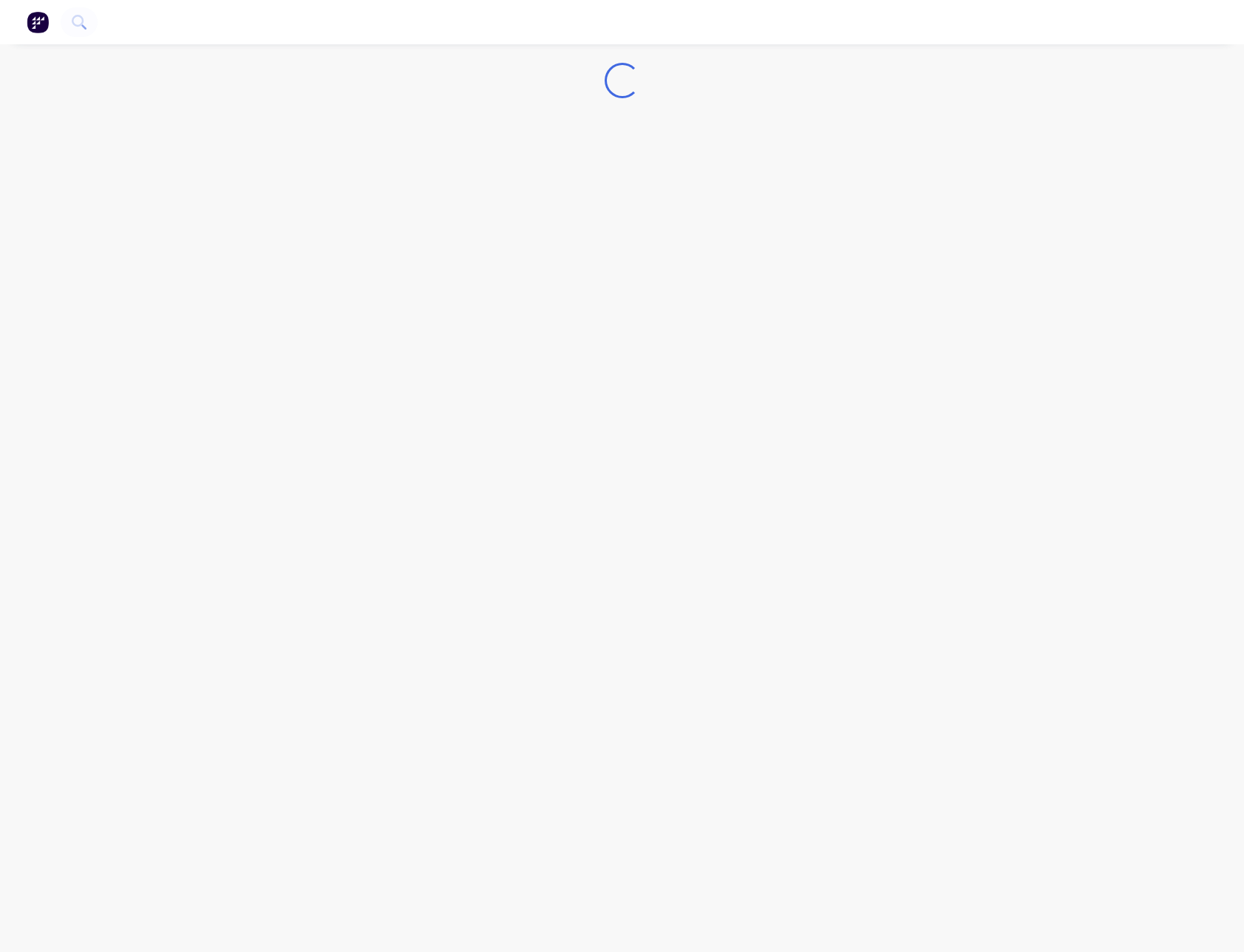
click at [898, 53] on div "Loading..." at bounding box center [622, 476] width 1244 height 952
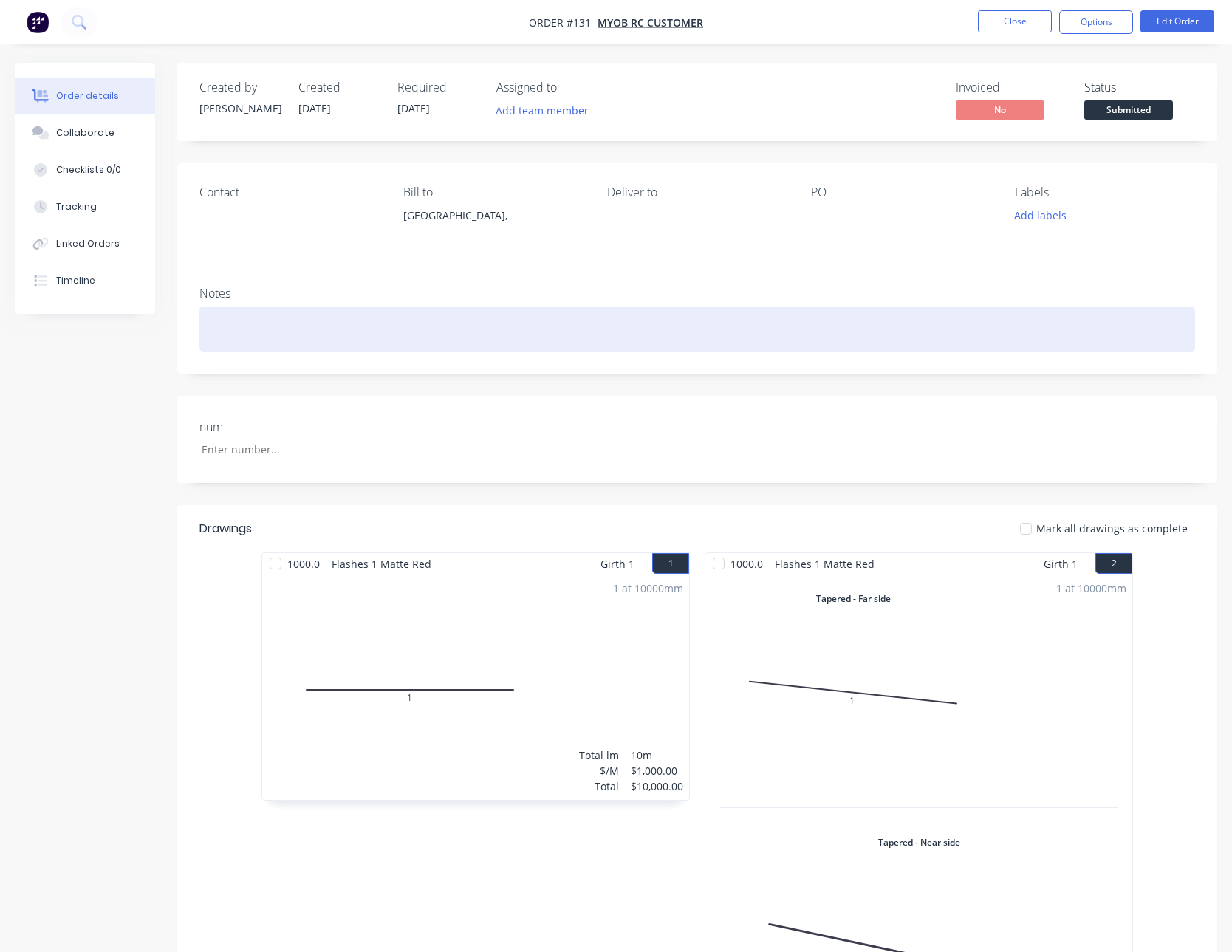
scroll to position [717, 0]
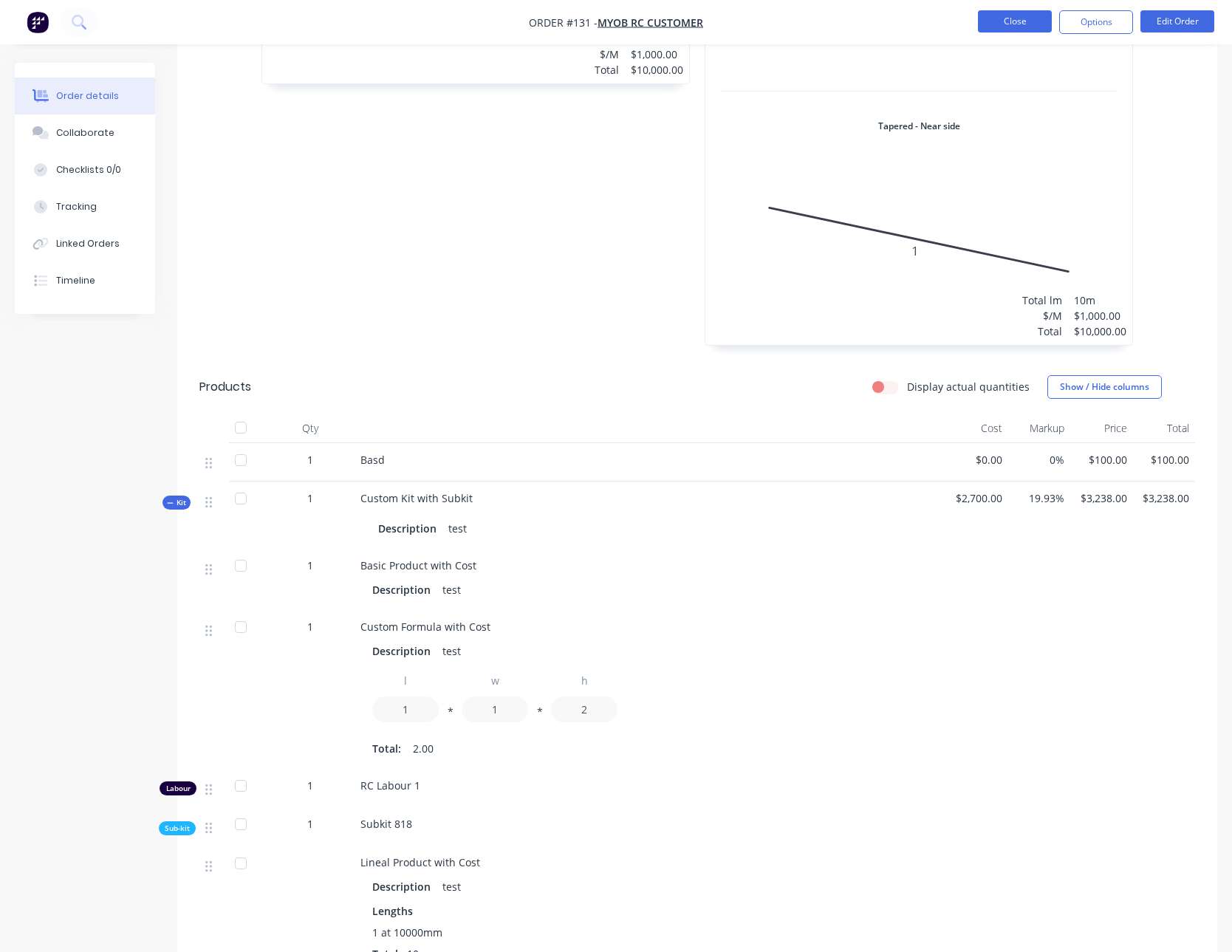
click at [993, 14] on button "Close" at bounding box center [1015, 22] width 74 height 22
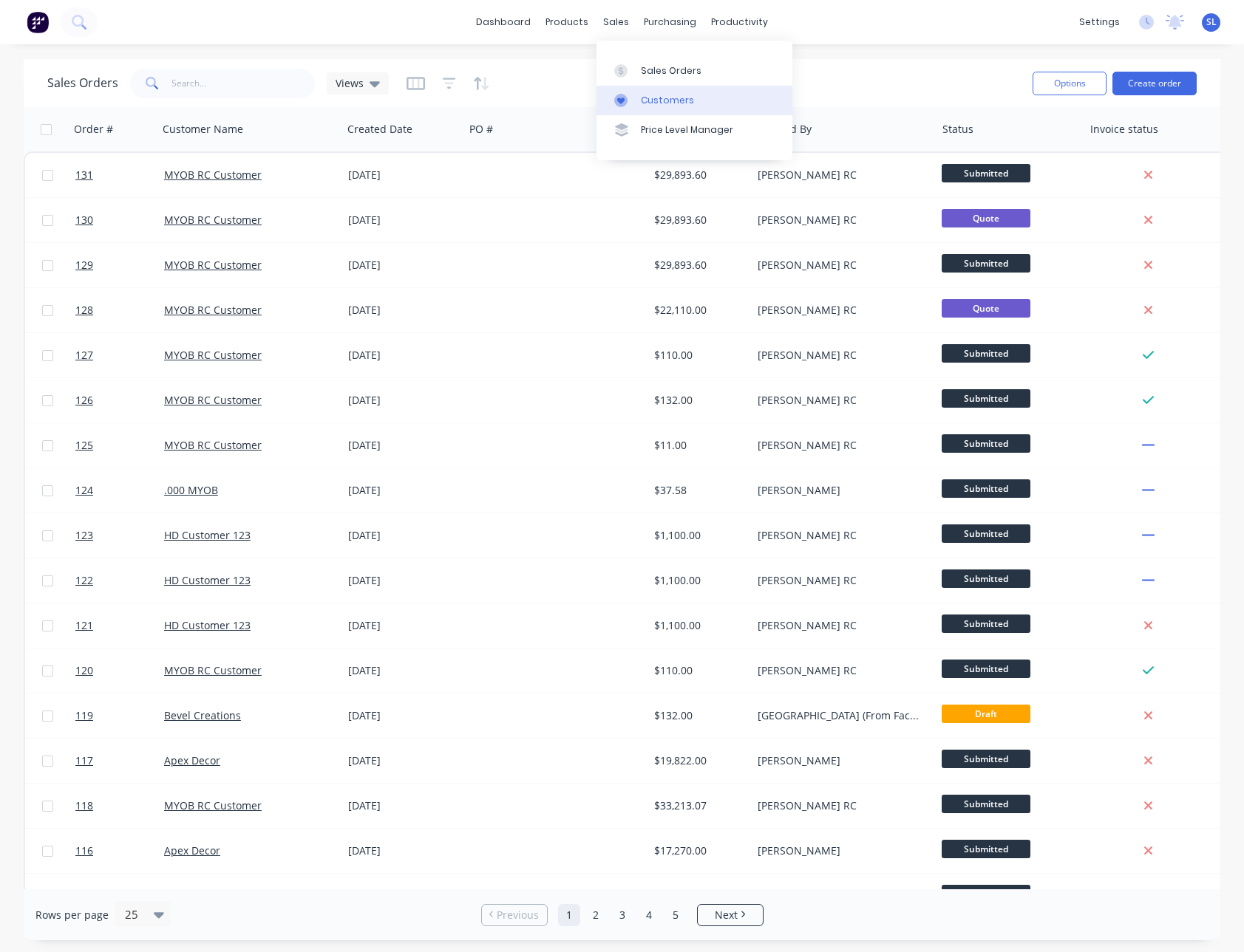
click at [618, 96] on icon at bounding box center [621, 101] width 13 height 13
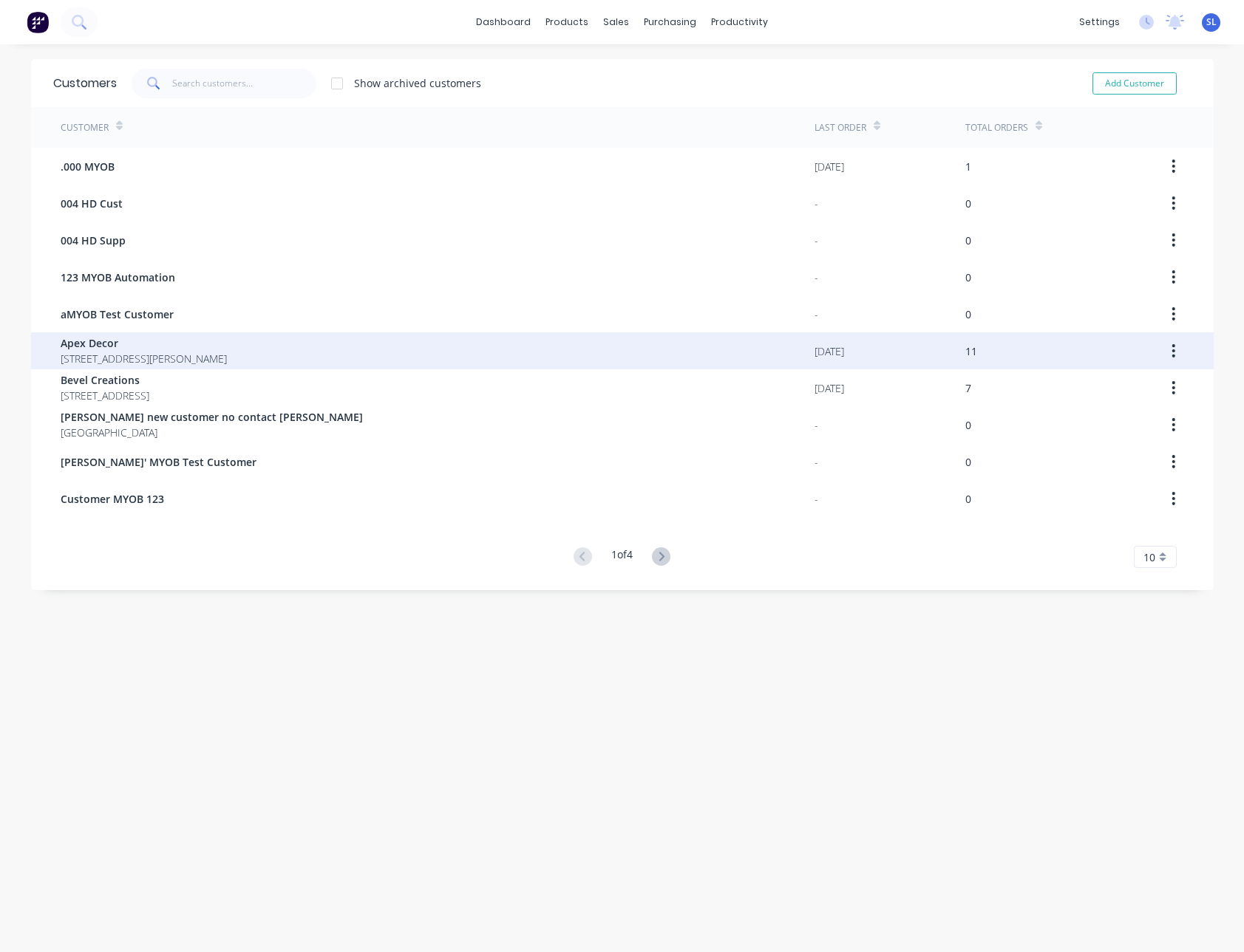
click at [328, 339] on div "Apex Decor 789 Collins Street Melbourne Victoria Australia 3000" at bounding box center [437, 350] width 754 height 37
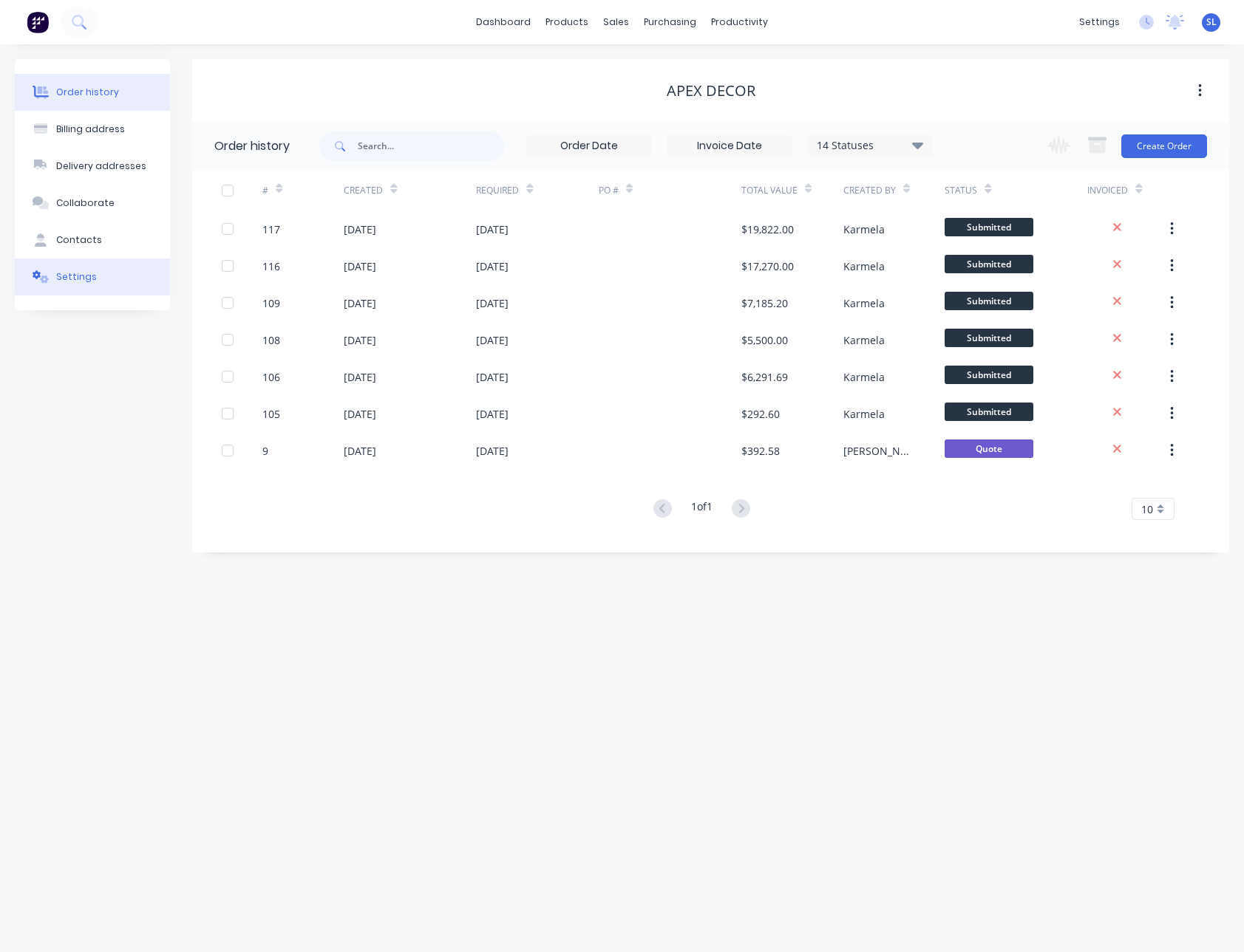
click at [82, 278] on div "Settings" at bounding box center [76, 277] width 40 height 13
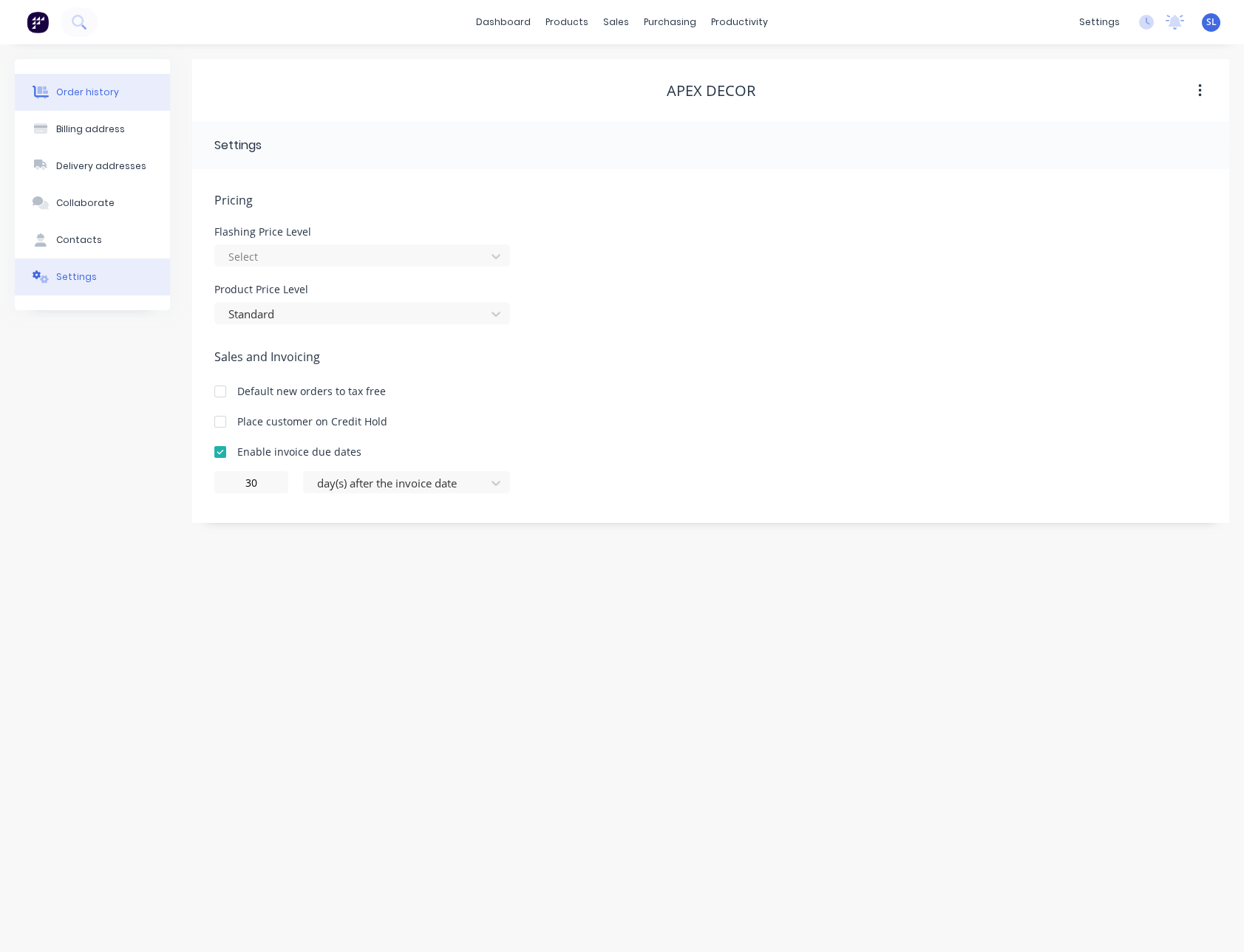
click at [146, 106] on button "Order history" at bounding box center [93, 92] width 156 height 37
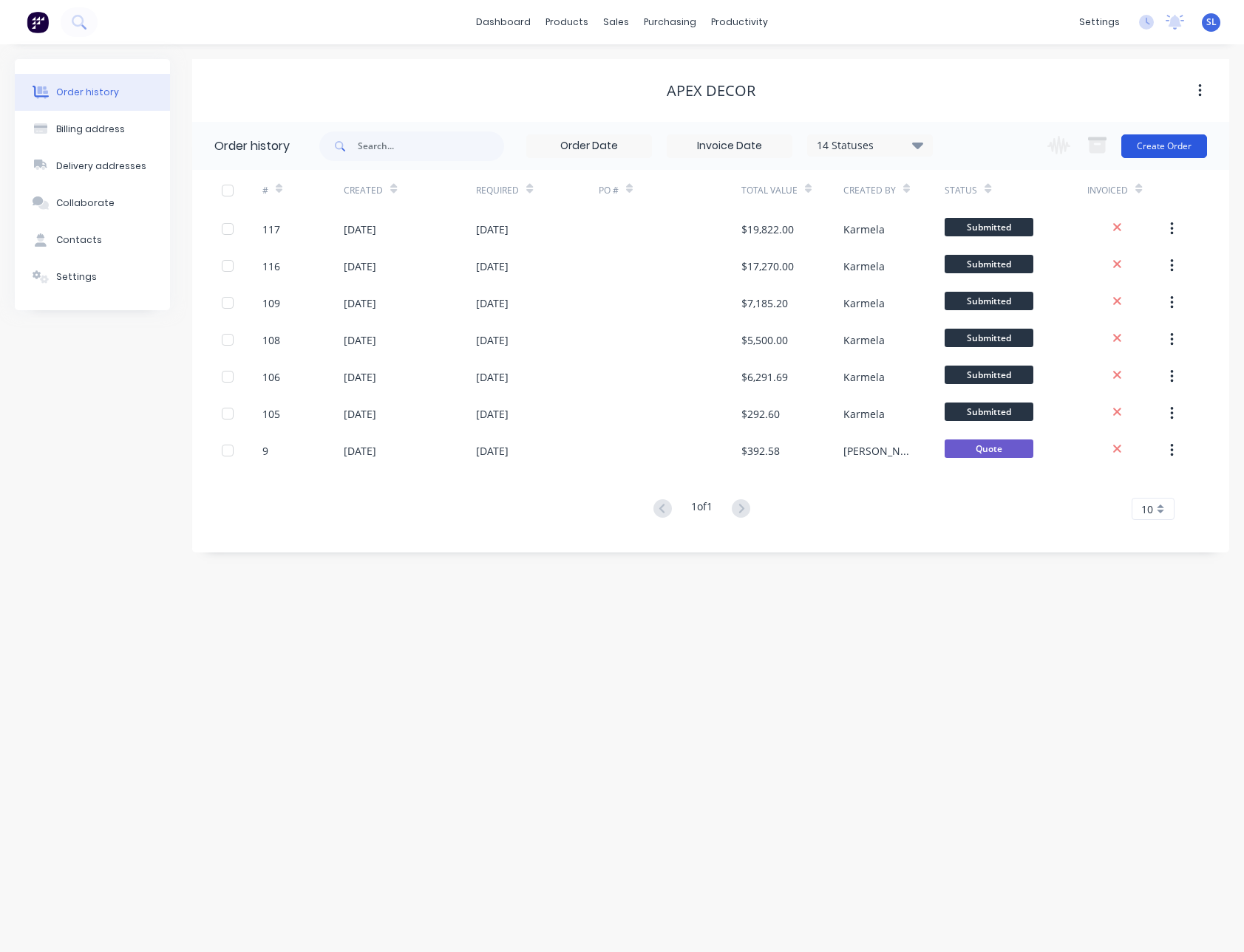
click at [1163, 139] on button "Create Order" at bounding box center [1164, 146] width 86 height 24
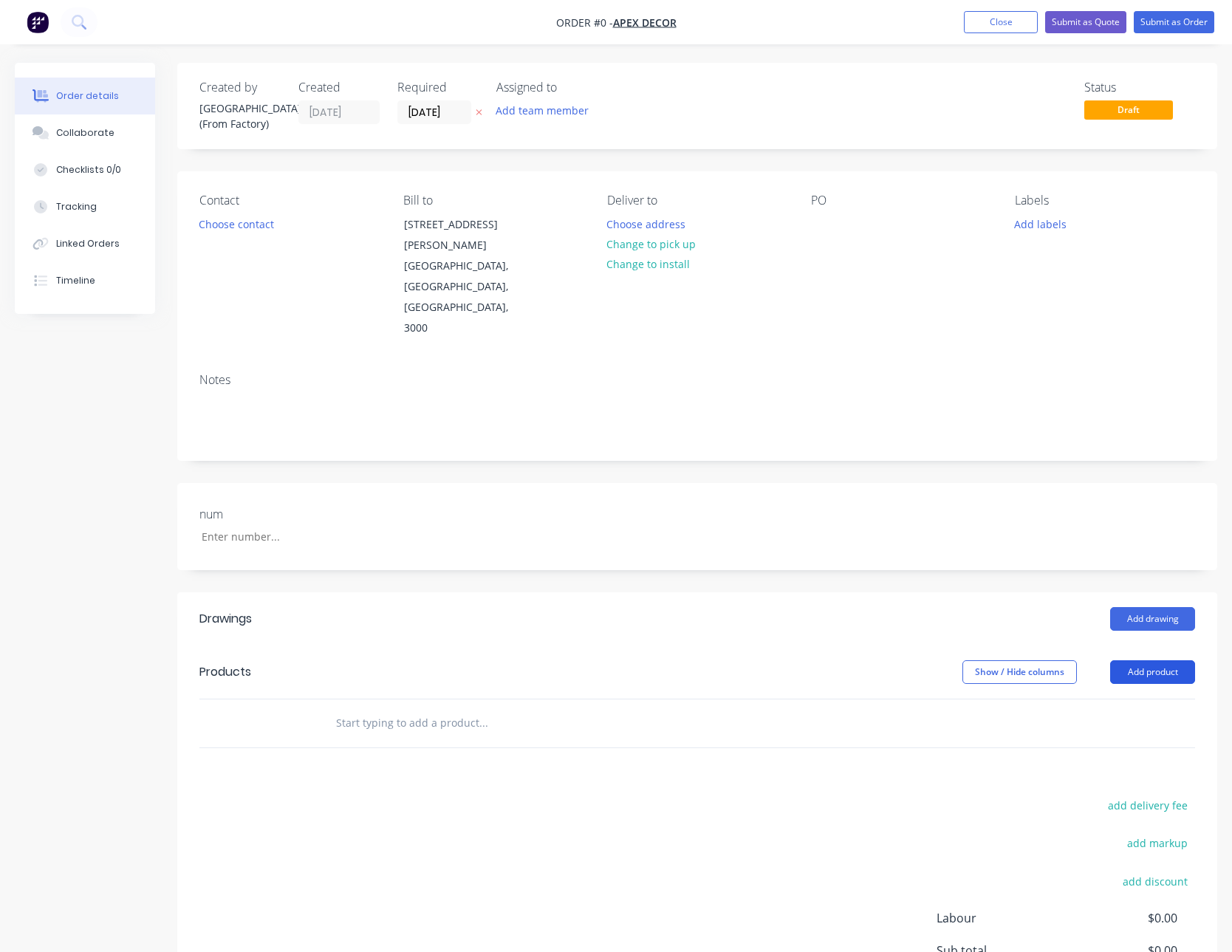
click at [1160, 661] on button "Add product" at bounding box center [1153, 673] width 85 height 24
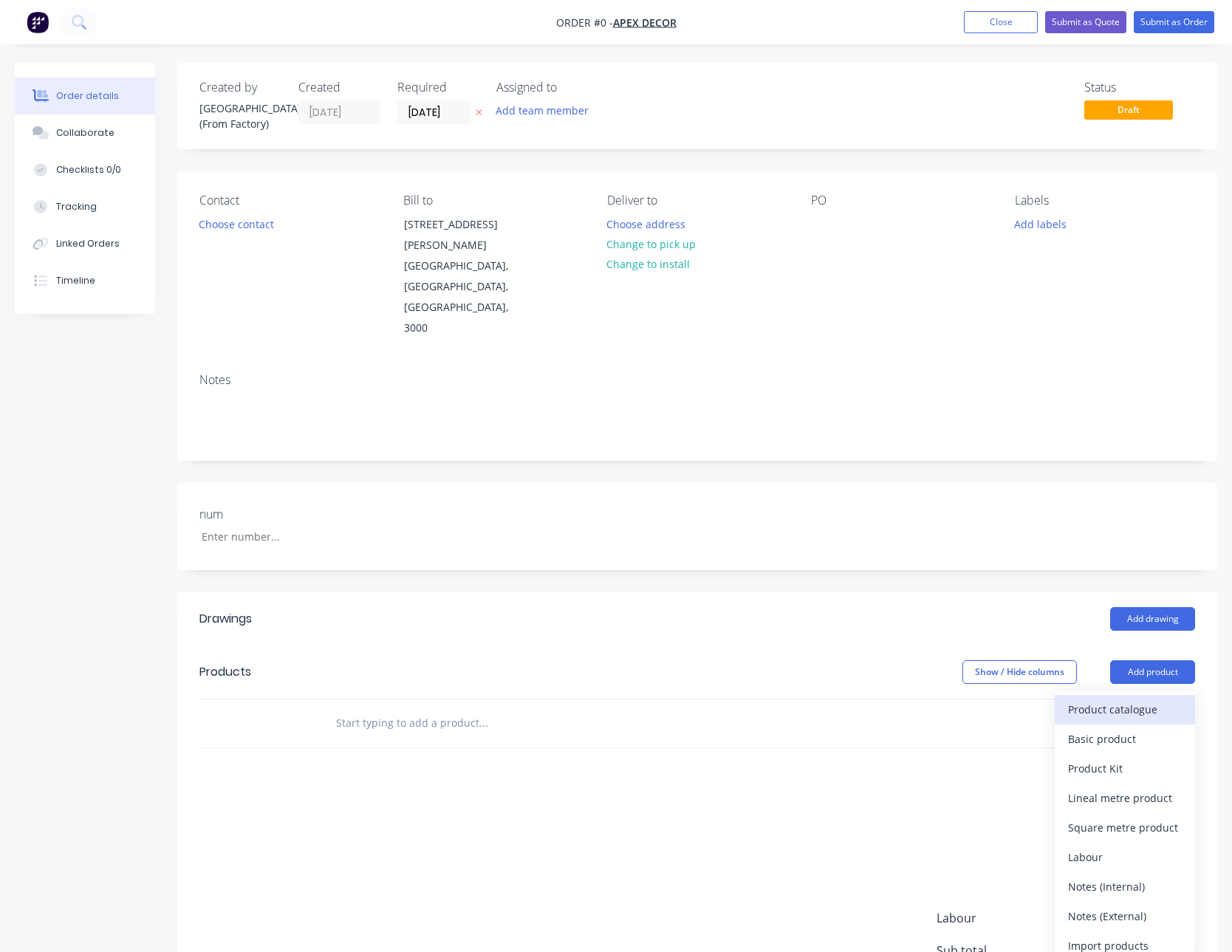
click at [1167, 699] on div "Product catalogue" at bounding box center [1124, 709] width 114 height 22
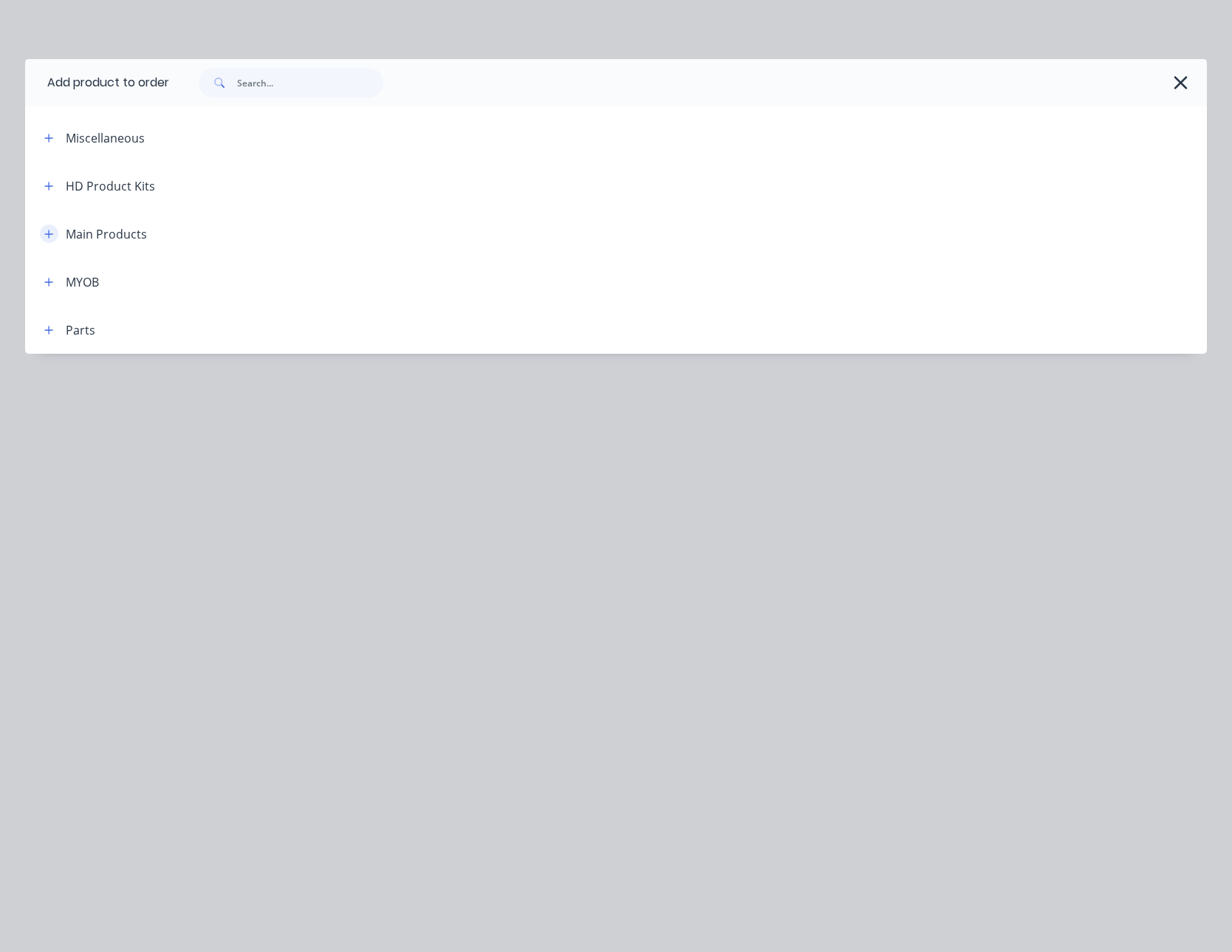
click at [49, 240] on button "button" at bounding box center [49, 233] width 19 height 19
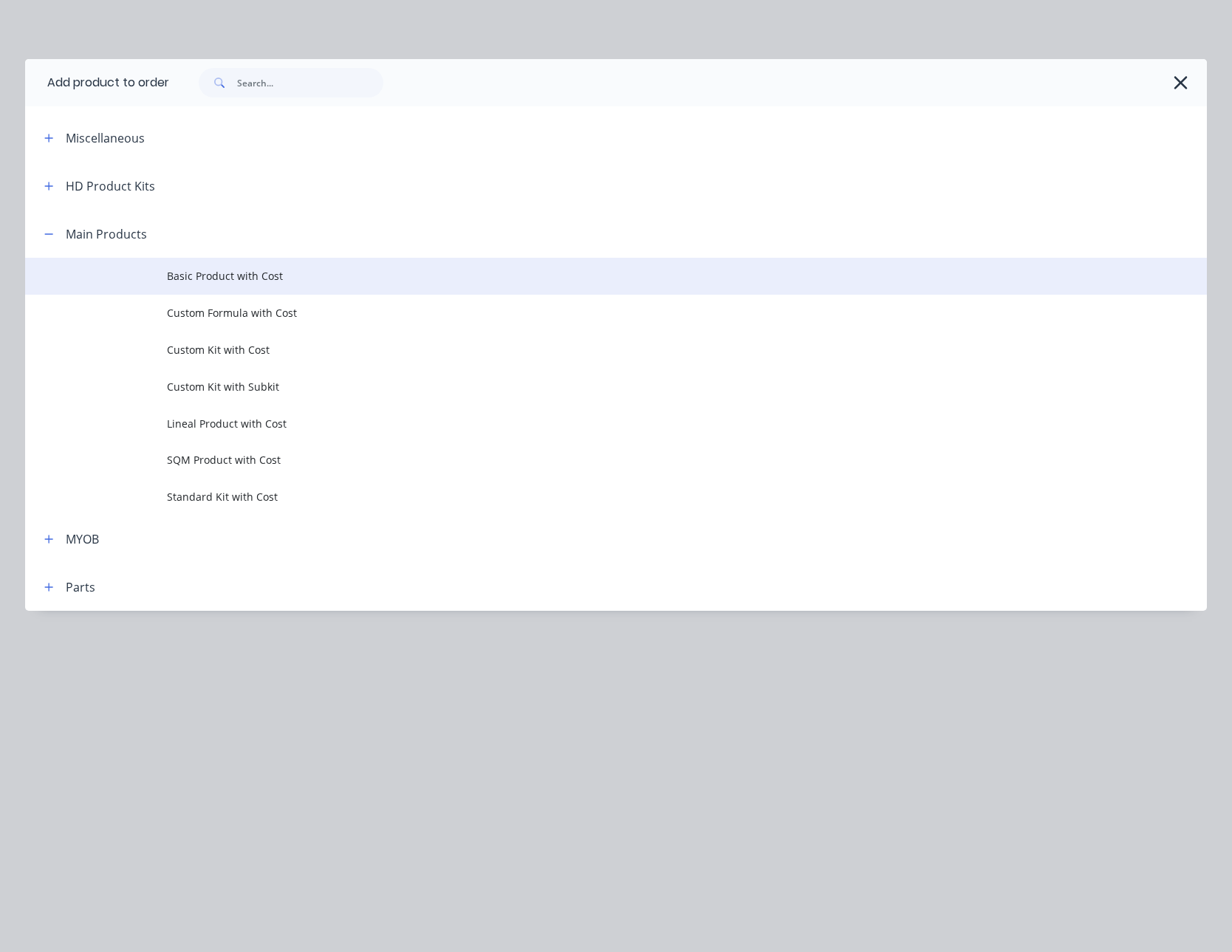
click at [222, 274] on span "Basic Product with Cost" at bounding box center [582, 276] width 832 height 16
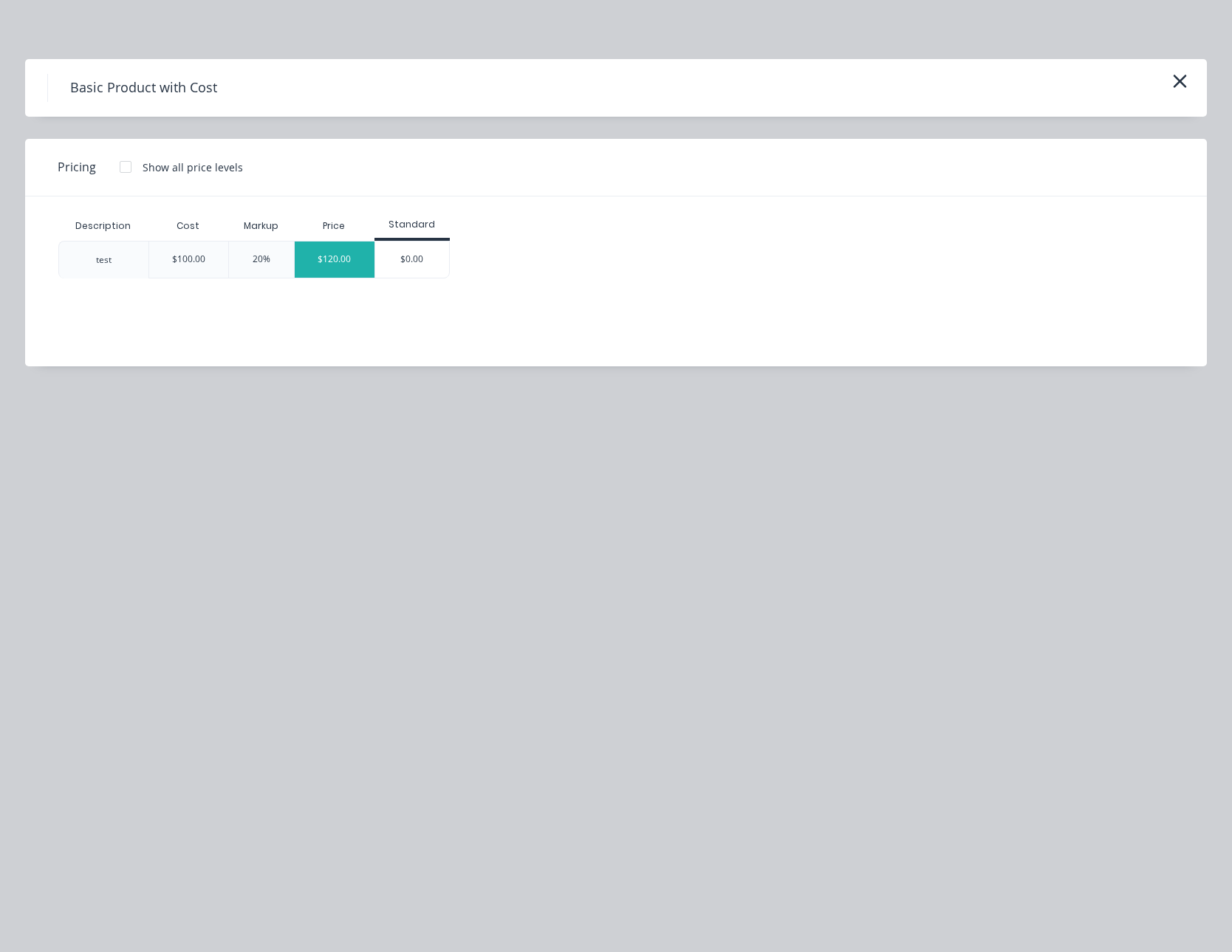
click at [330, 258] on div "$120.00" at bounding box center [334, 259] width 80 height 36
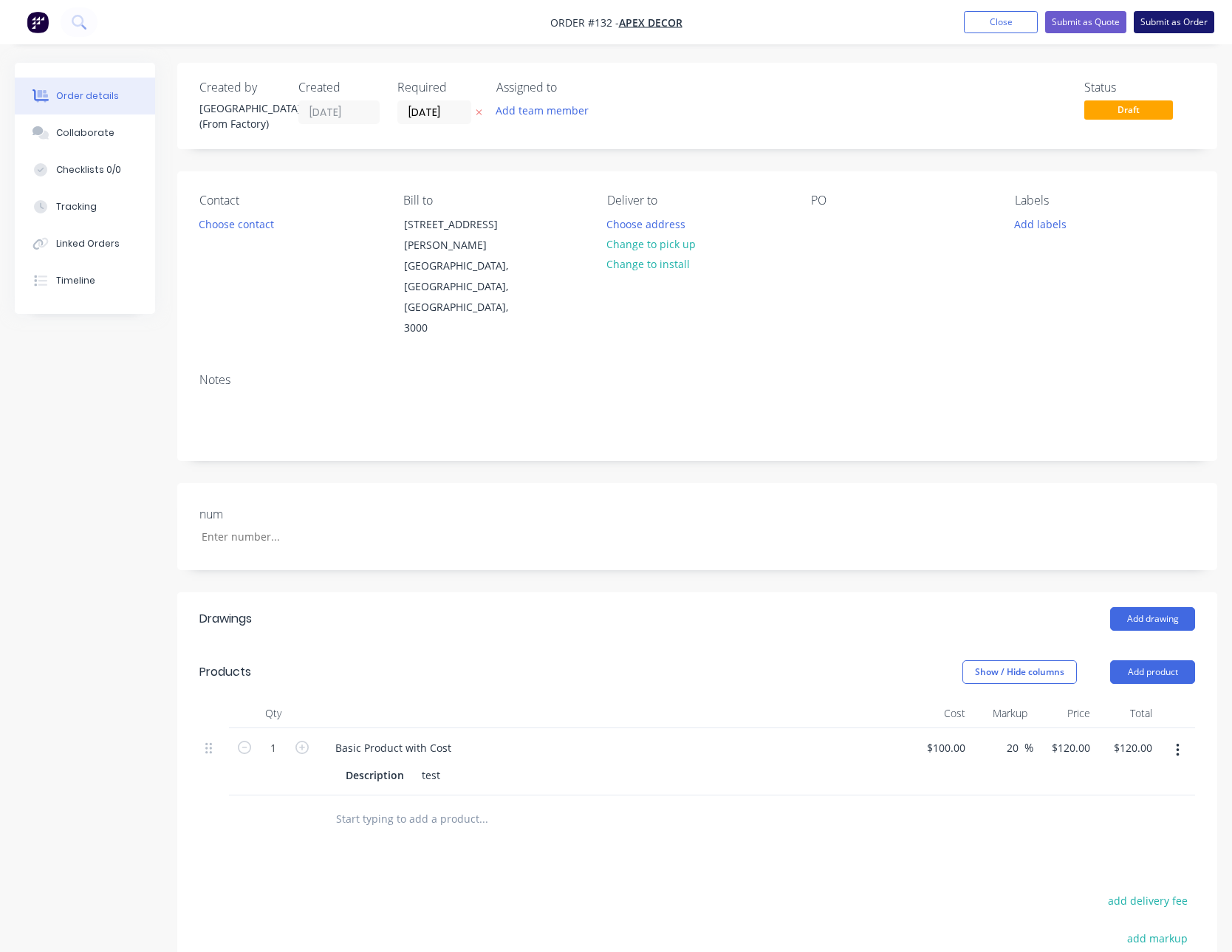
click at [1170, 20] on button "Submit as Order" at bounding box center [1174, 22] width 81 height 22
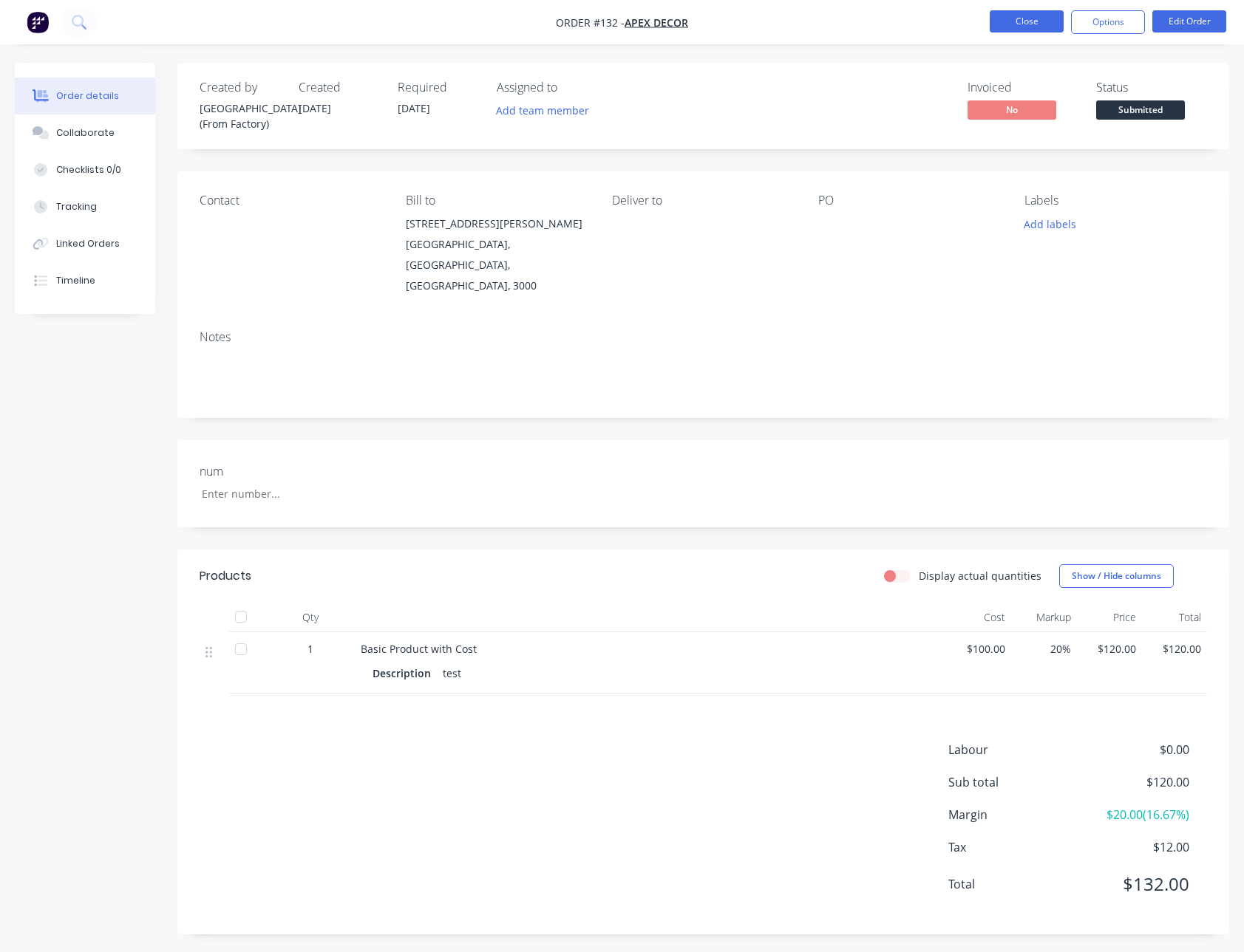
click at [993, 18] on button "Close" at bounding box center [1026, 22] width 74 height 22
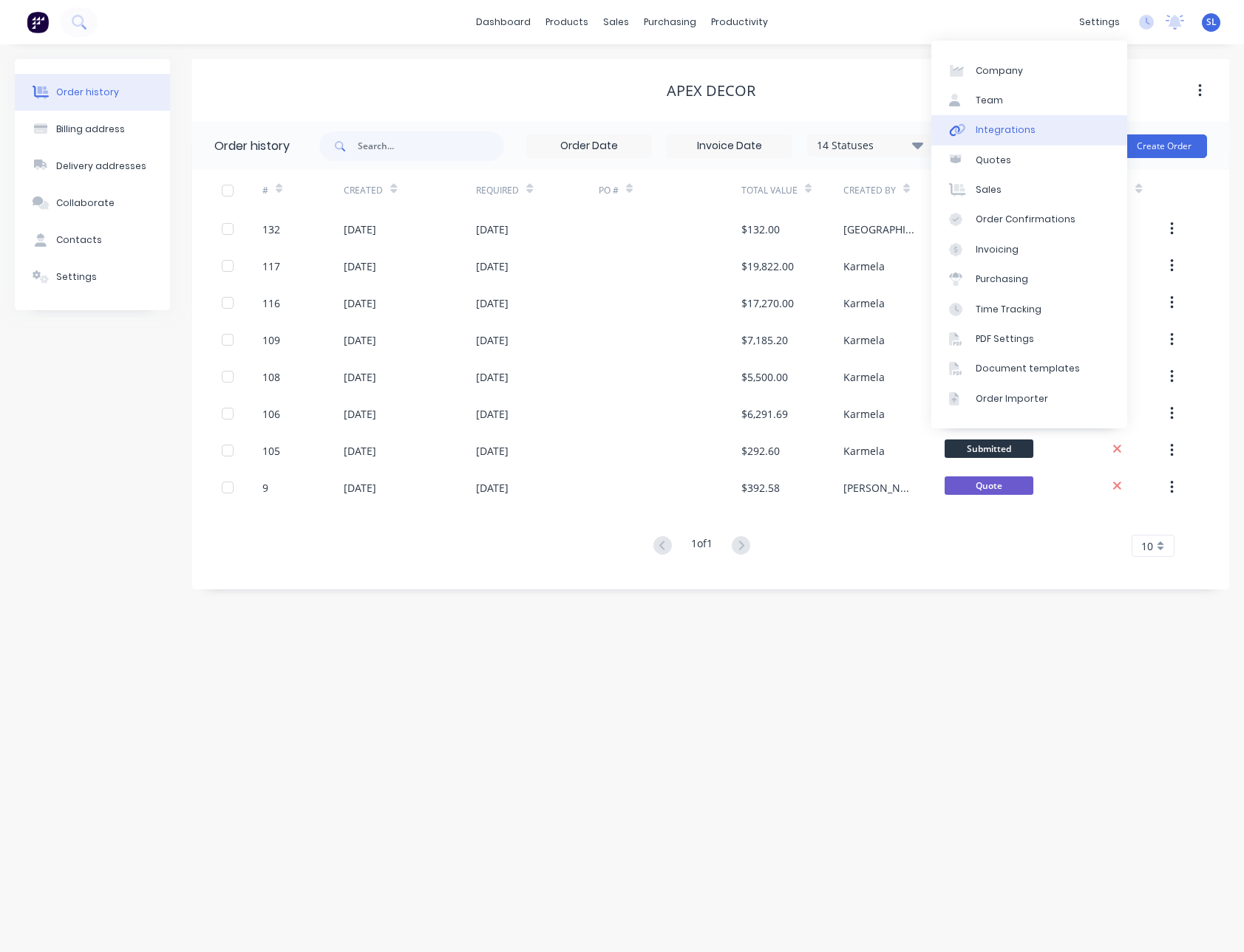
click at [1006, 125] on div "Integrations" at bounding box center [1006, 130] width 60 height 13
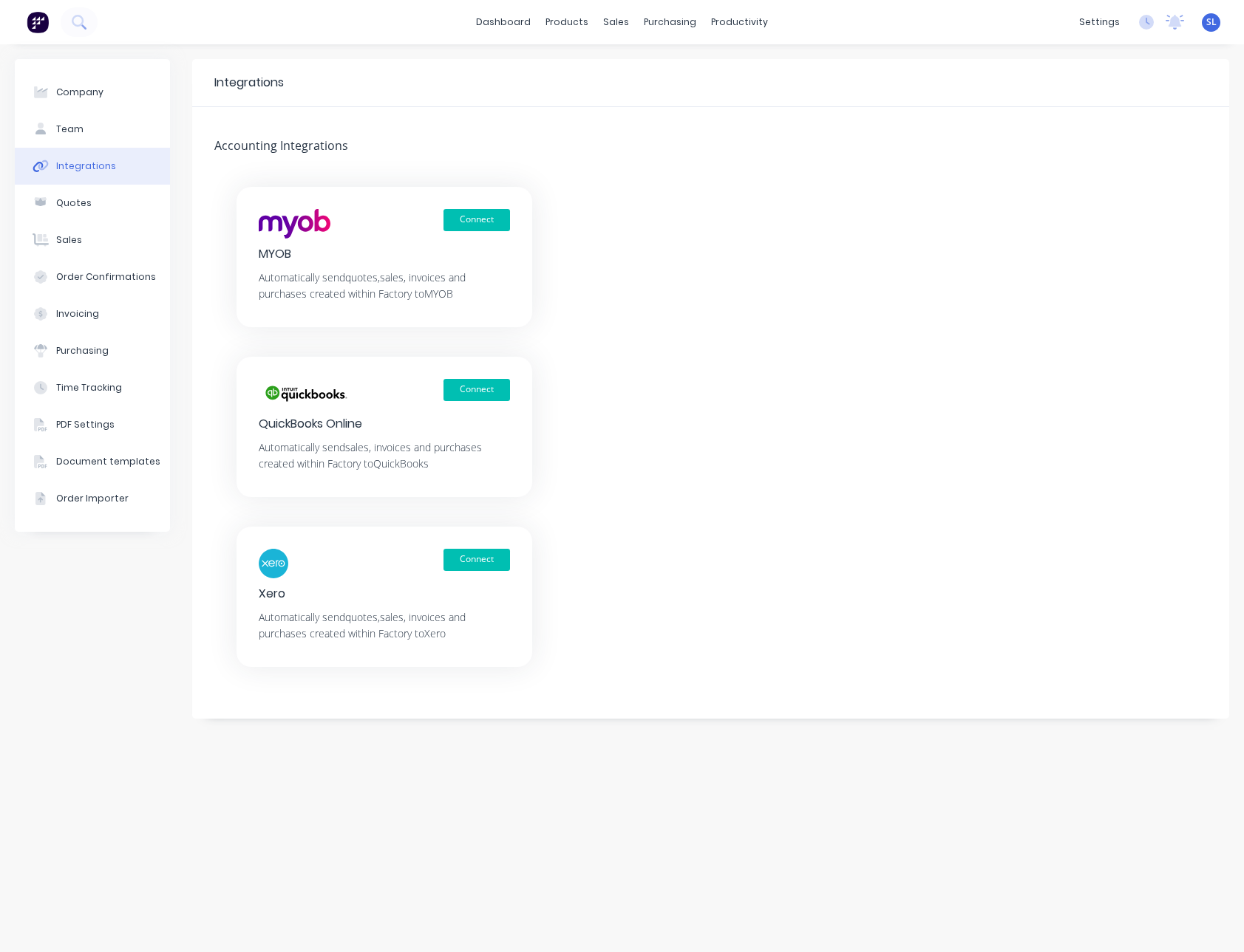
click at [609, 312] on div "Connect MYOB Automatically send quotes, sales, invoices and purchases created w…" at bounding box center [710, 427] width 1037 height 480
click at [635, 67] on div at bounding box center [625, 71] width 22 height 13
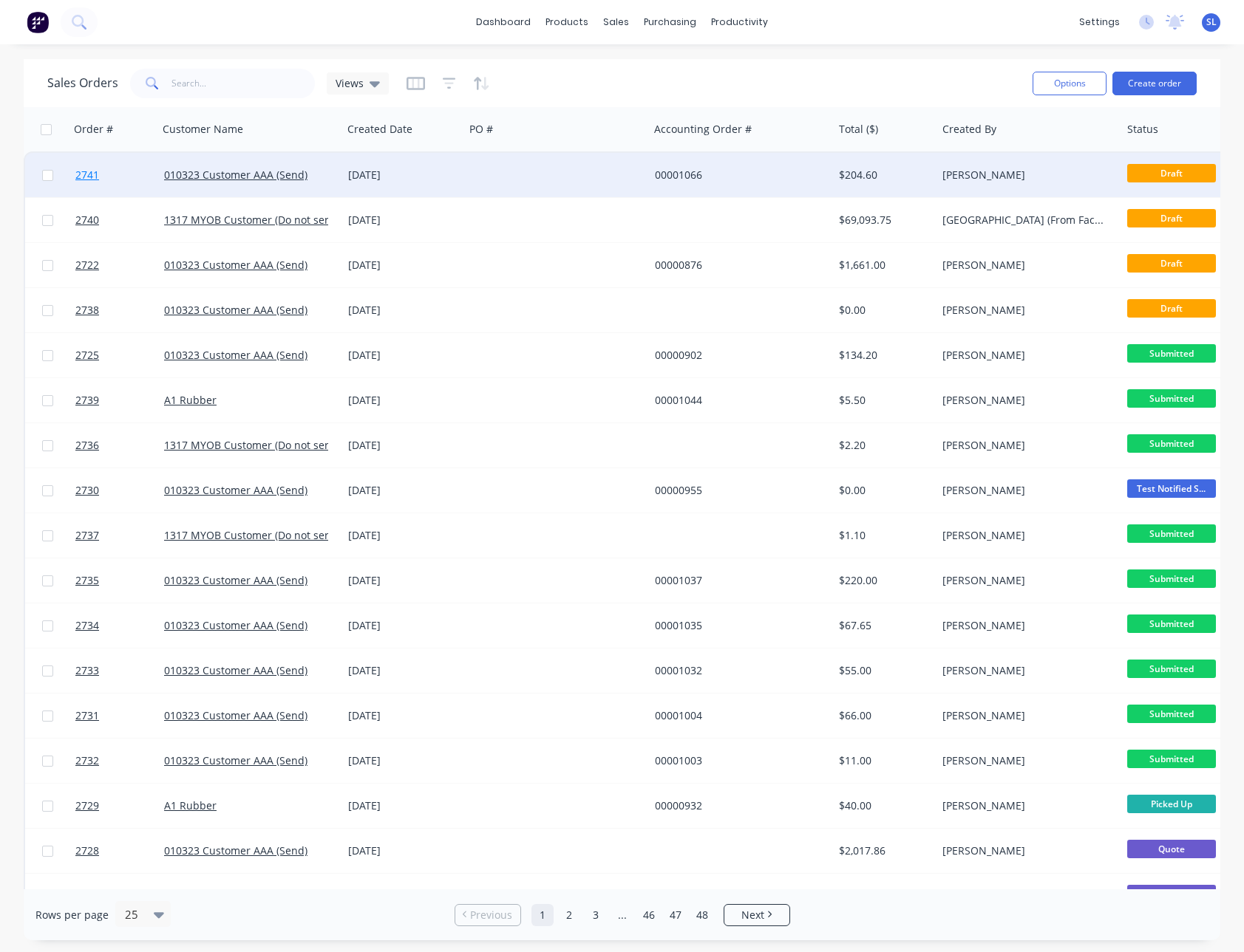
click at [85, 172] on span "2741" at bounding box center [87, 175] width 24 height 15
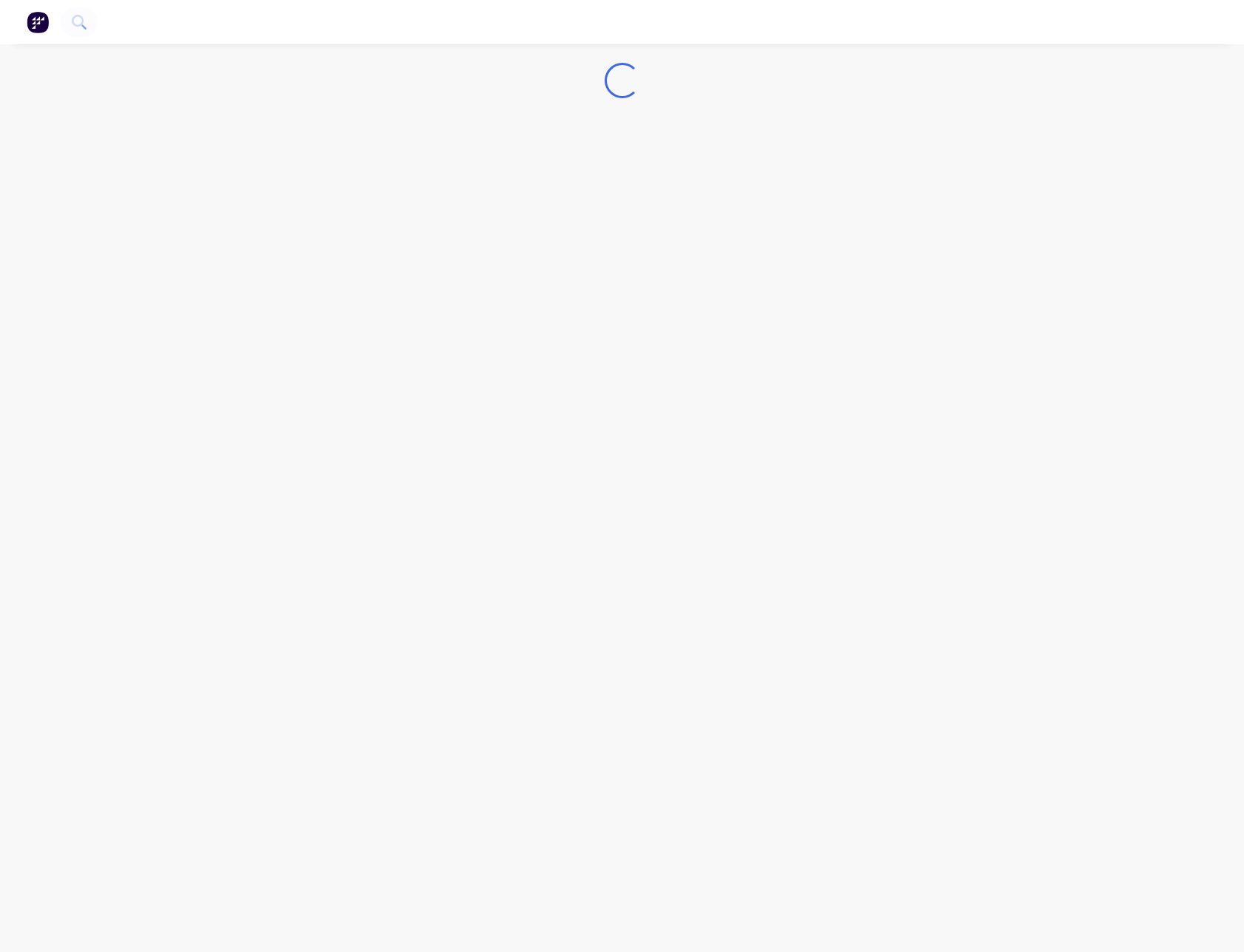
click at [900, 49] on div "Loading..." at bounding box center [622, 476] width 1244 height 952
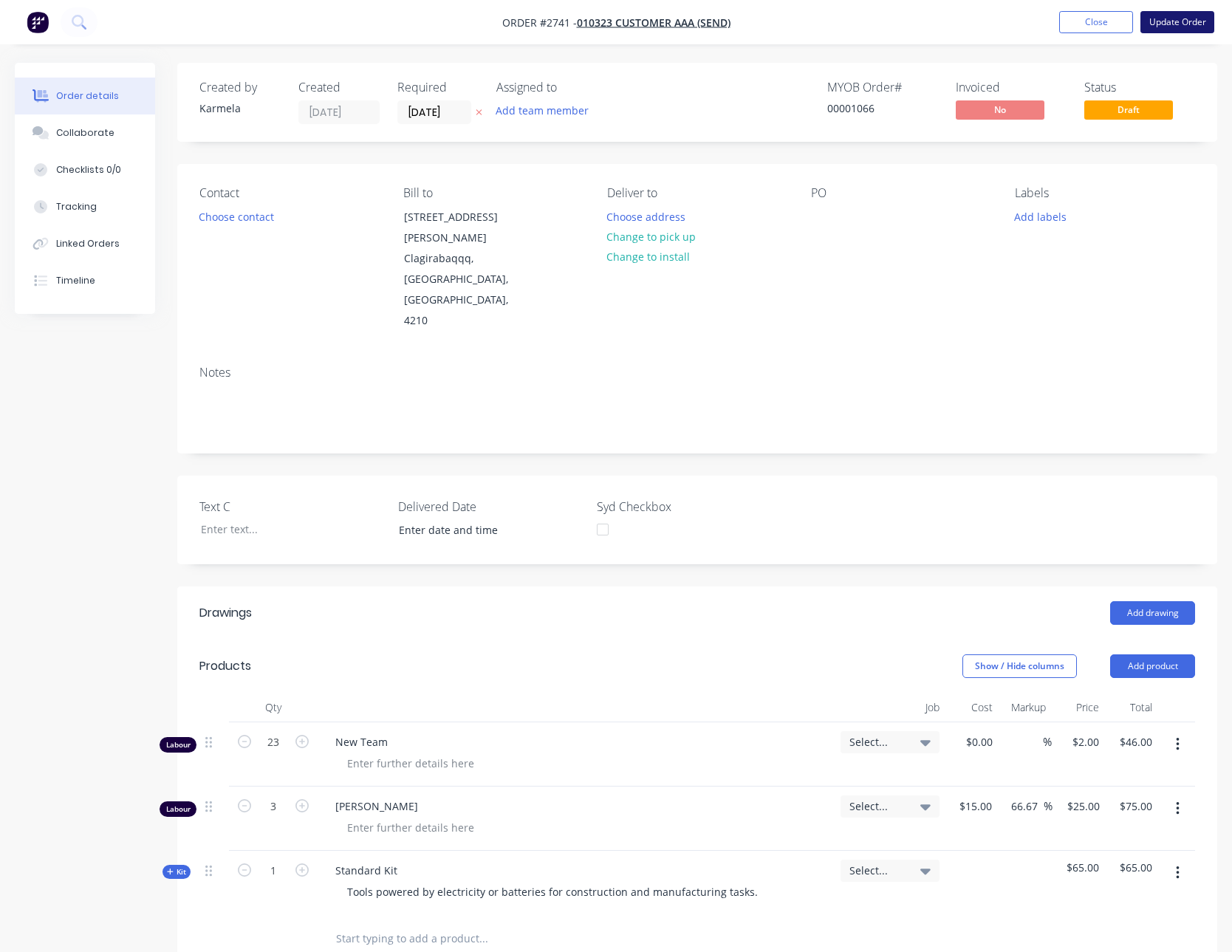
click at [1170, 21] on button "Update Order" at bounding box center [1177, 22] width 74 height 22
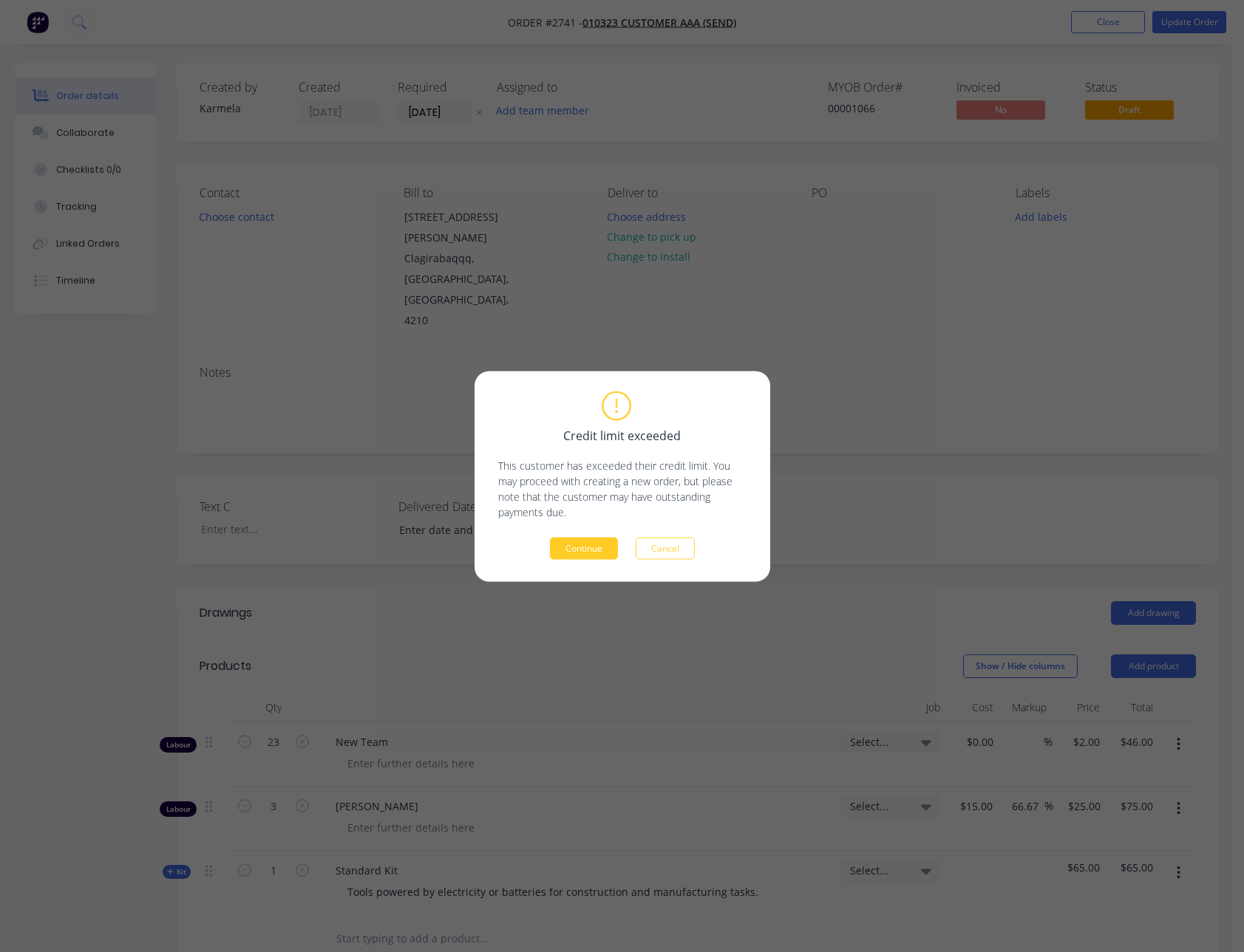
click at [593, 541] on button "Continue" at bounding box center [583, 548] width 68 height 22
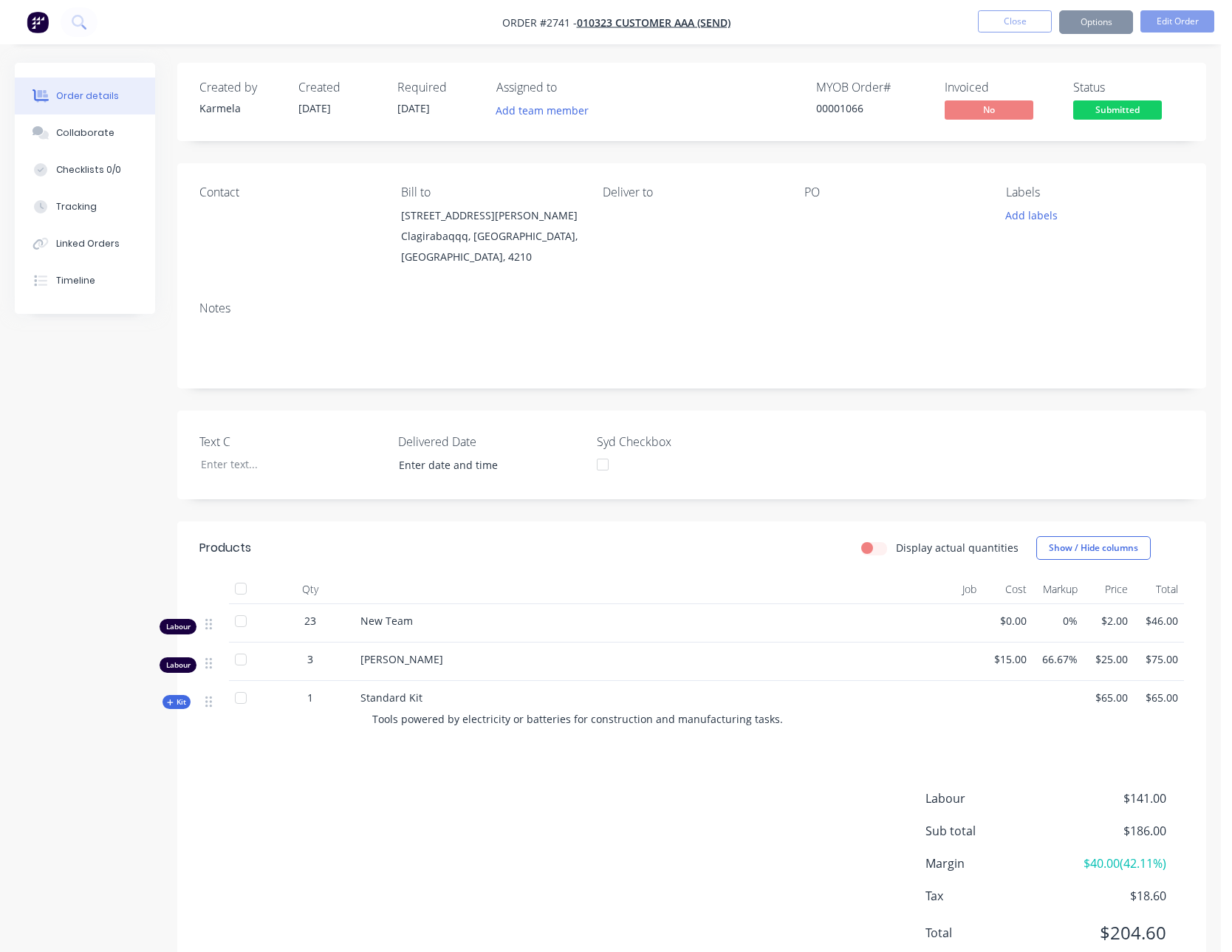
click at [1065, 55] on div "Order details Collaborate Checklists 0/0 Tracking Linked Orders Timeline Order …" at bounding box center [610, 502] width 1221 height 1005
click at [1095, 21] on button "Options" at bounding box center [1095, 22] width 74 height 24
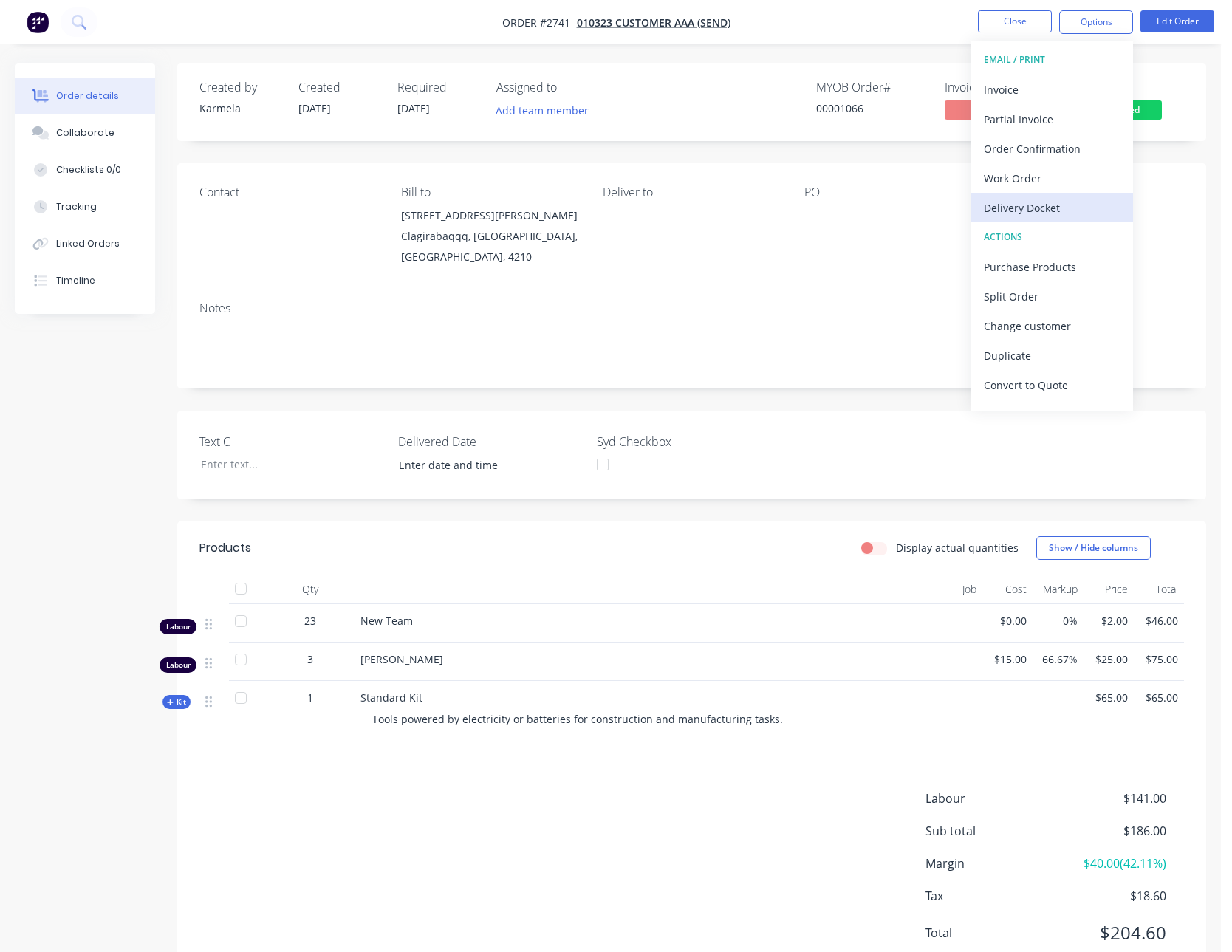
click at [1013, 195] on button "Delivery Docket" at bounding box center [1051, 208] width 162 height 30
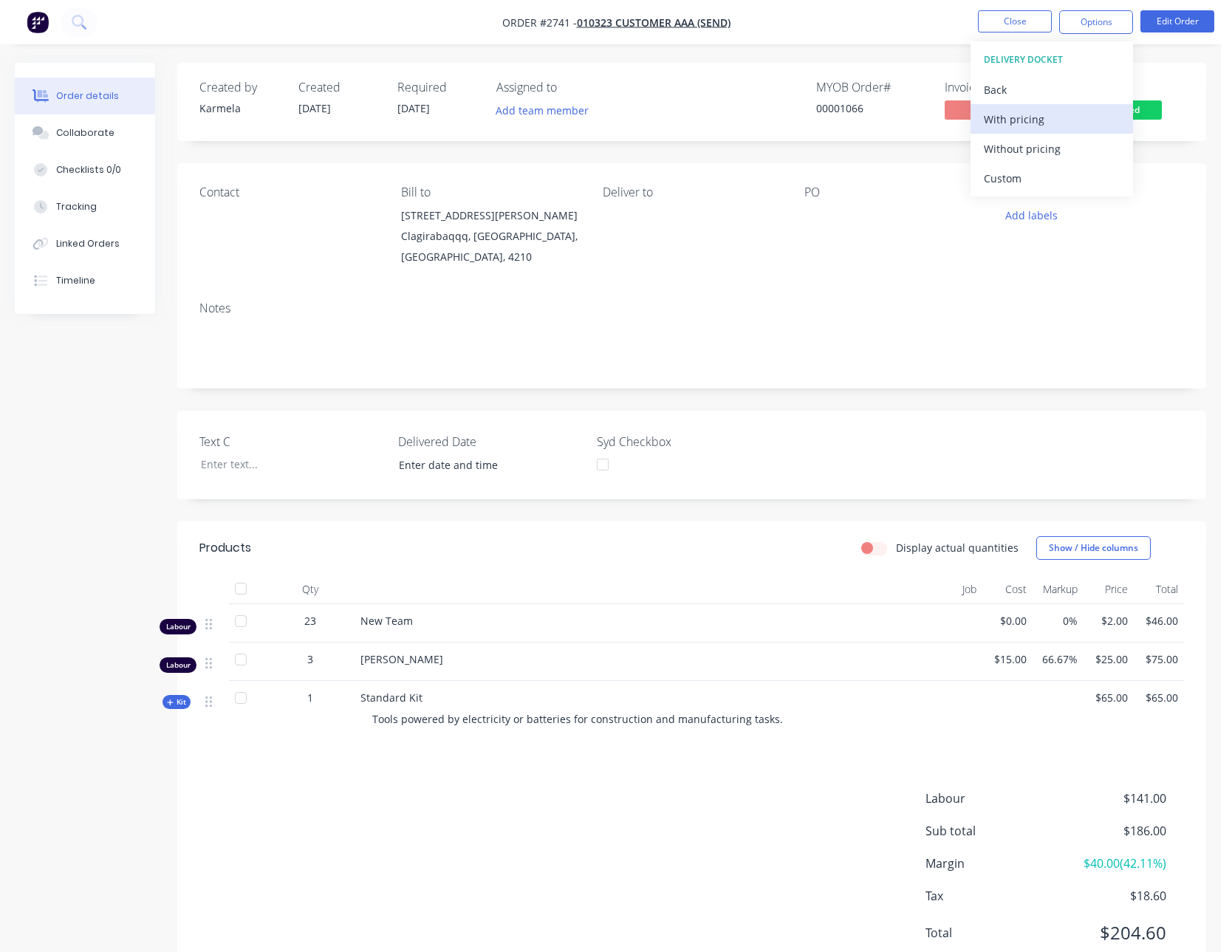
click at [1012, 119] on div "With pricing" at bounding box center [1052, 119] width 136 height 22
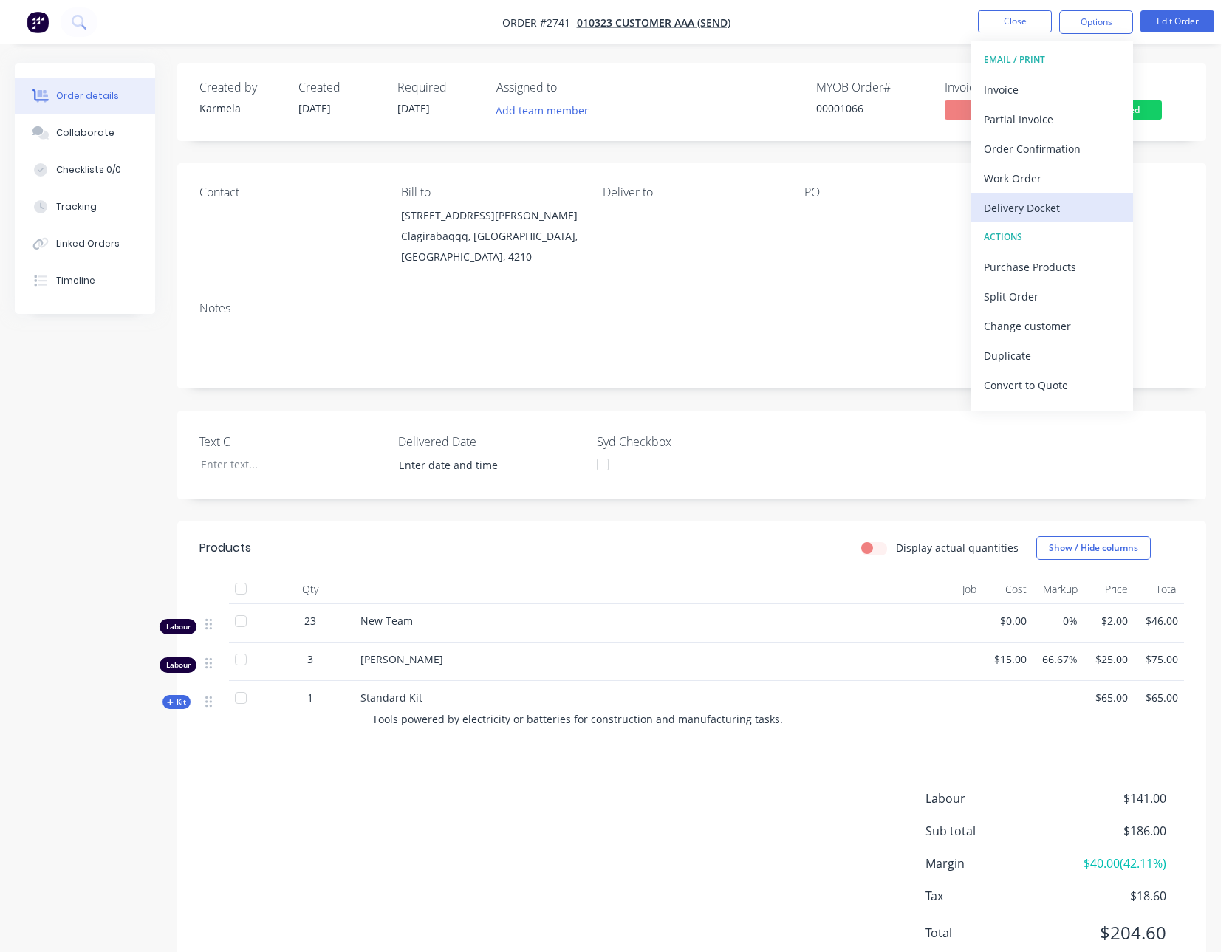
click at [1030, 197] on div "Delivery Docket" at bounding box center [1052, 208] width 136 height 22
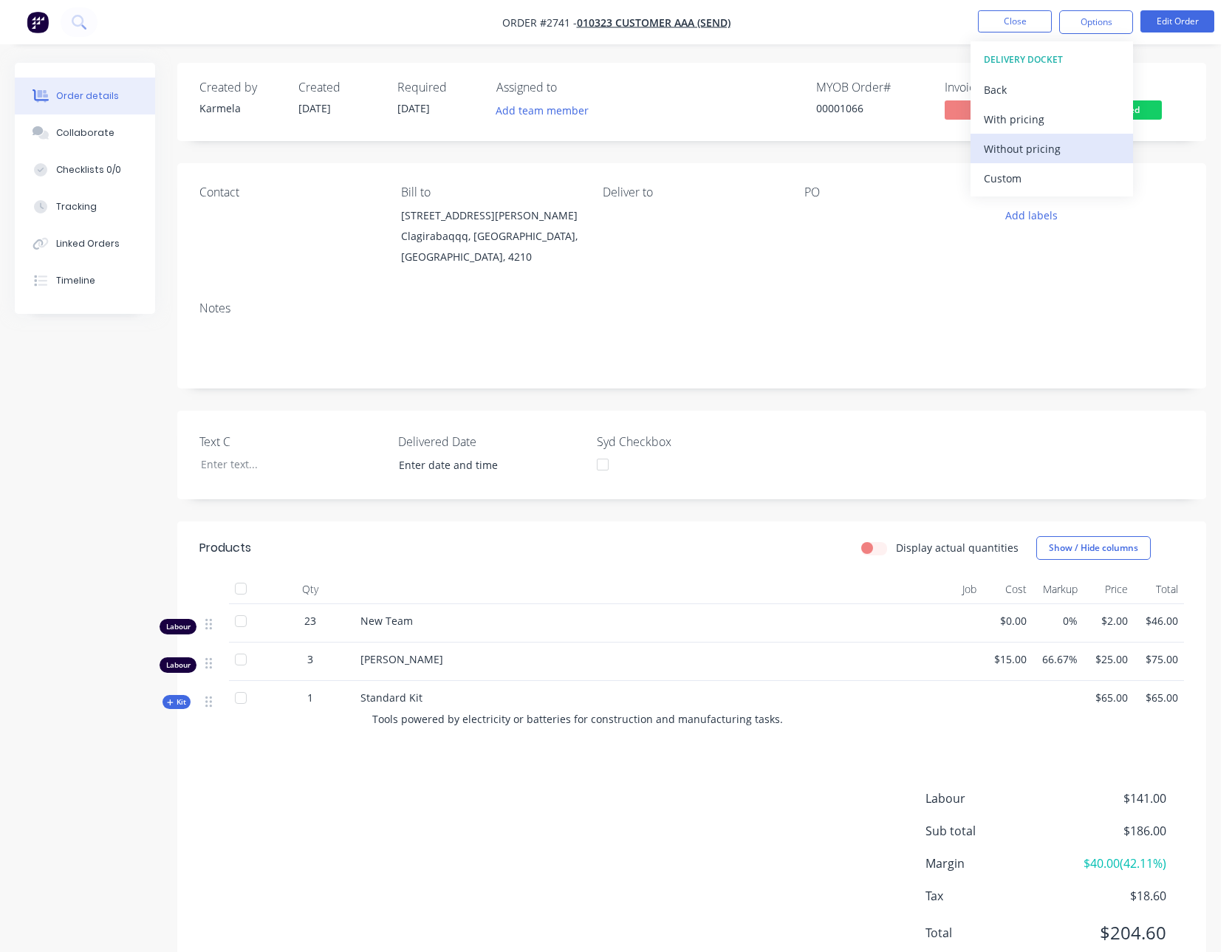
click at [1031, 156] on div "Without pricing" at bounding box center [1052, 149] width 136 height 22
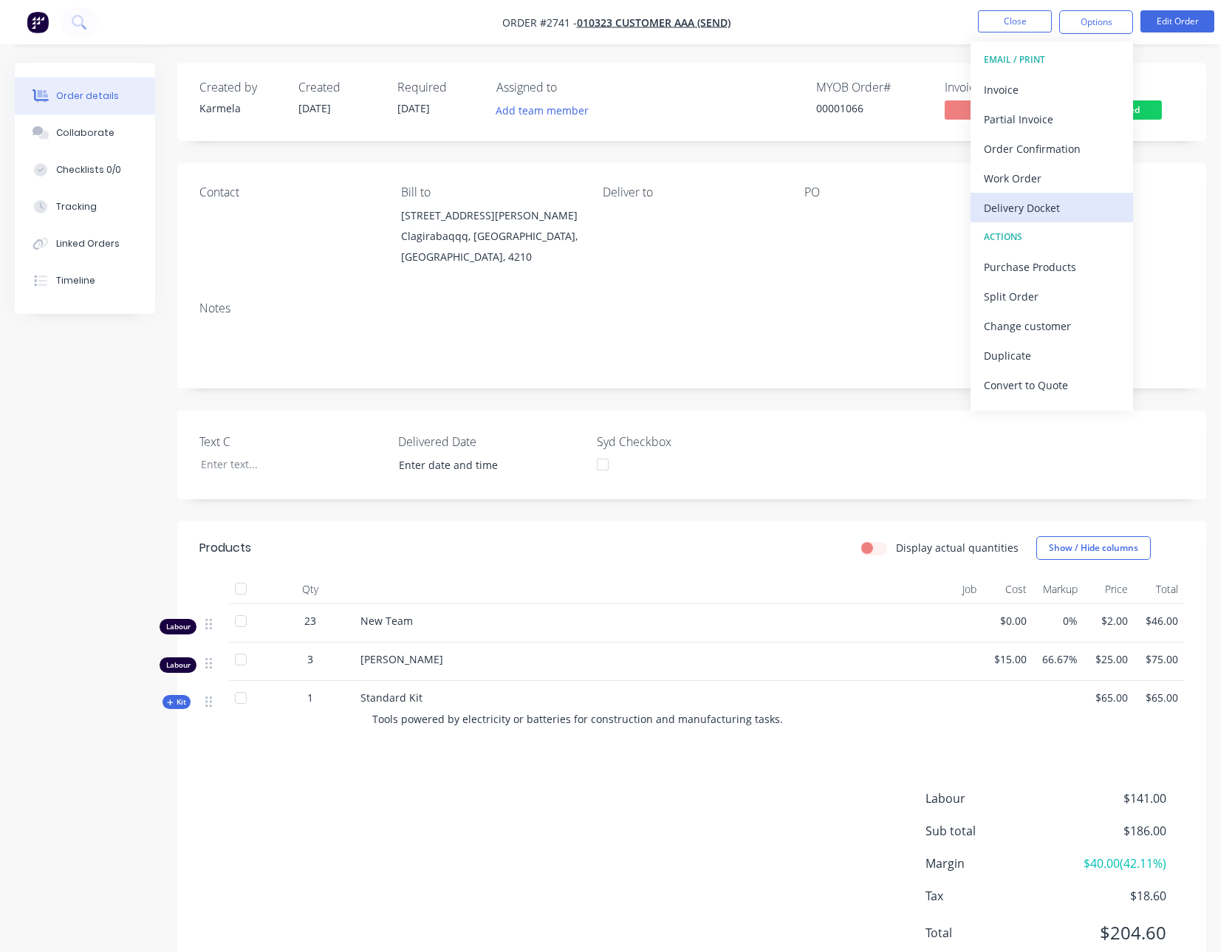
click at [1011, 202] on div "Delivery Docket" at bounding box center [1052, 208] width 136 height 22
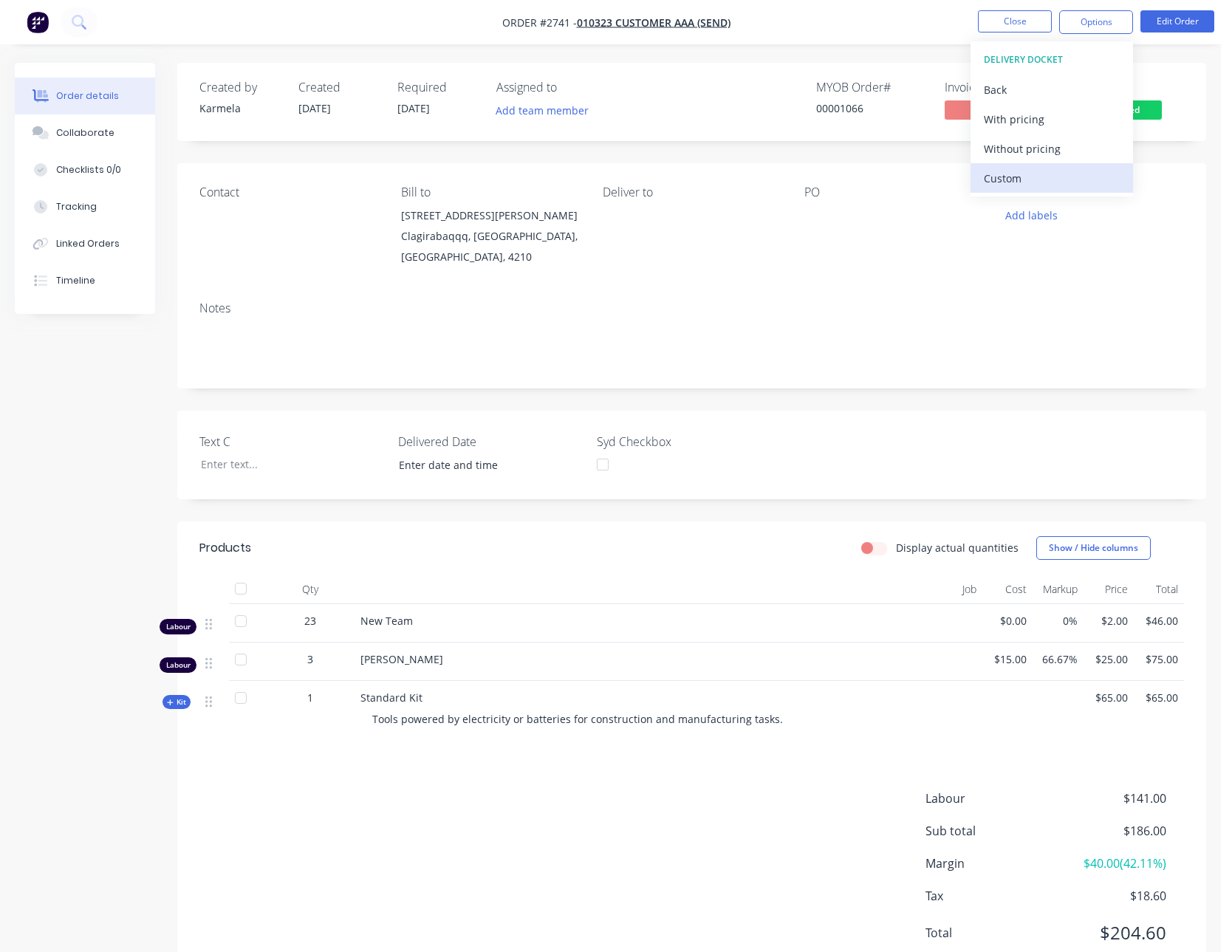
click at [1008, 175] on div "Custom" at bounding box center [1052, 178] width 136 height 22
click at [1013, 122] on div "With pricing" at bounding box center [1052, 119] width 136 height 22
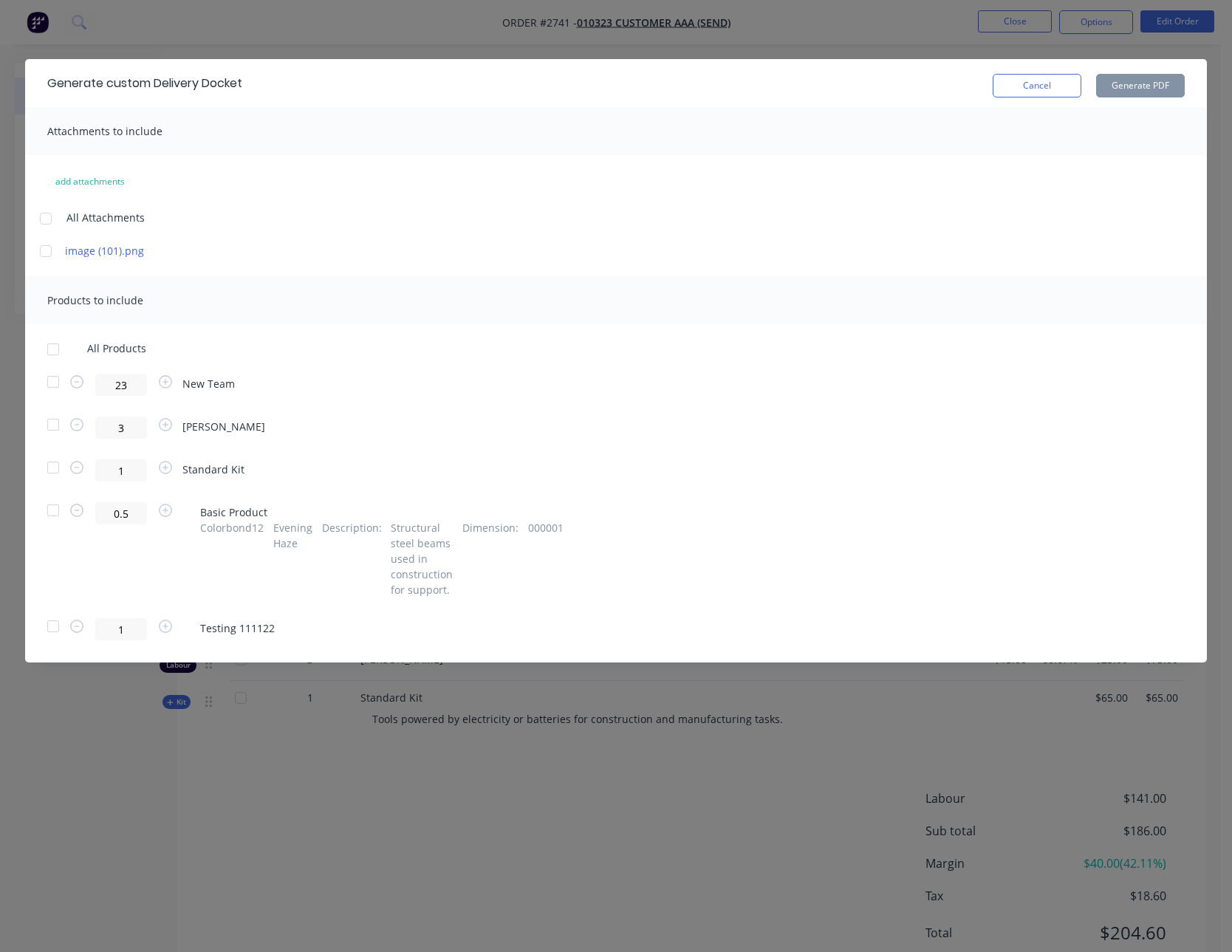
click at [56, 353] on div at bounding box center [53, 350] width 30 height 30
click at [1147, 89] on button "Generate PDF" at bounding box center [1140, 86] width 89 height 24
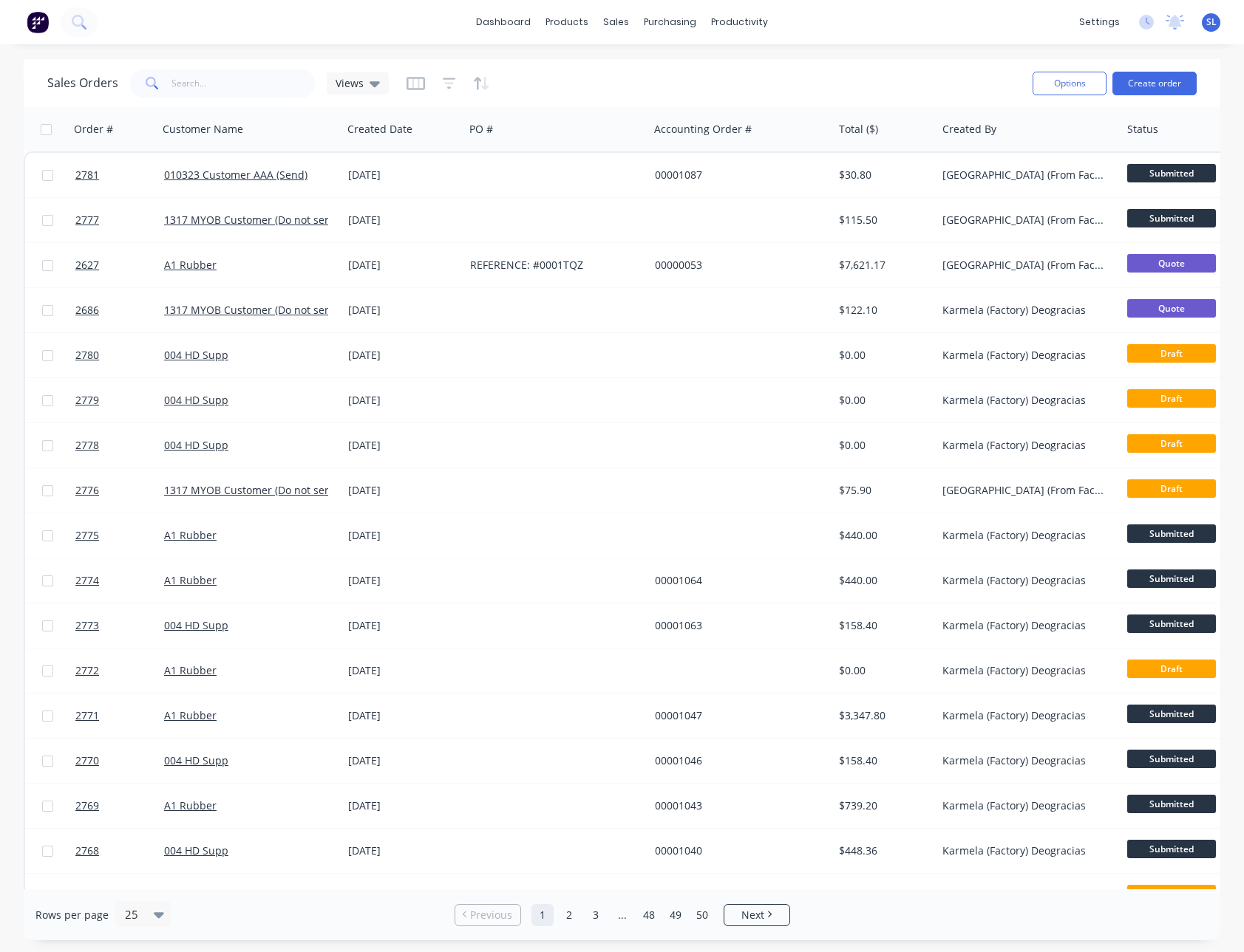
click at [934, 68] on div "Sales Orders Views" at bounding box center [534, 83] width 973 height 36
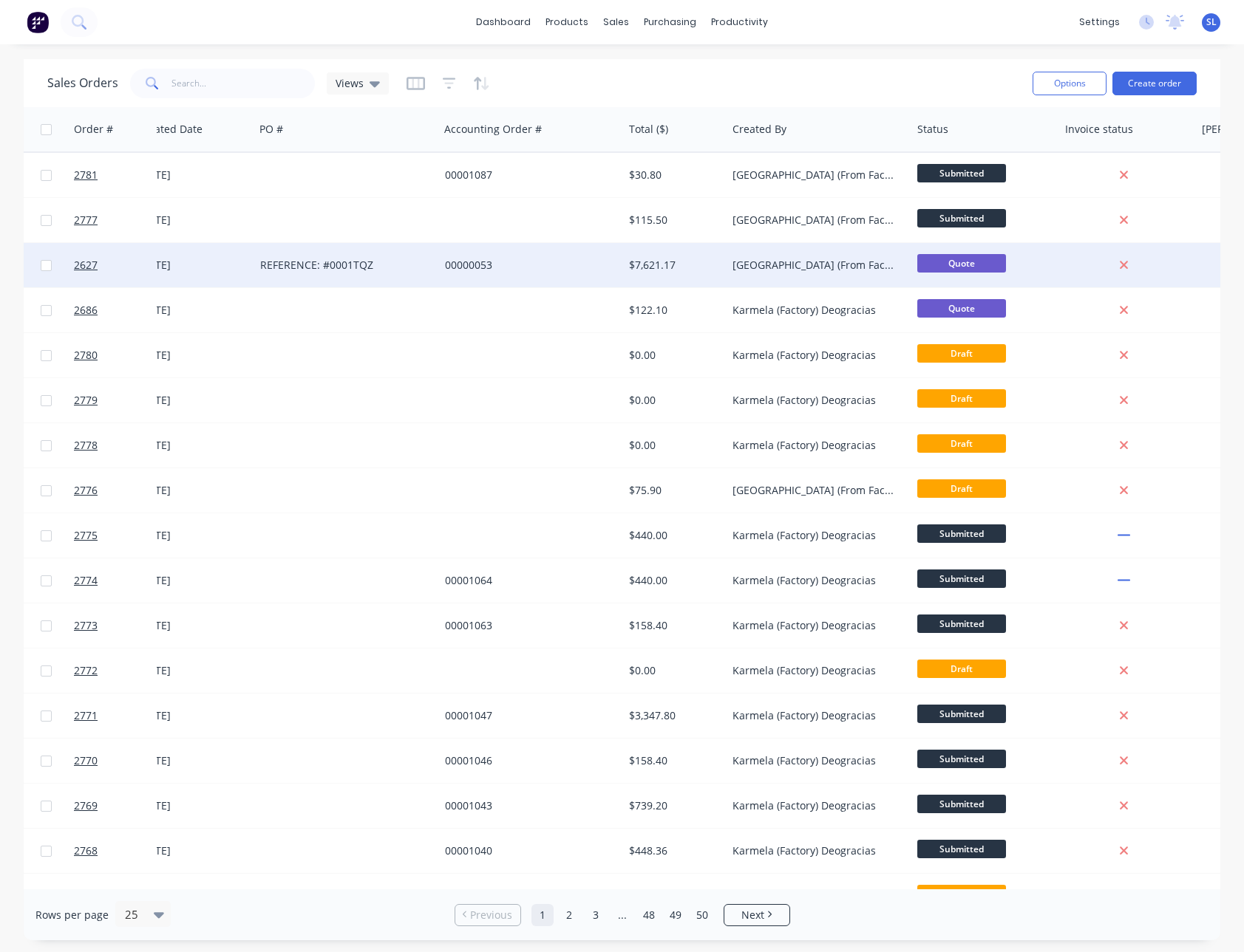
scroll to position [0, 727]
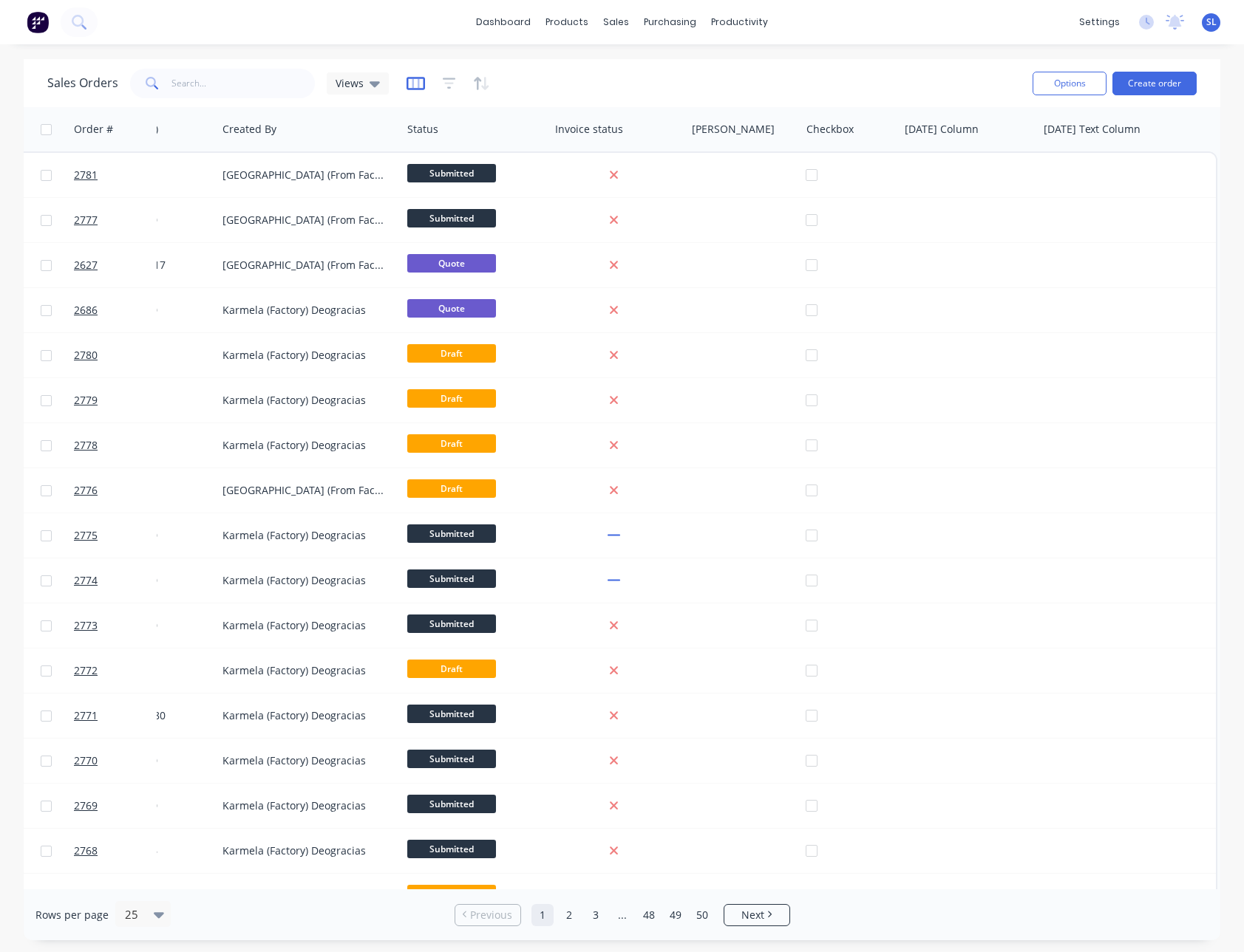
click at [417, 84] on icon "button" at bounding box center [416, 84] width 19 height 15
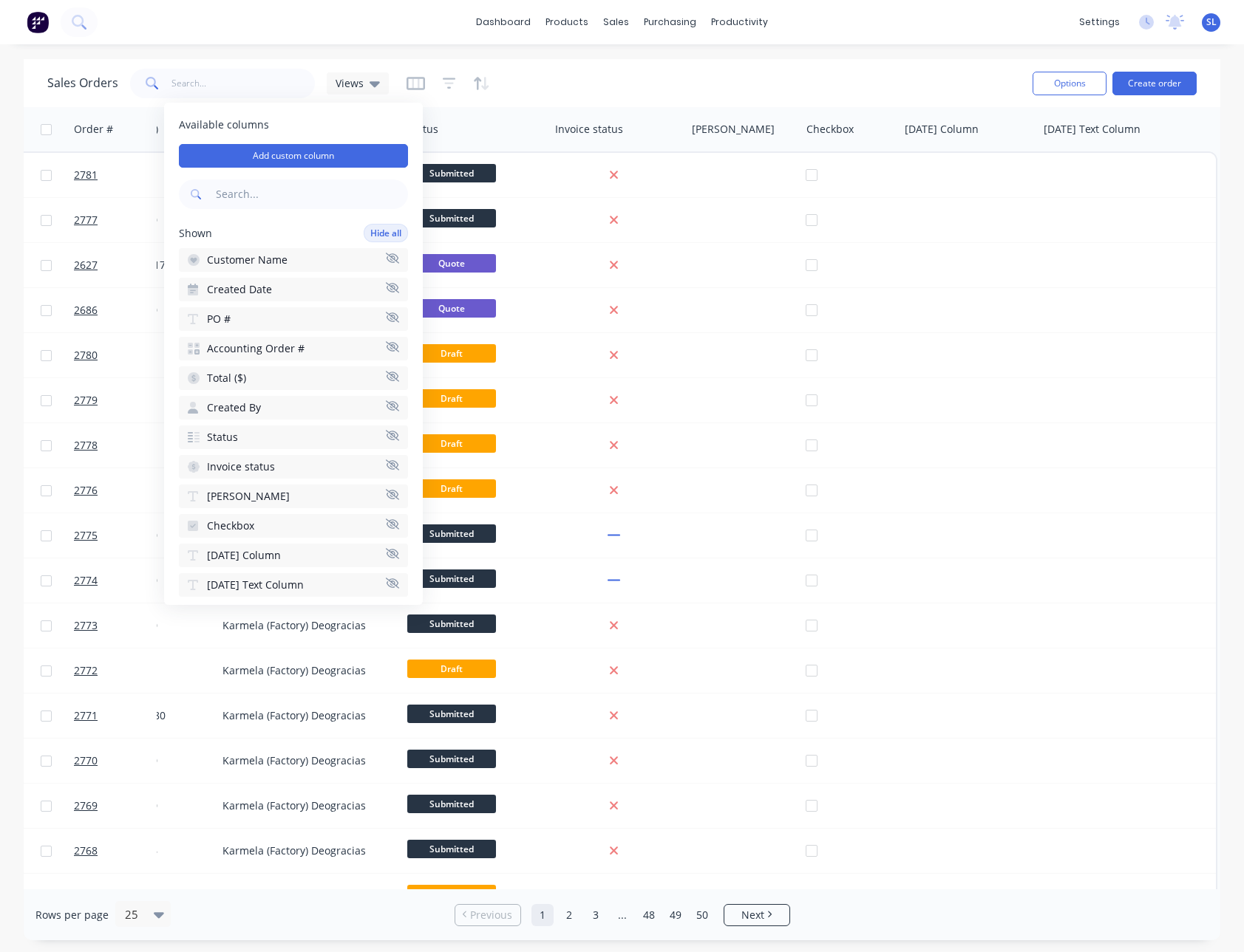
click at [398, 146] on div "Available columns Add custom column Shown Hide all Customer Name Created Date P…" at bounding box center [293, 353] width 259 height 502
click at [372, 162] on button "Add custom column" at bounding box center [293, 156] width 229 height 24
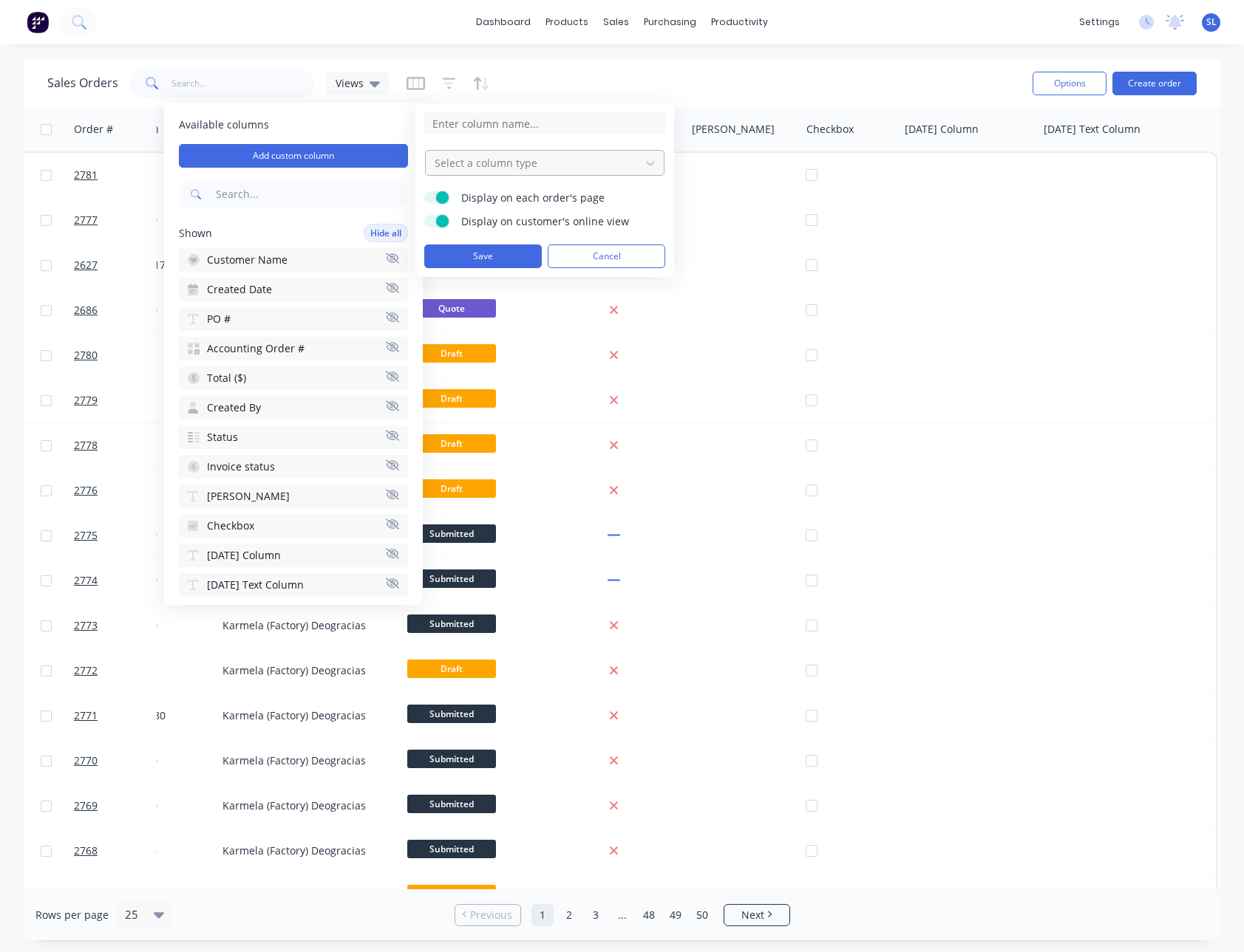
click at [542, 164] on div at bounding box center [532, 163] width 200 height 19
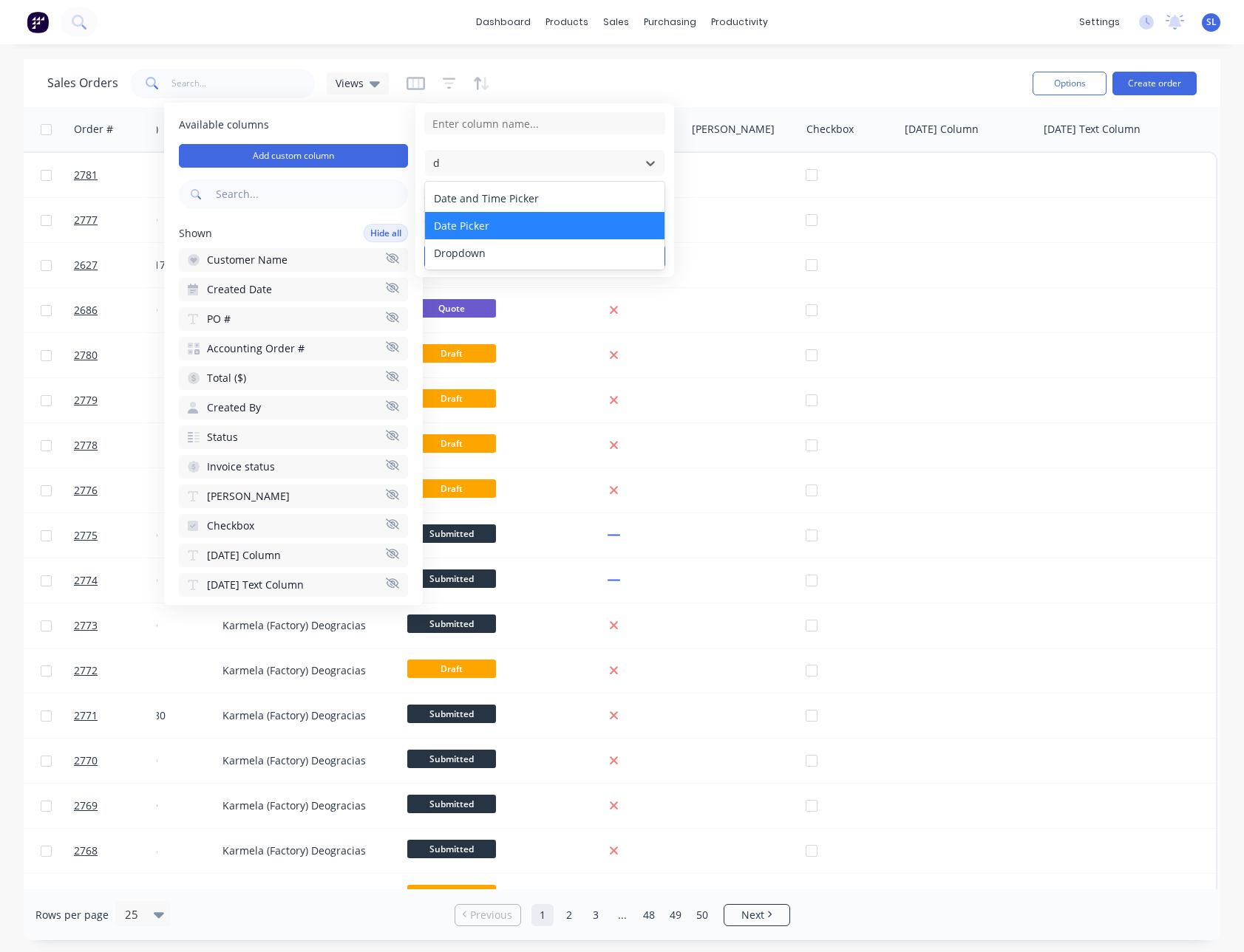
type input "dr"
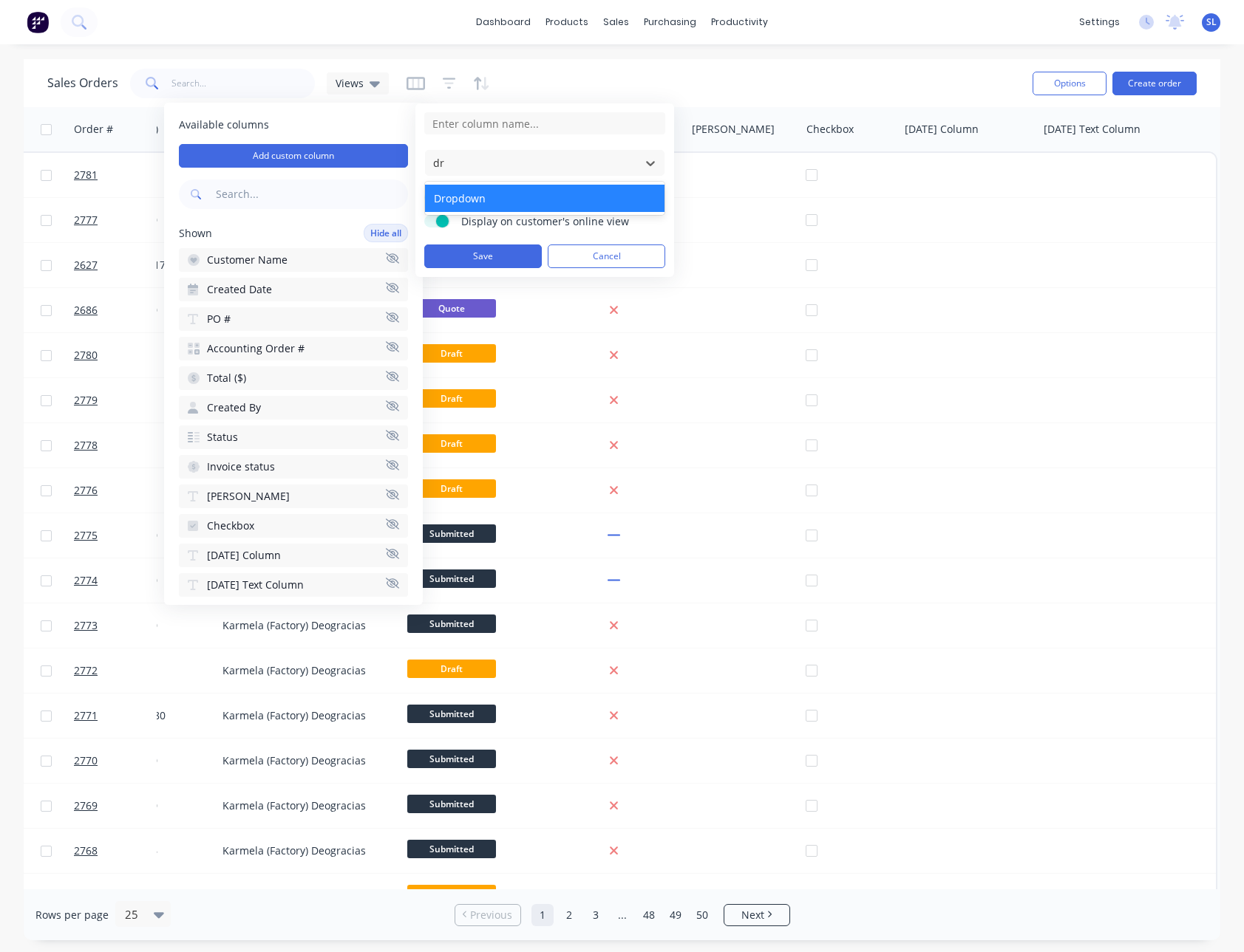
click at [481, 201] on div "Dropdown" at bounding box center [544, 198] width 239 height 28
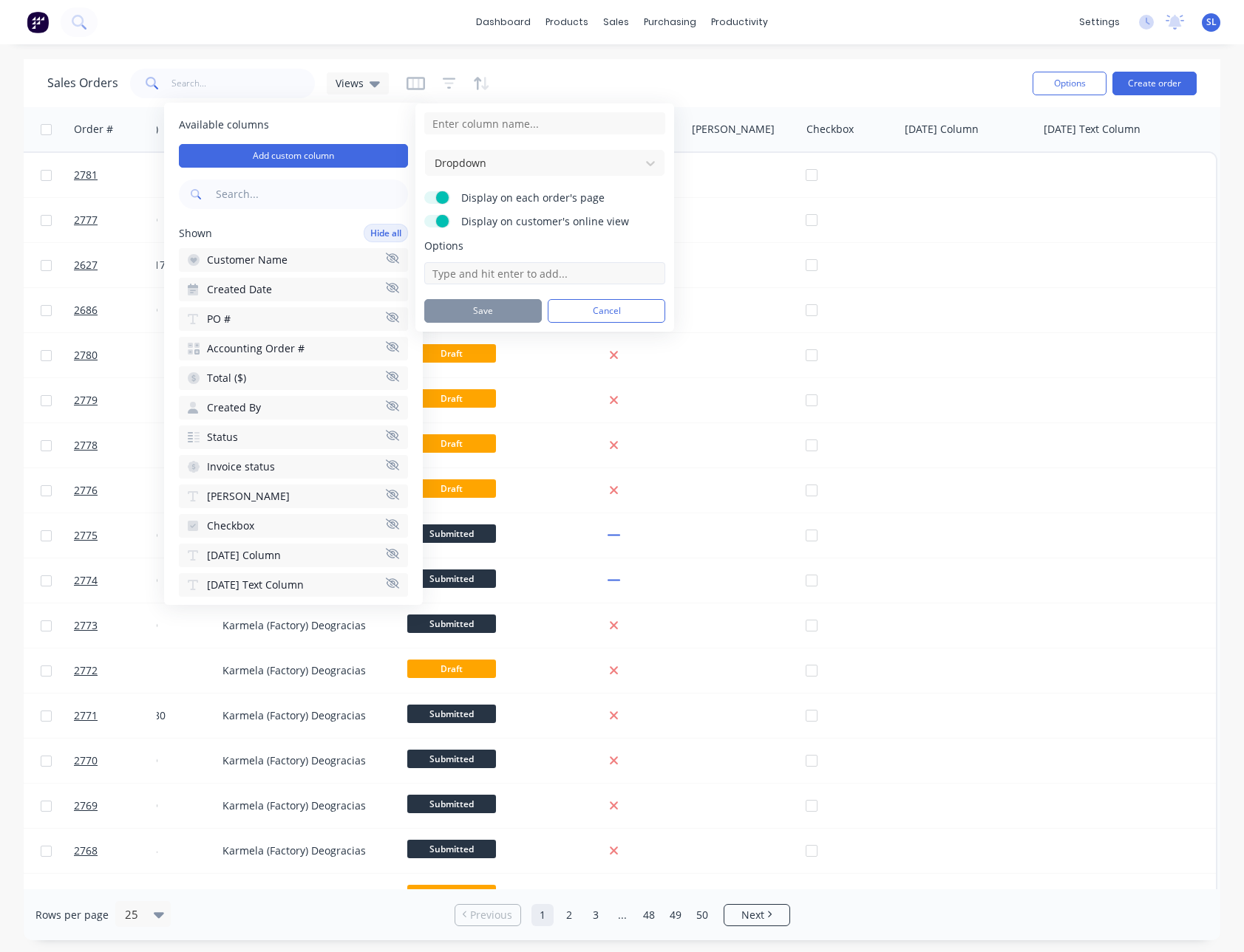
click at [590, 263] on input at bounding box center [544, 273] width 241 height 22
type input "Test 1"
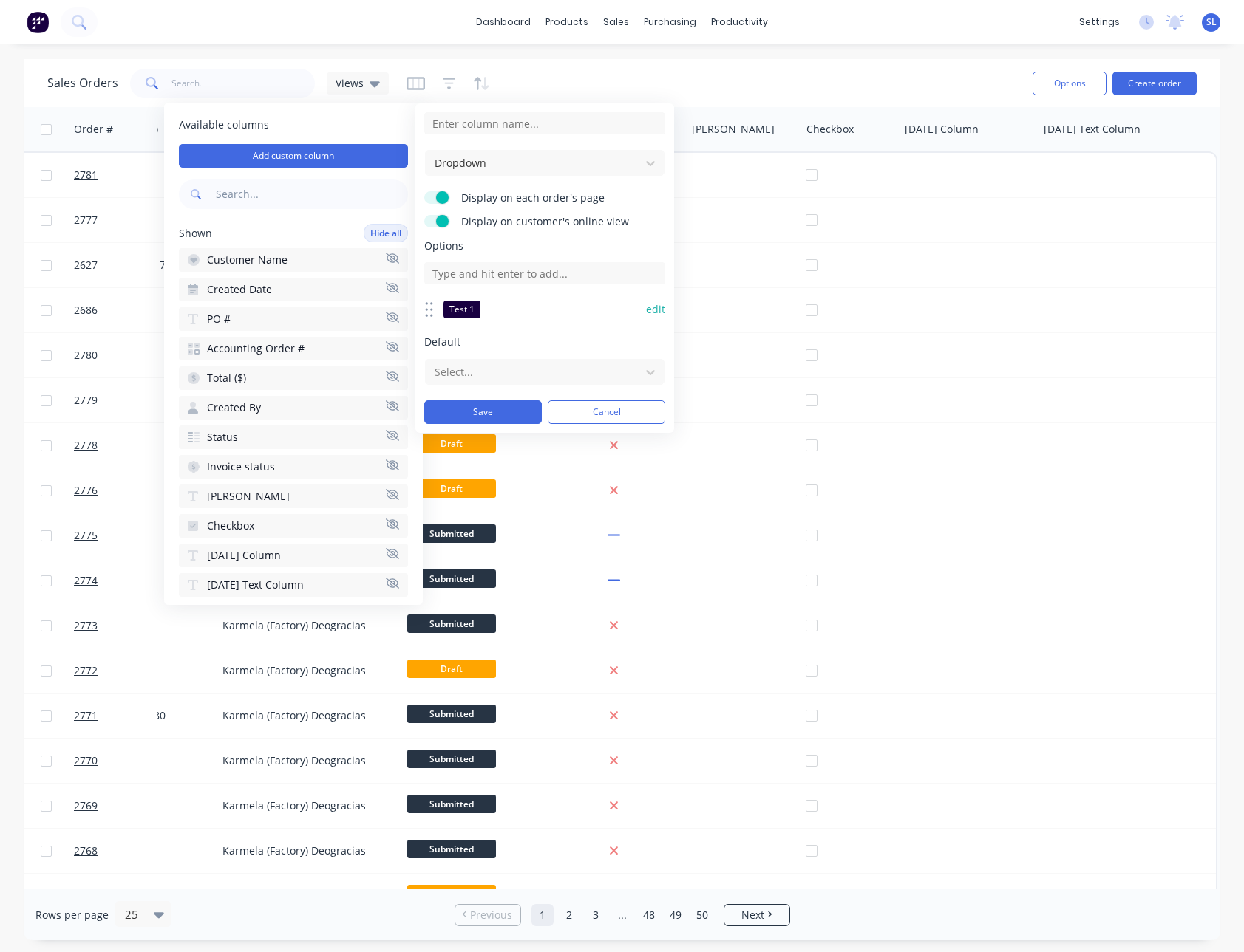
click at [653, 315] on button "edit" at bounding box center [656, 309] width 19 height 15
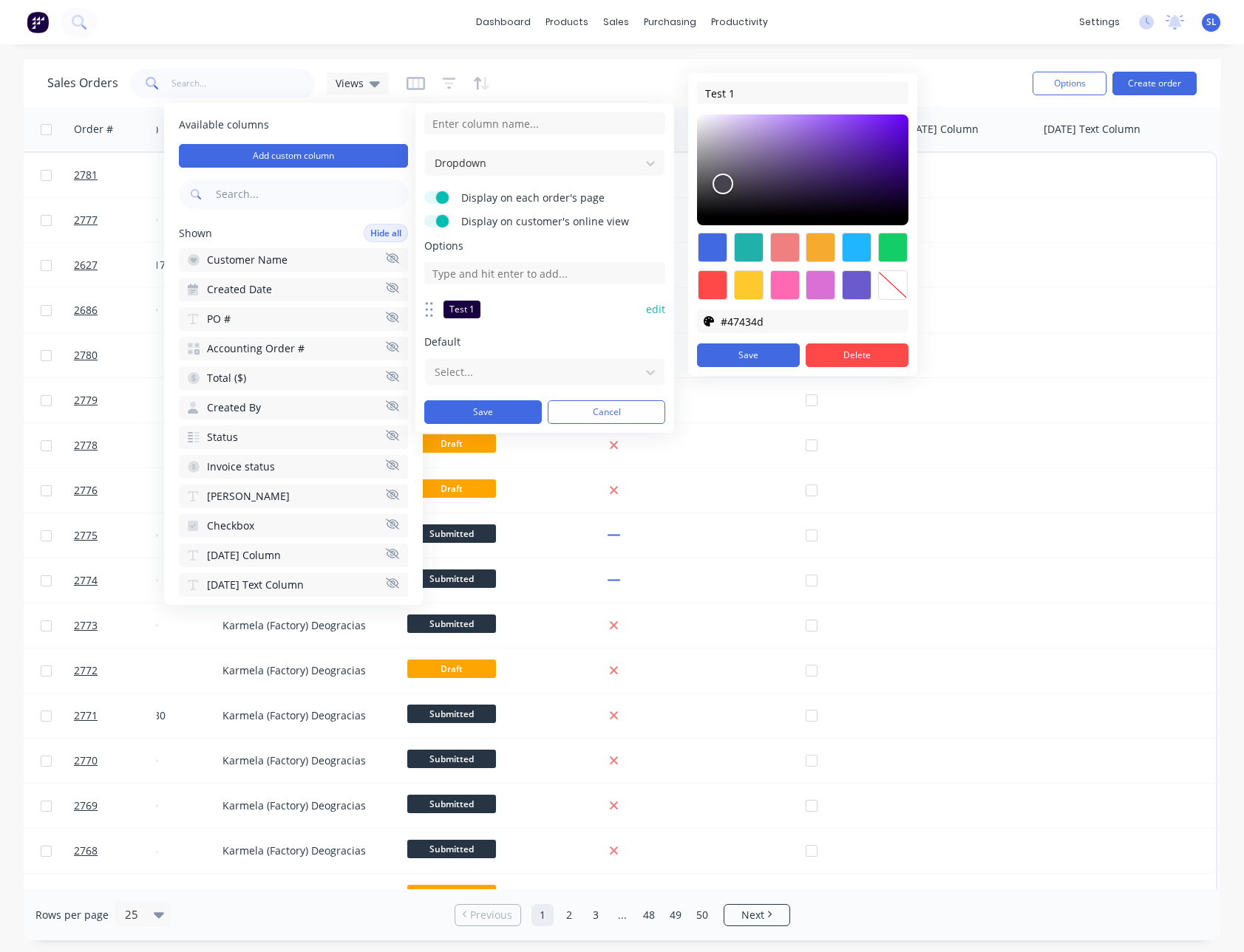
drag, startPoint x: 837, startPoint y: 156, endPoint x: 724, endPoint y: 192, distance: 118.6
click at [724, 192] on div at bounding box center [802, 170] width 212 height 111
click at [782, 260] on div at bounding box center [785, 247] width 30 height 30
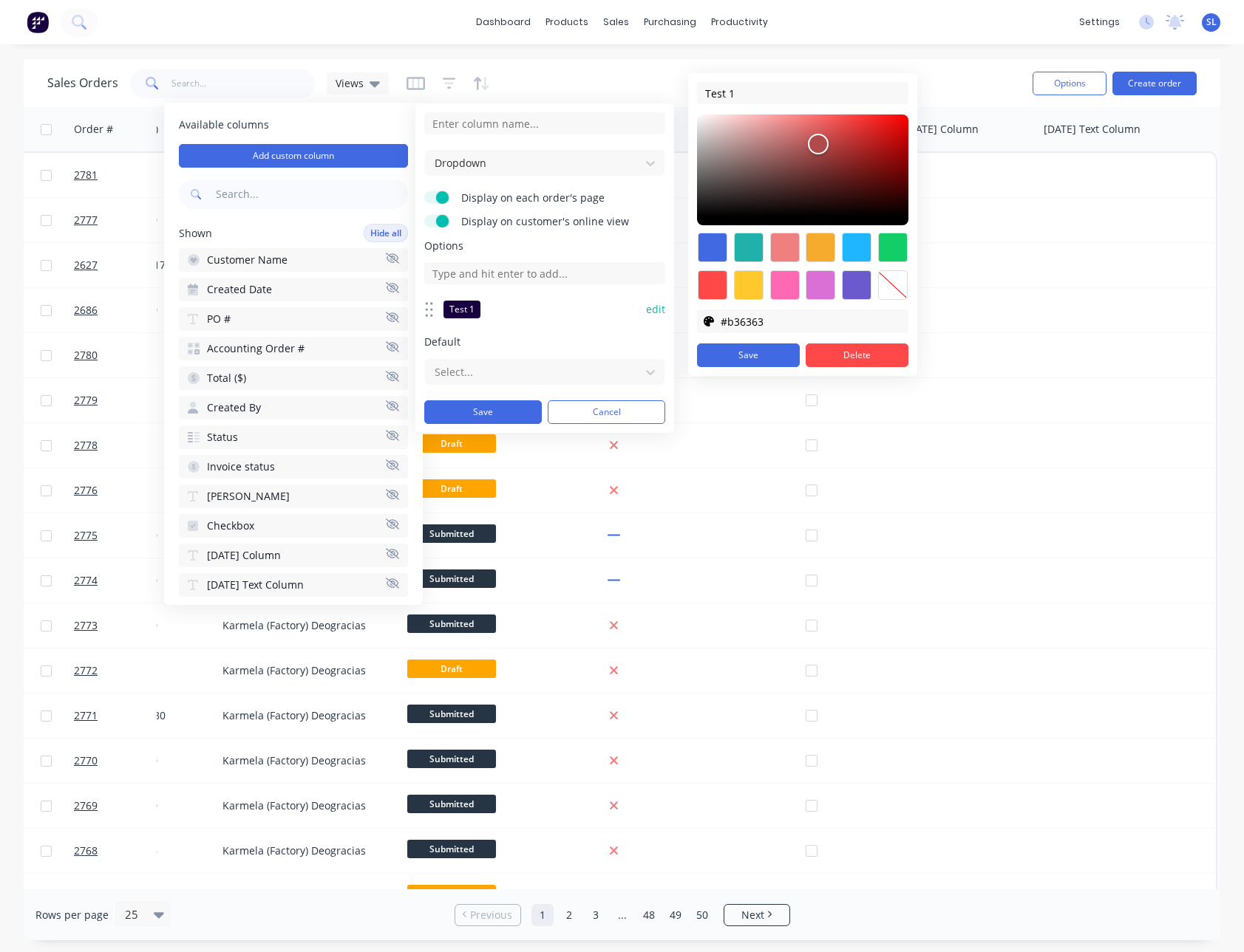
drag, startPoint x: 785, startPoint y: 167, endPoint x: 792, endPoint y: 148, distance: 20.2
click at [792, 148] on div at bounding box center [802, 170] width 212 height 111
click at [745, 327] on input "#b36363" at bounding box center [813, 321] width 188 height 22
type input "#FF0000"
click at [737, 359] on button "Save" at bounding box center [748, 356] width 102 height 24
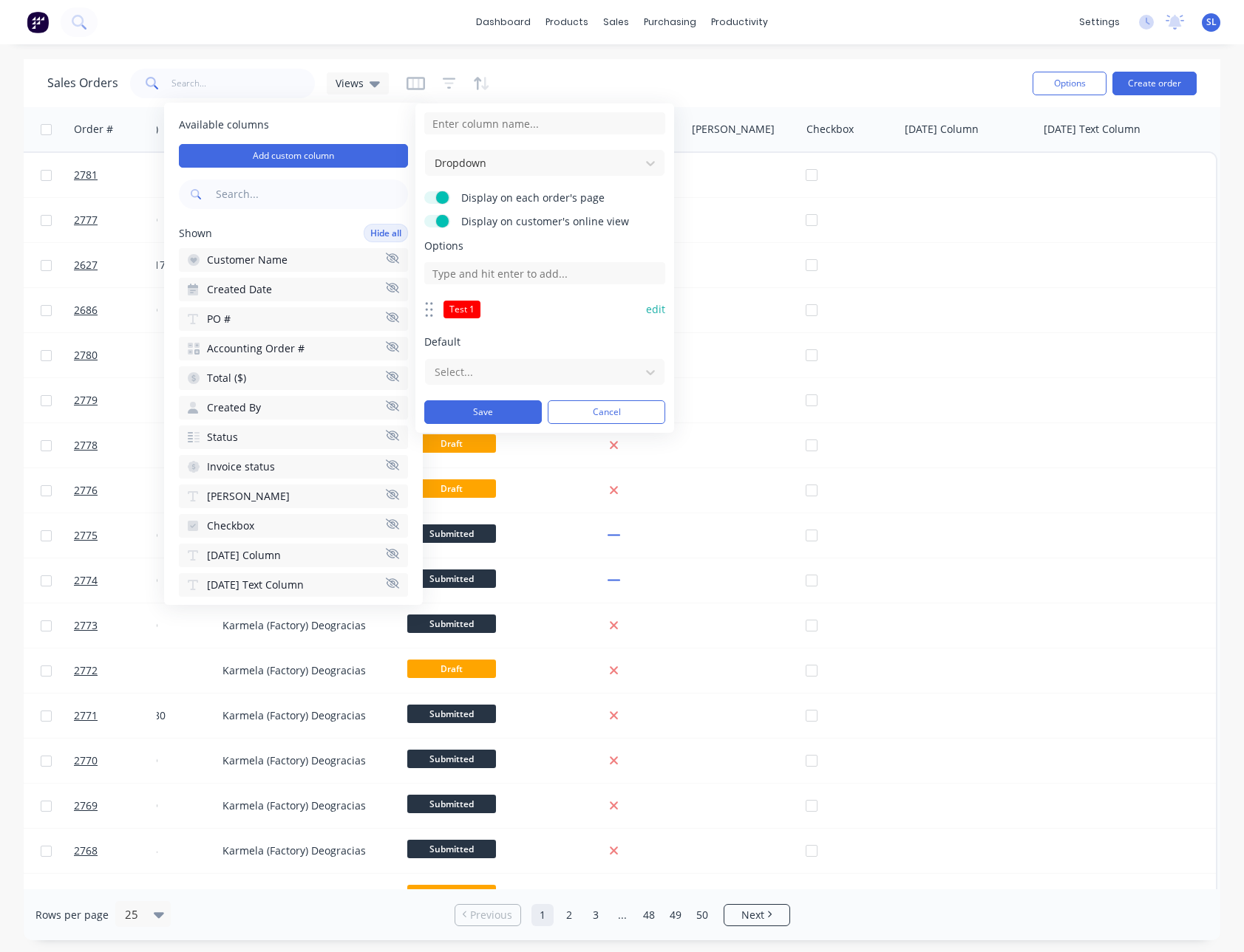
click at [652, 306] on button "edit" at bounding box center [656, 309] width 19 height 15
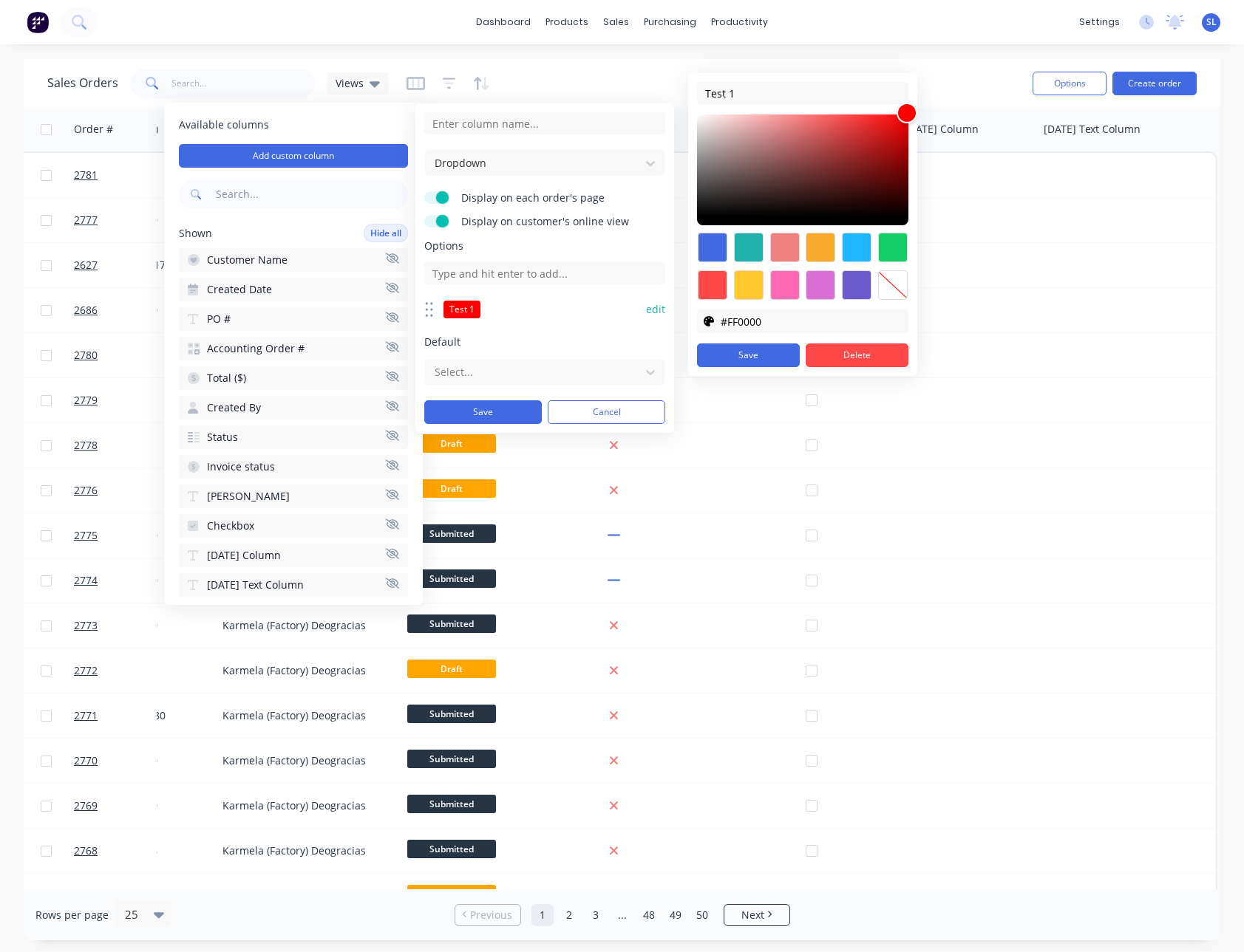
click at [757, 244] on div at bounding box center [749, 247] width 30 height 30
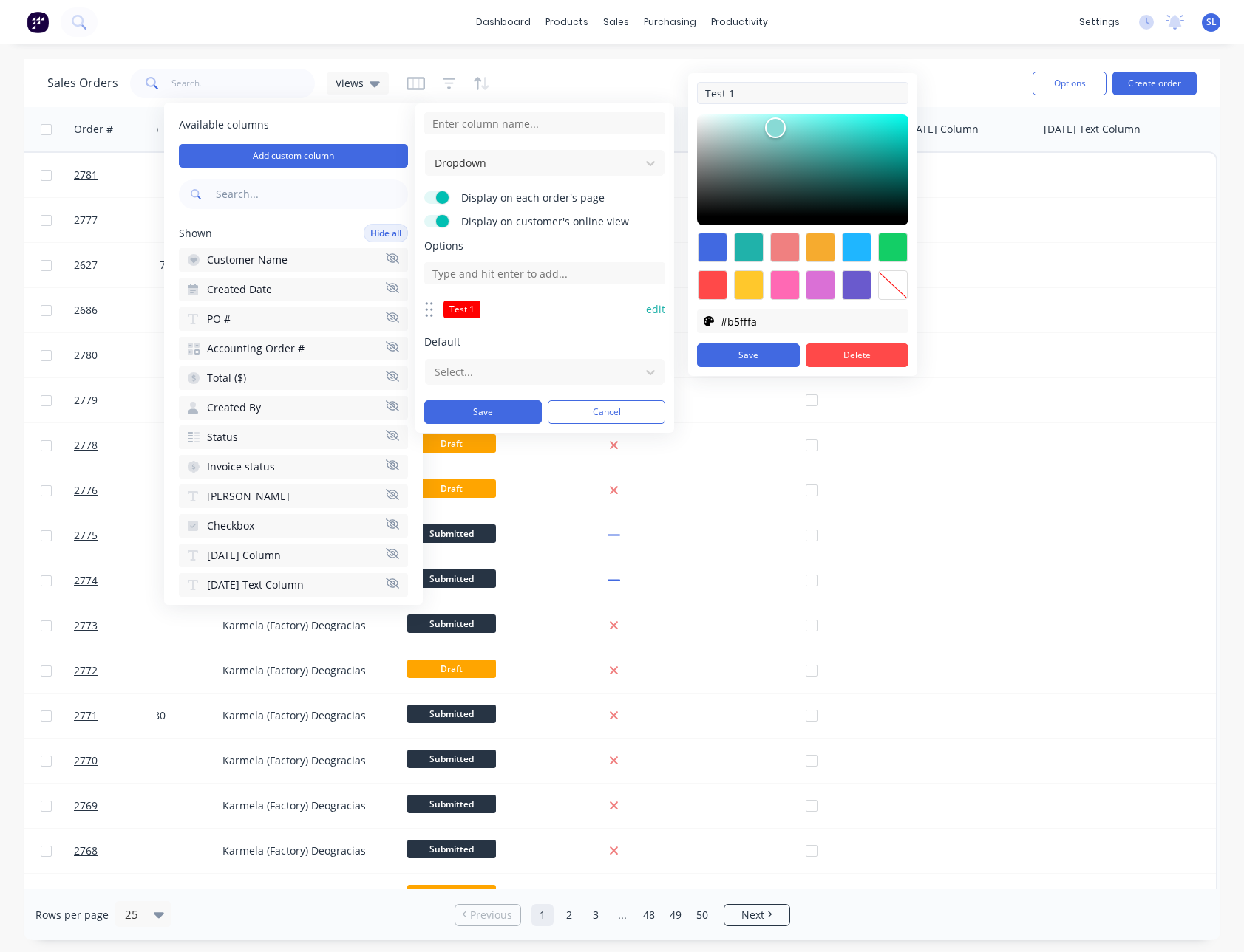
type input "#b7fffa"
drag, startPoint x: 819, startPoint y: 170, endPoint x: 757, endPoint y: 96, distance: 96.5
click at [757, 96] on div "Test 1 #B7FFFA #B7FFFA #b7fffa Save Delete" at bounding box center [802, 224] width 229 height 303
click at [732, 357] on button "Save" at bounding box center [748, 356] width 102 height 24
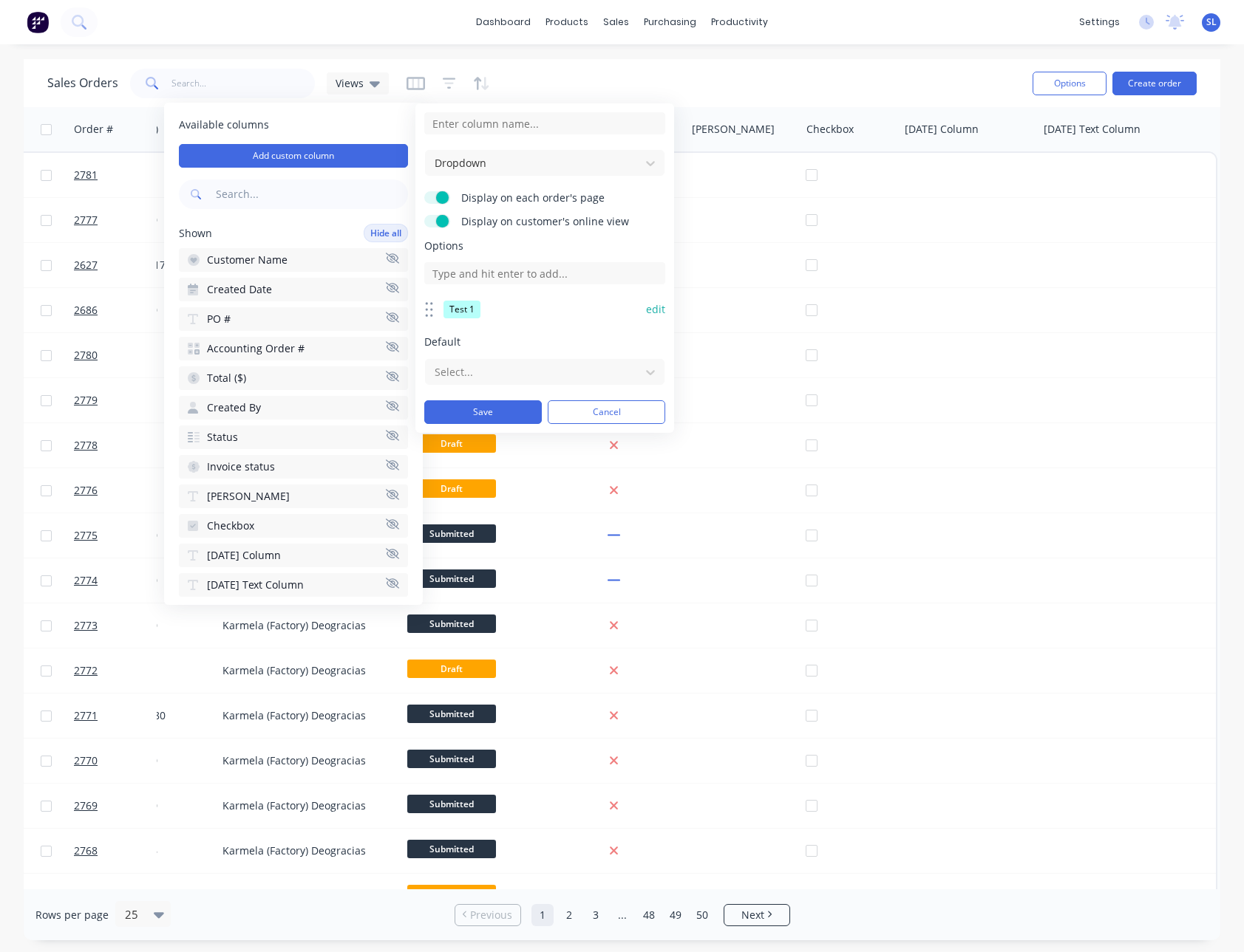
click at [660, 297] on div "Test 1 edit" at bounding box center [544, 309] width 241 height 30
click at [656, 308] on button "edit" at bounding box center [656, 309] width 19 height 15
